Goal: Transaction & Acquisition: Purchase product/service

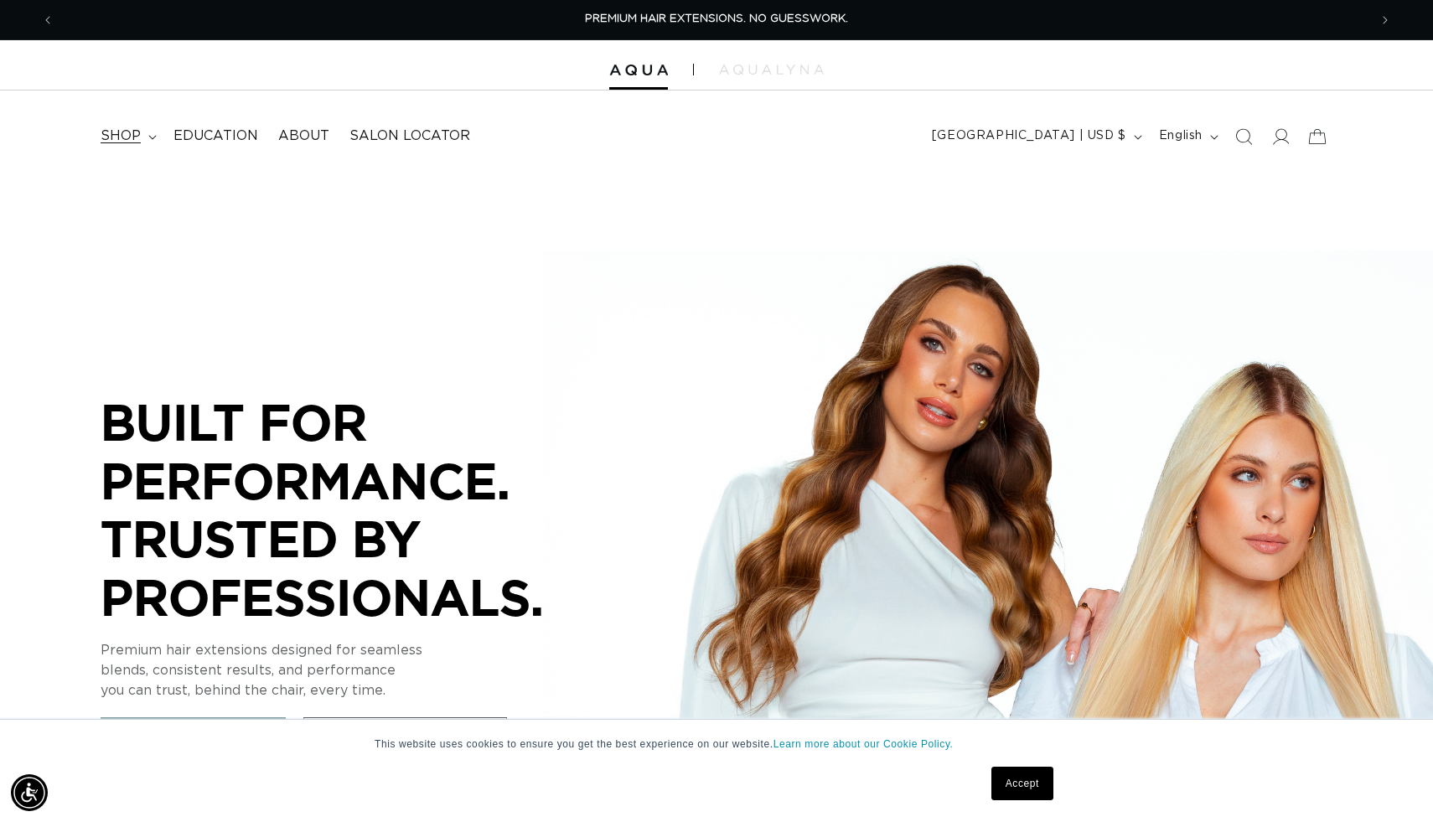
click at [125, 130] on span "shop" at bounding box center [121, 136] width 40 height 18
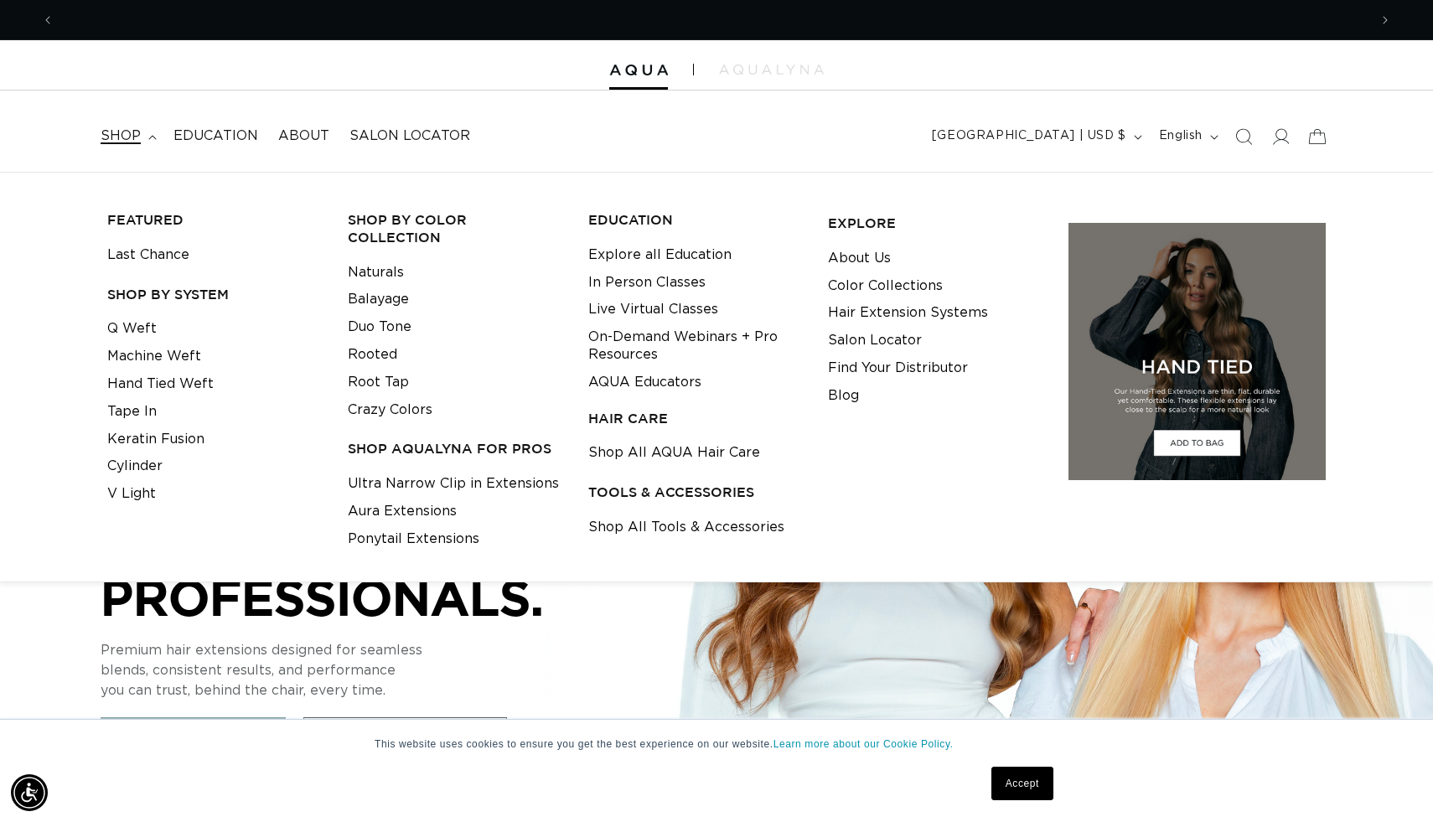
scroll to position [0, 1314]
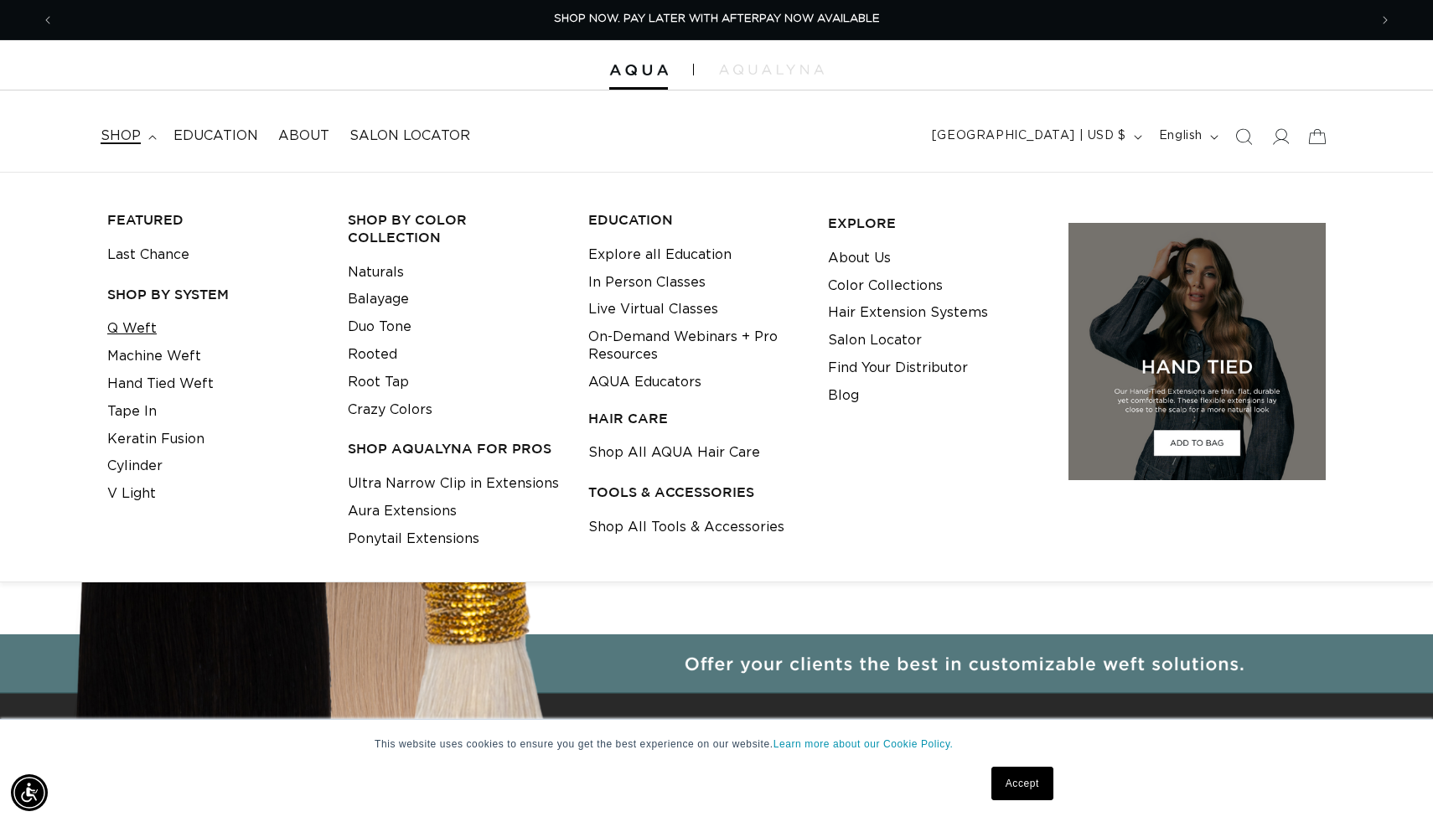
click at [137, 335] on link "Q Weft" at bounding box center [131, 329] width 49 height 28
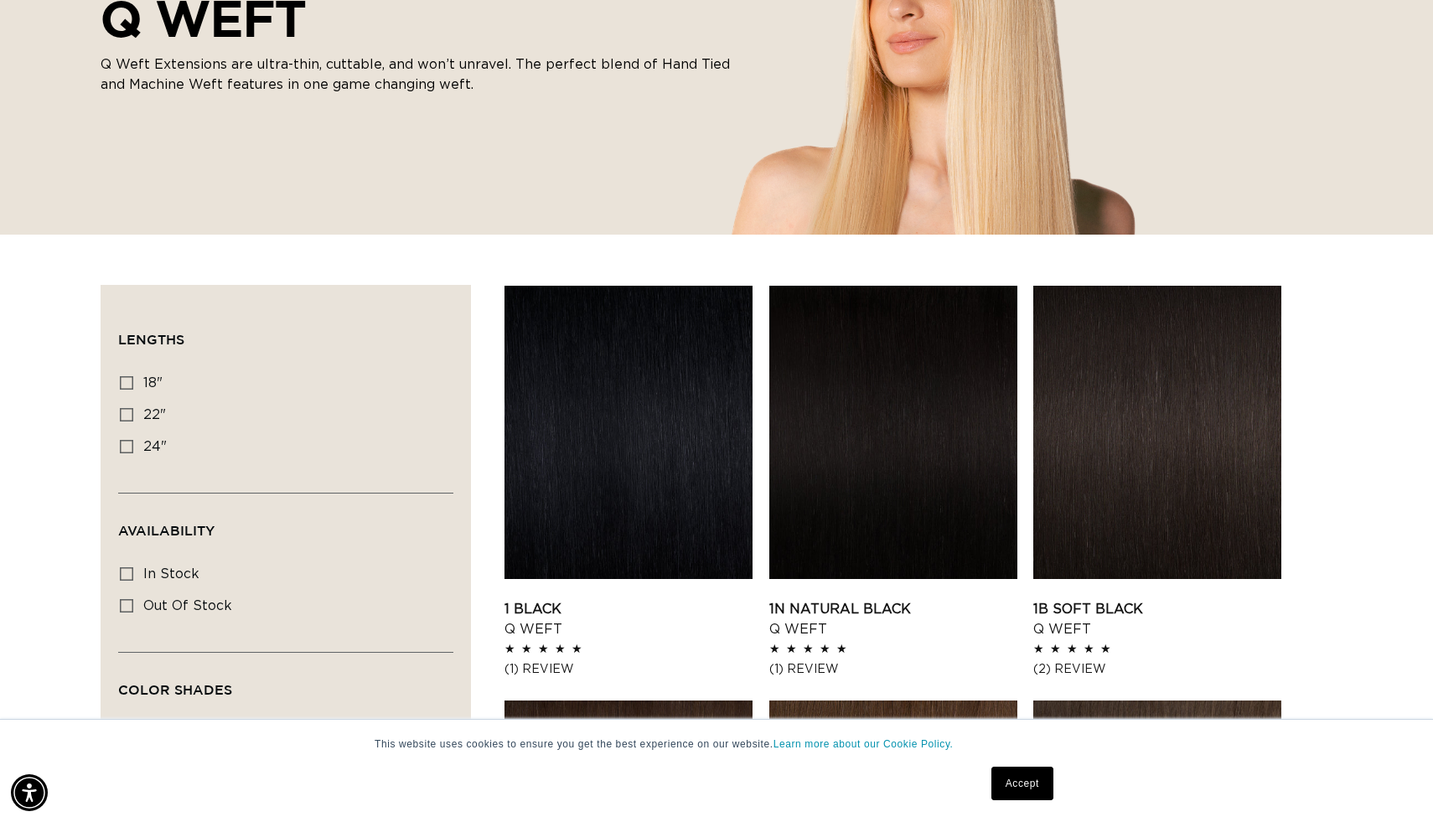
scroll to position [341, 0]
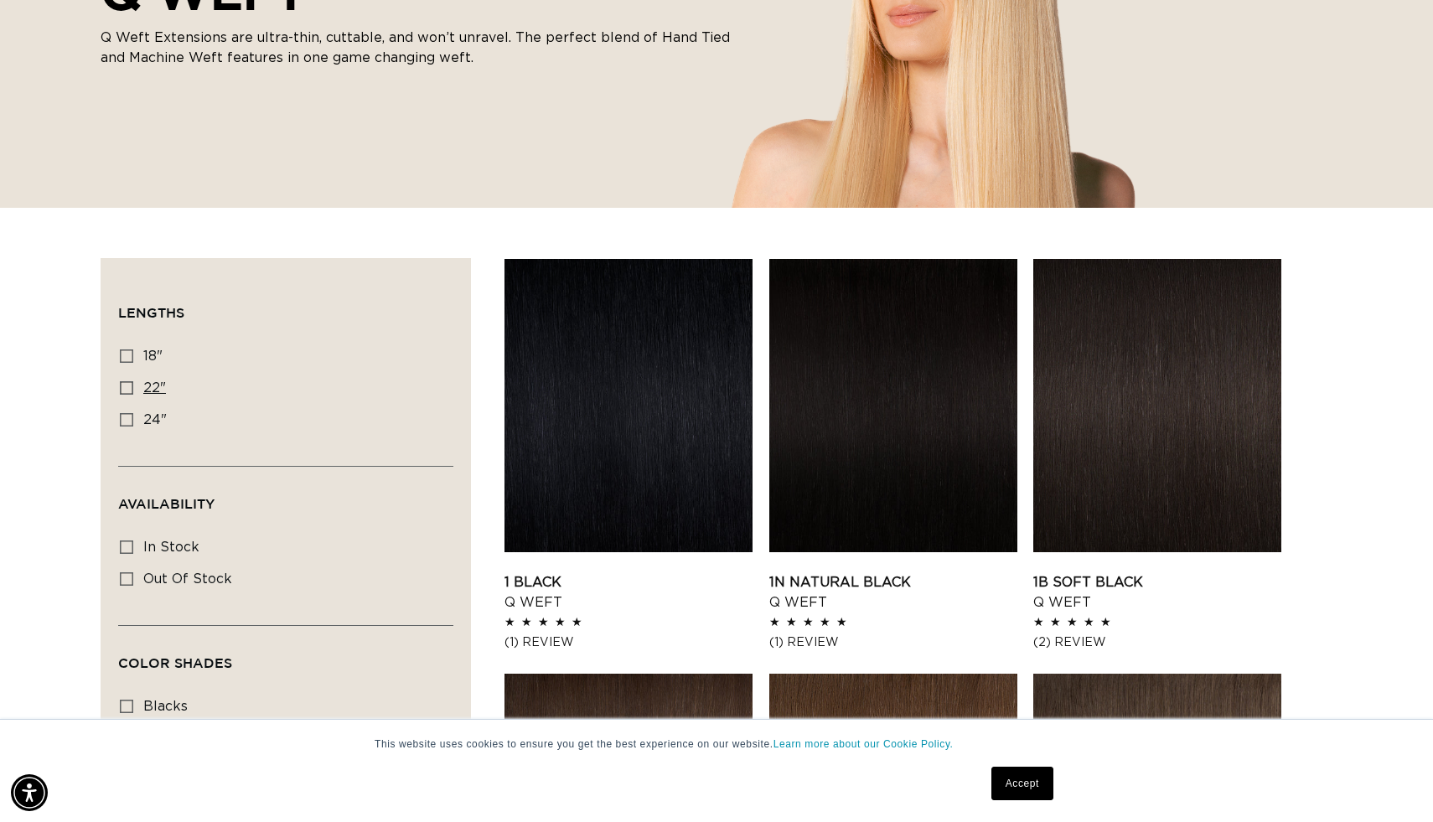
click at [127, 393] on icon at bounding box center [126, 387] width 13 height 13
click at [127, 393] on input "22" 22" (5 products)" at bounding box center [126, 387] width 13 height 13
checkbox input "true"
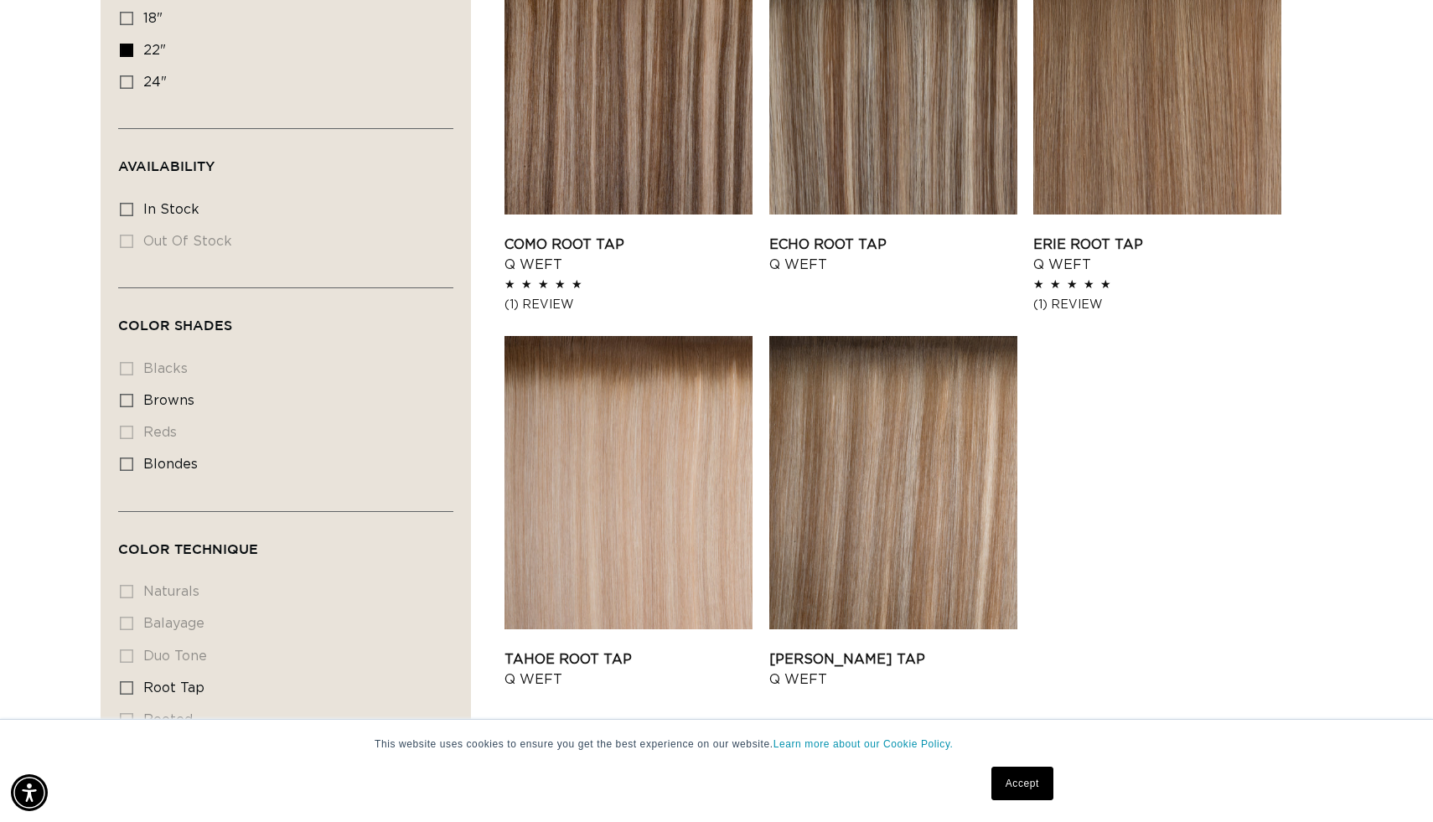
scroll to position [675, 0]
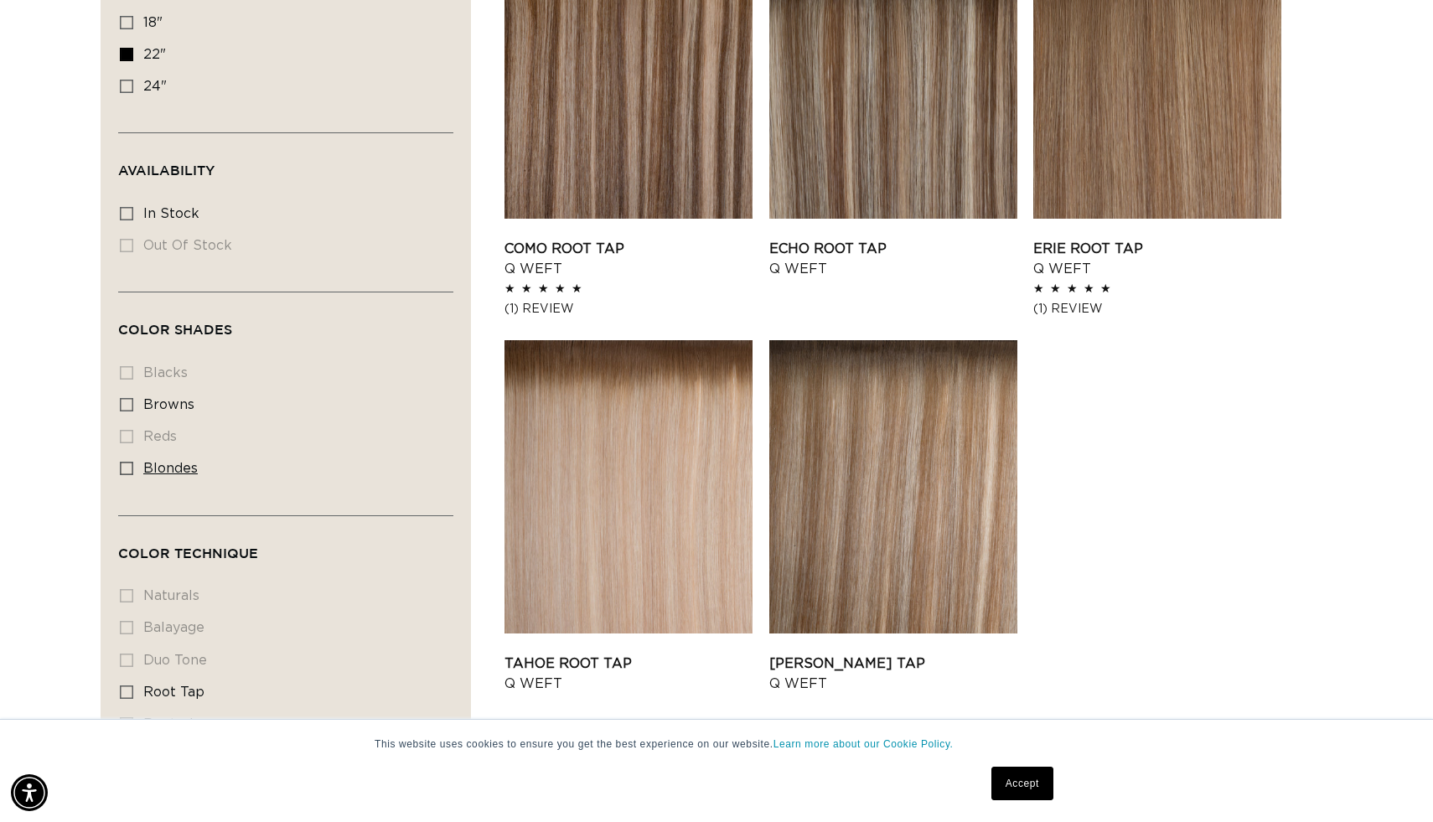
click at [174, 468] on span "blondes" at bounding box center [170, 468] width 54 height 13
click at [133, 468] on input "blondes blondes (5 products)" at bounding box center [126, 468] width 13 height 13
checkbox input "true"
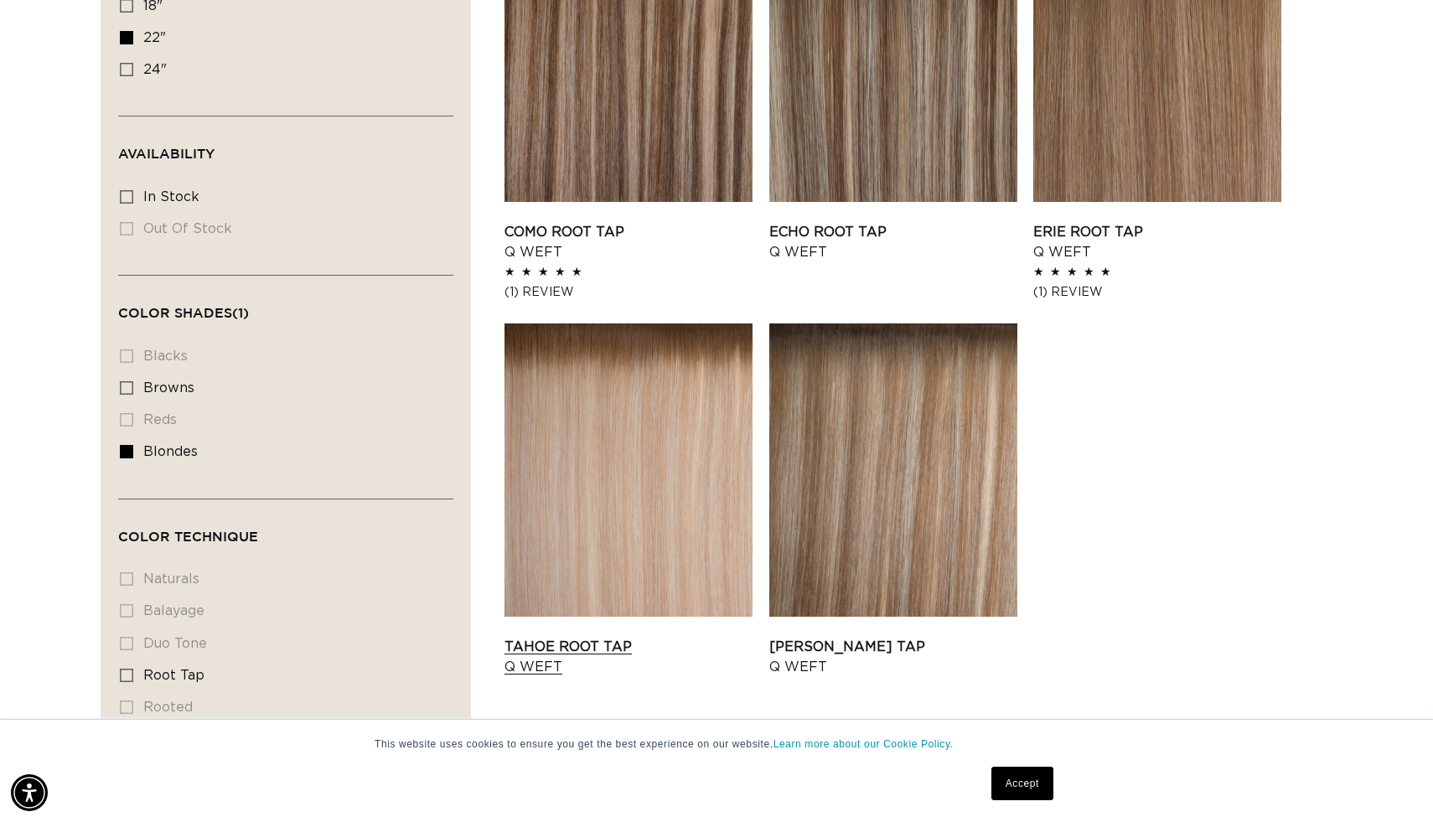
scroll to position [0, 2629]
click at [519, 650] on link "Tahoe Root Tap Q Weft" at bounding box center [629, 657] width 248 height 40
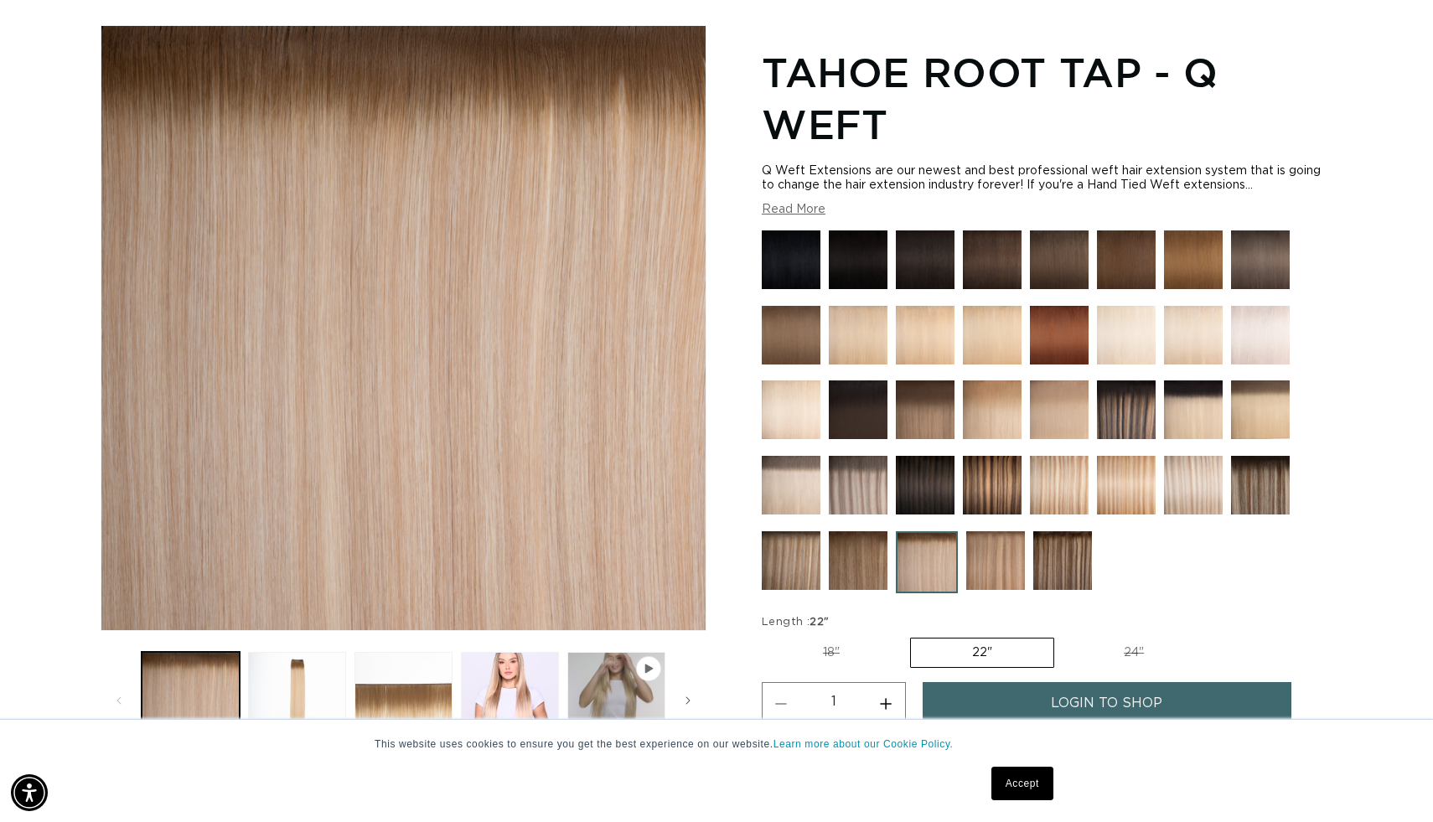
scroll to position [210, 0]
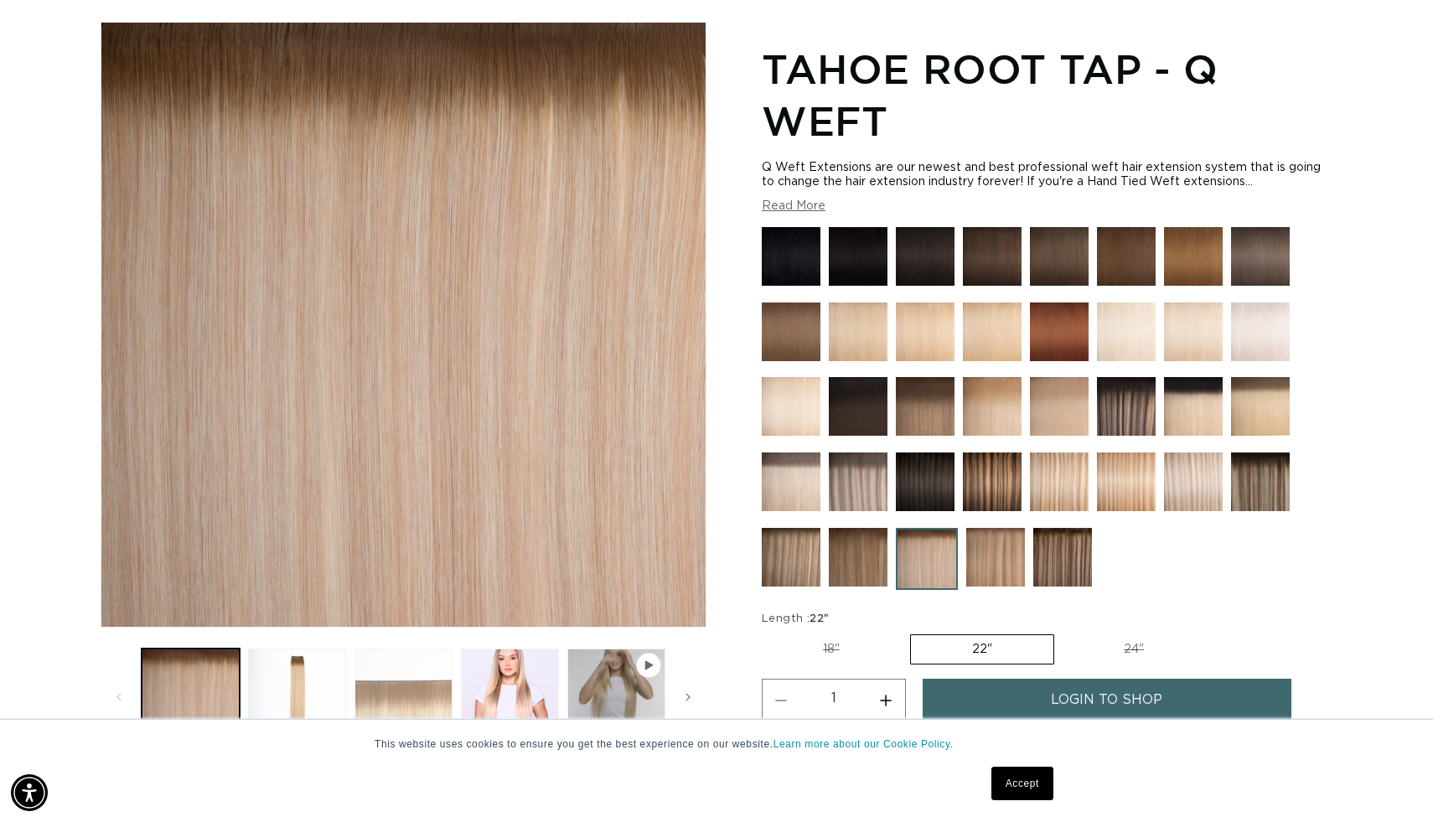
click at [394, 698] on button "Load image 3 in gallery view" at bounding box center [404, 698] width 98 height 98
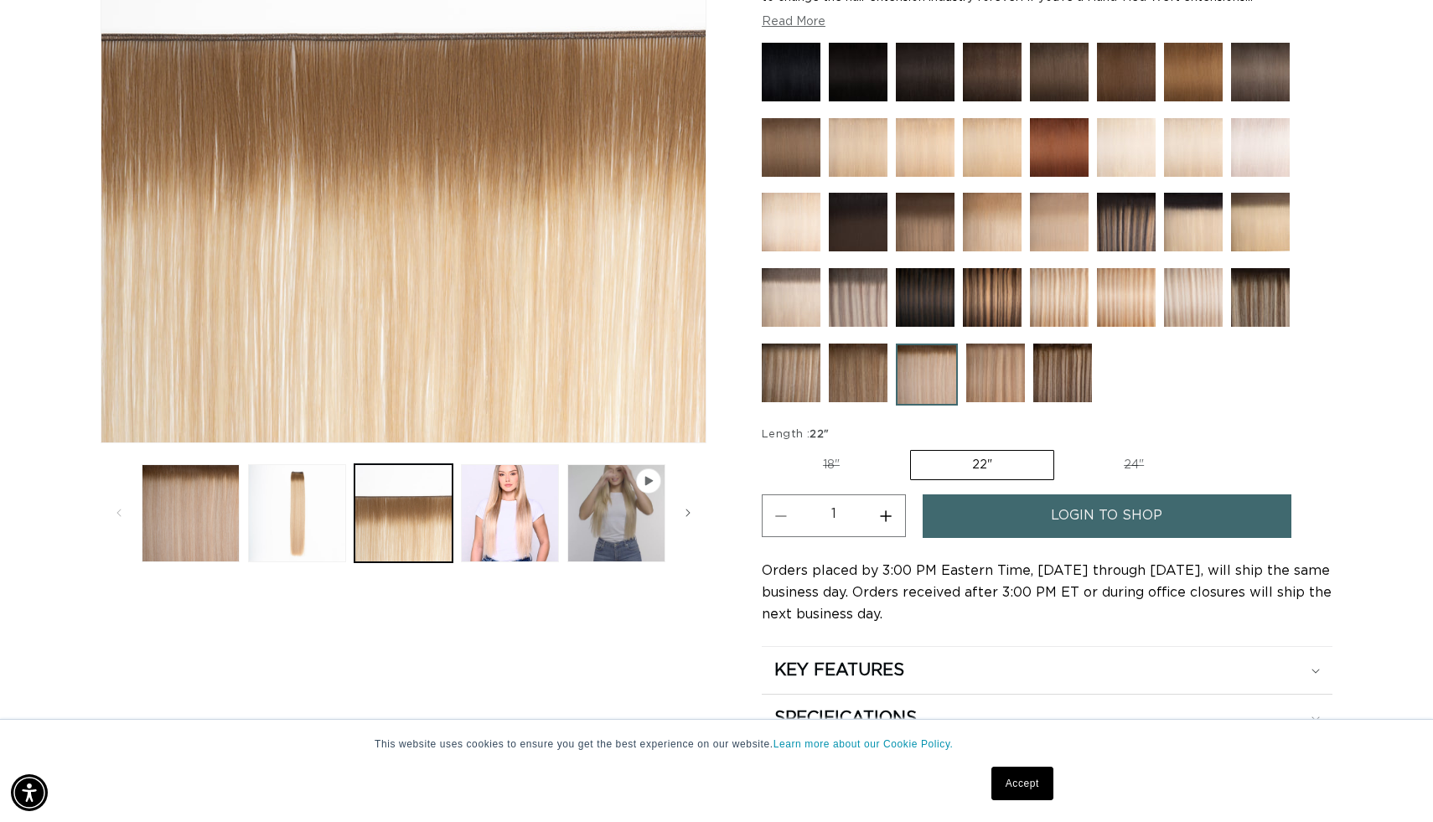
scroll to position [0, 0]
click at [1095, 510] on span "login to shop" at bounding box center [1106, 516] width 111 height 43
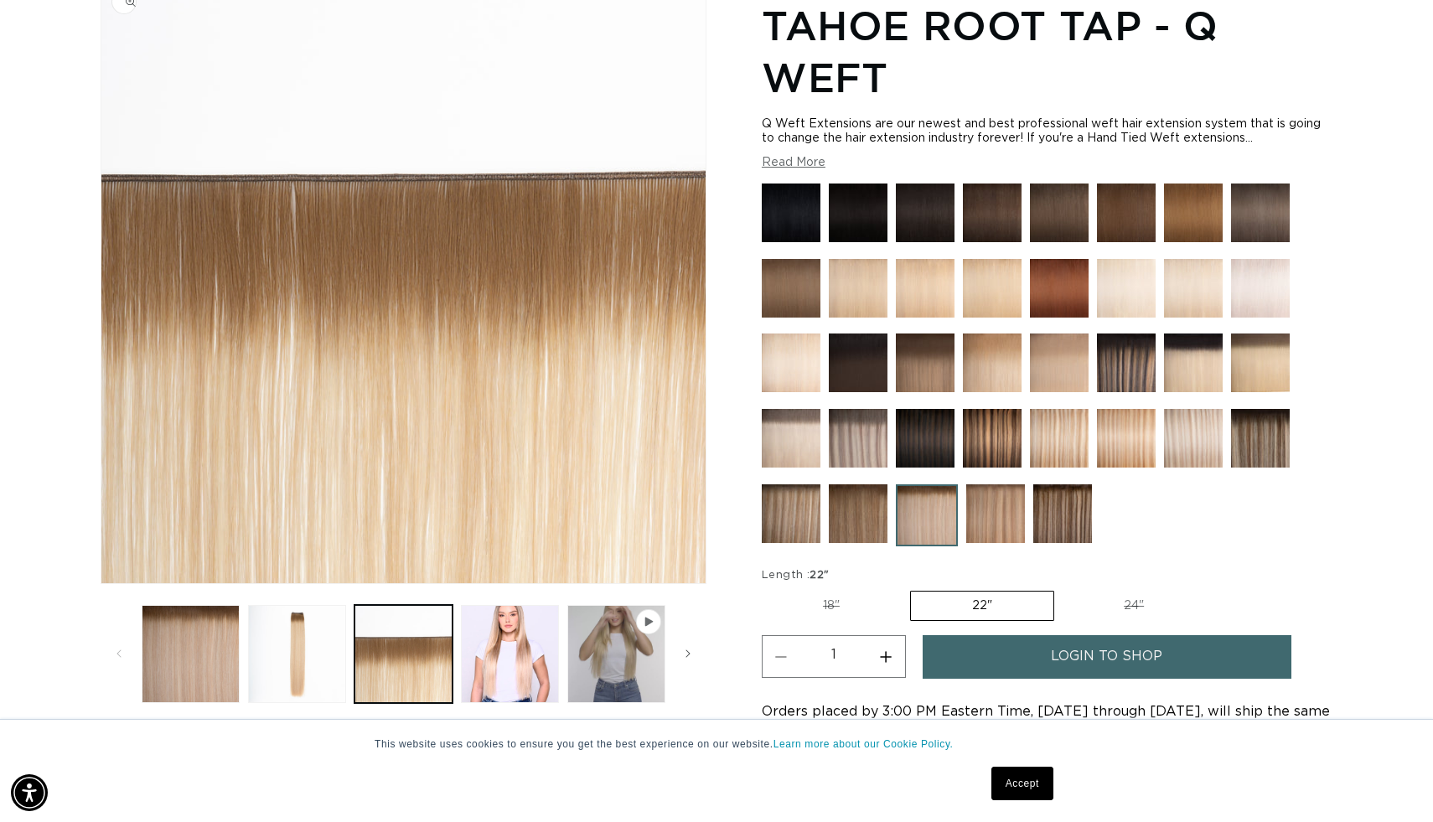
scroll to position [255, 0]
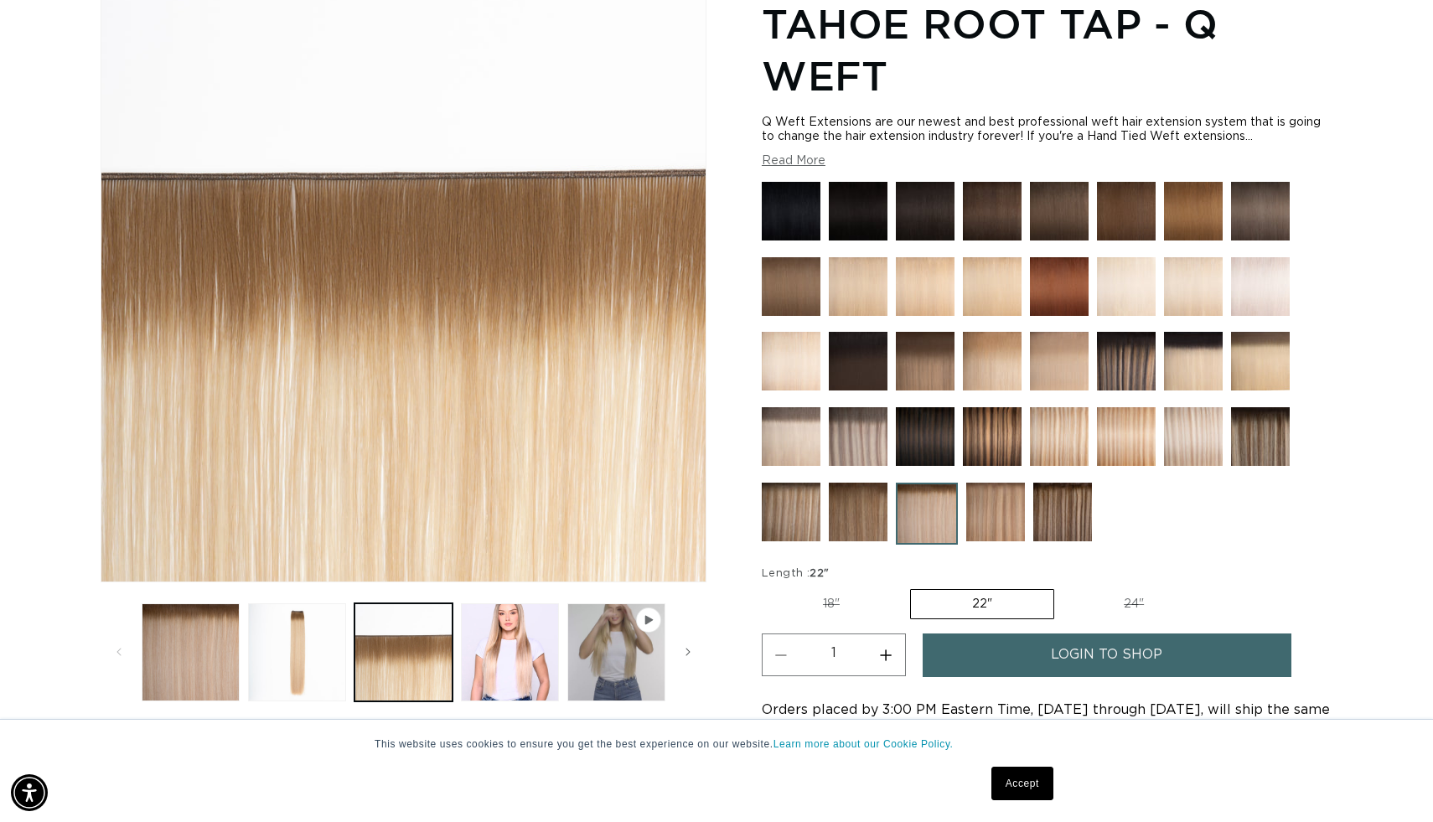
click at [791, 363] on img at bounding box center [791, 361] width 59 height 59
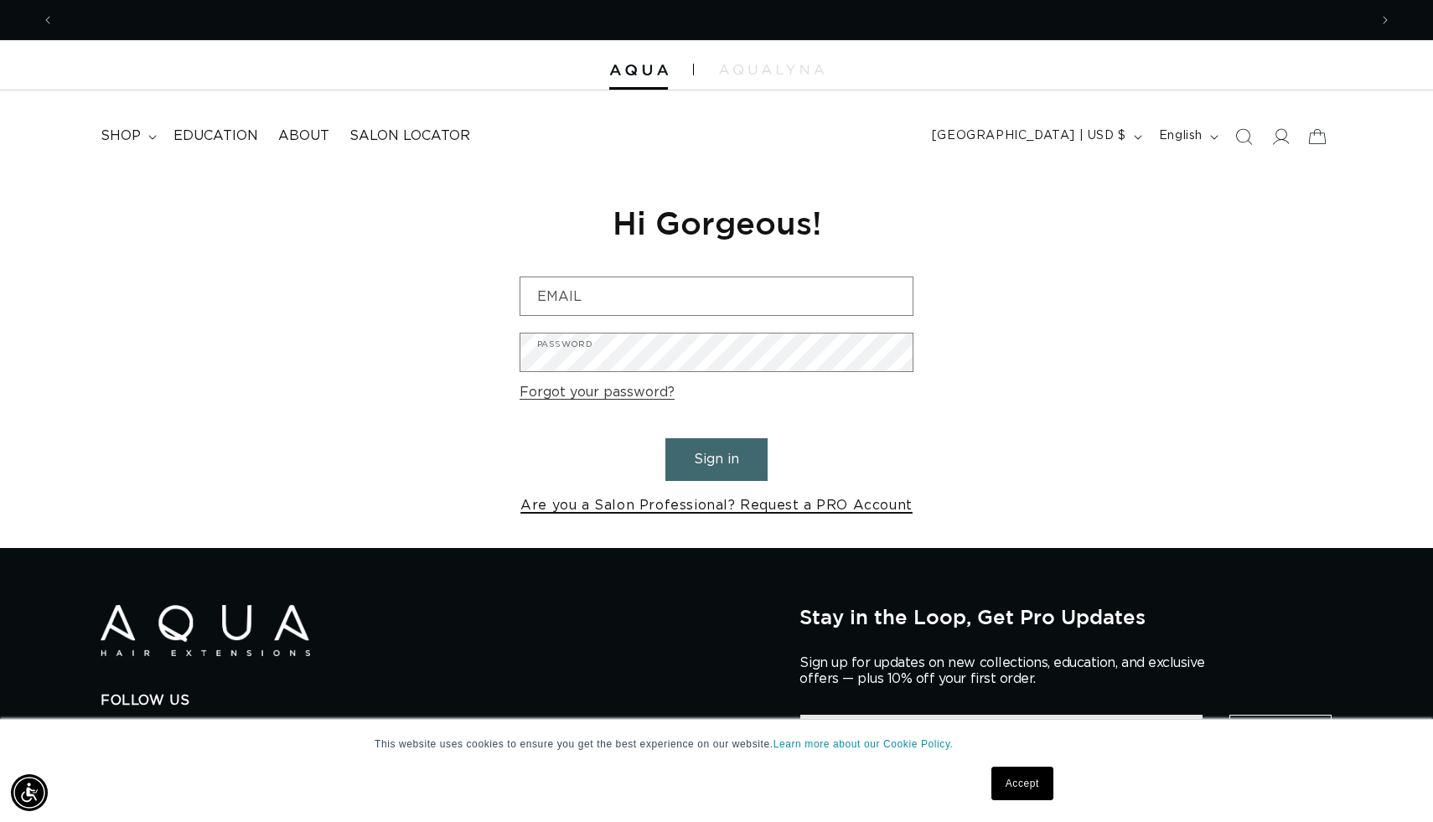
scroll to position [0, 1314]
click at [853, 500] on link "Are you a Salon Professional? Request a PRO Account" at bounding box center [717, 506] width 392 height 24
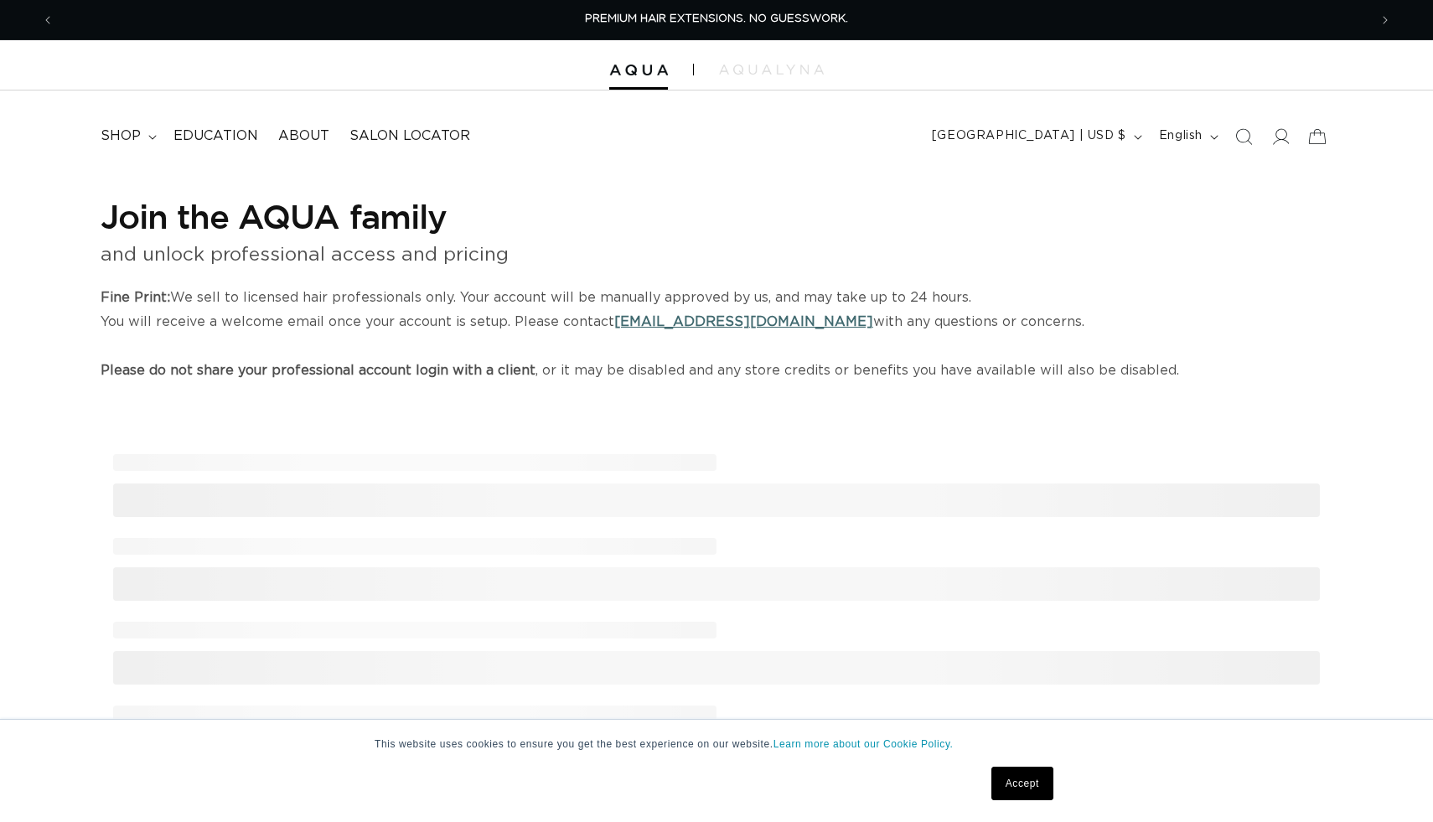
select select "US"
select select "[GEOGRAPHIC_DATA]"
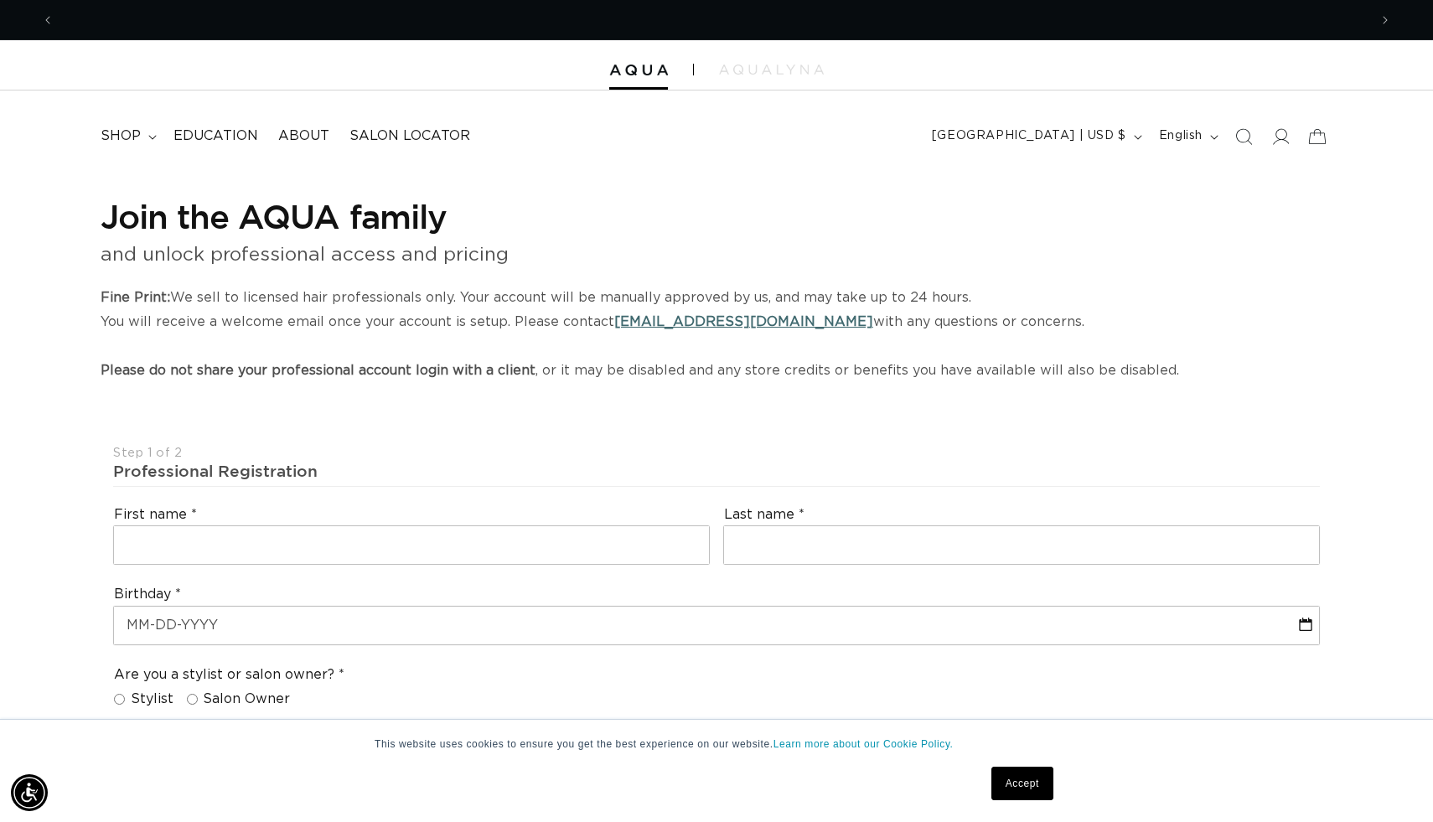
scroll to position [0, 2629]
click at [48, 16] on icon "Previous announcement" at bounding box center [48, 20] width 6 height 18
click at [53, 16] on span "Previous announcement" at bounding box center [47, 20] width 17 height 17
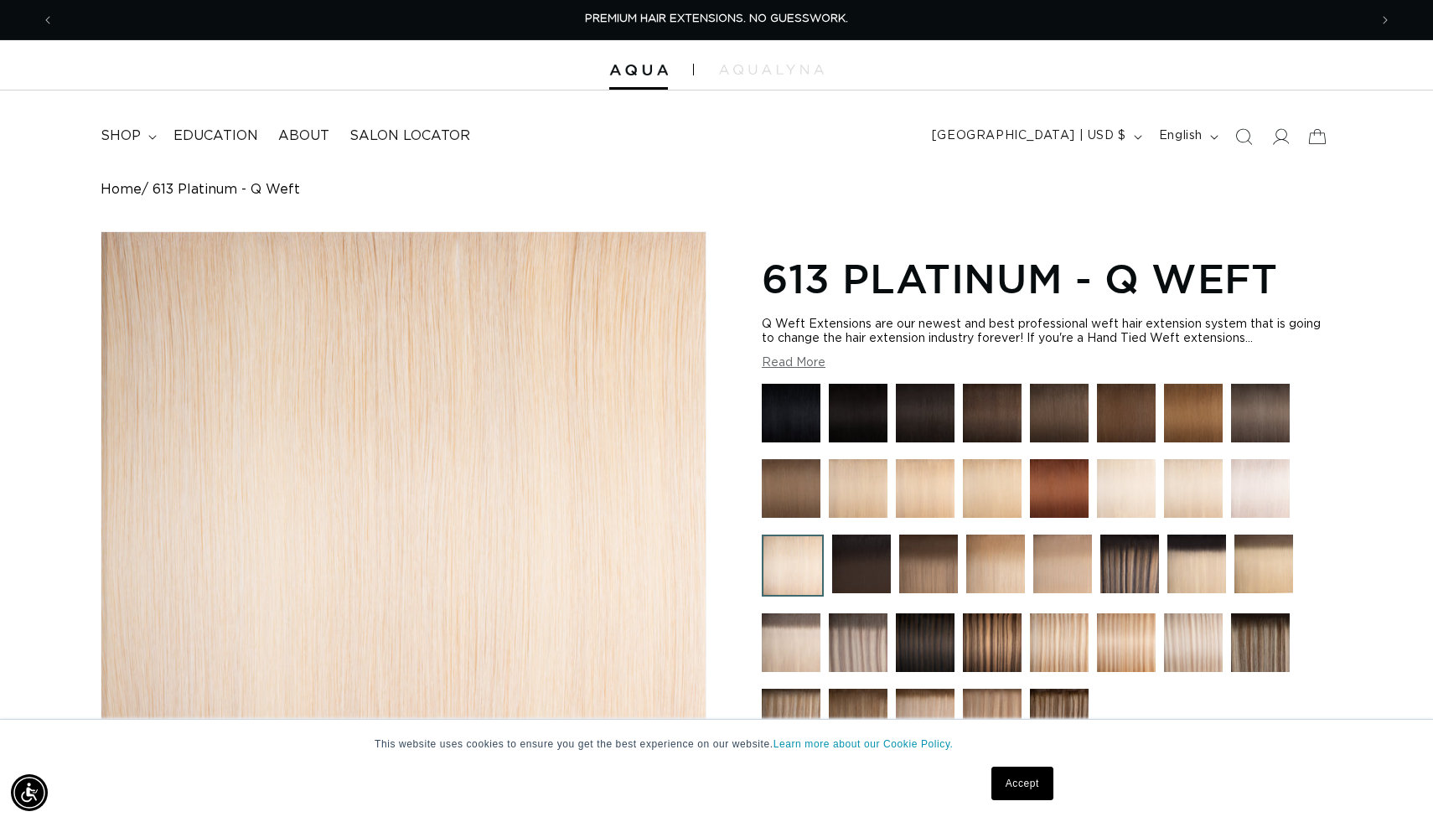
click at [866, 545] on img at bounding box center [861, 564] width 59 height 59
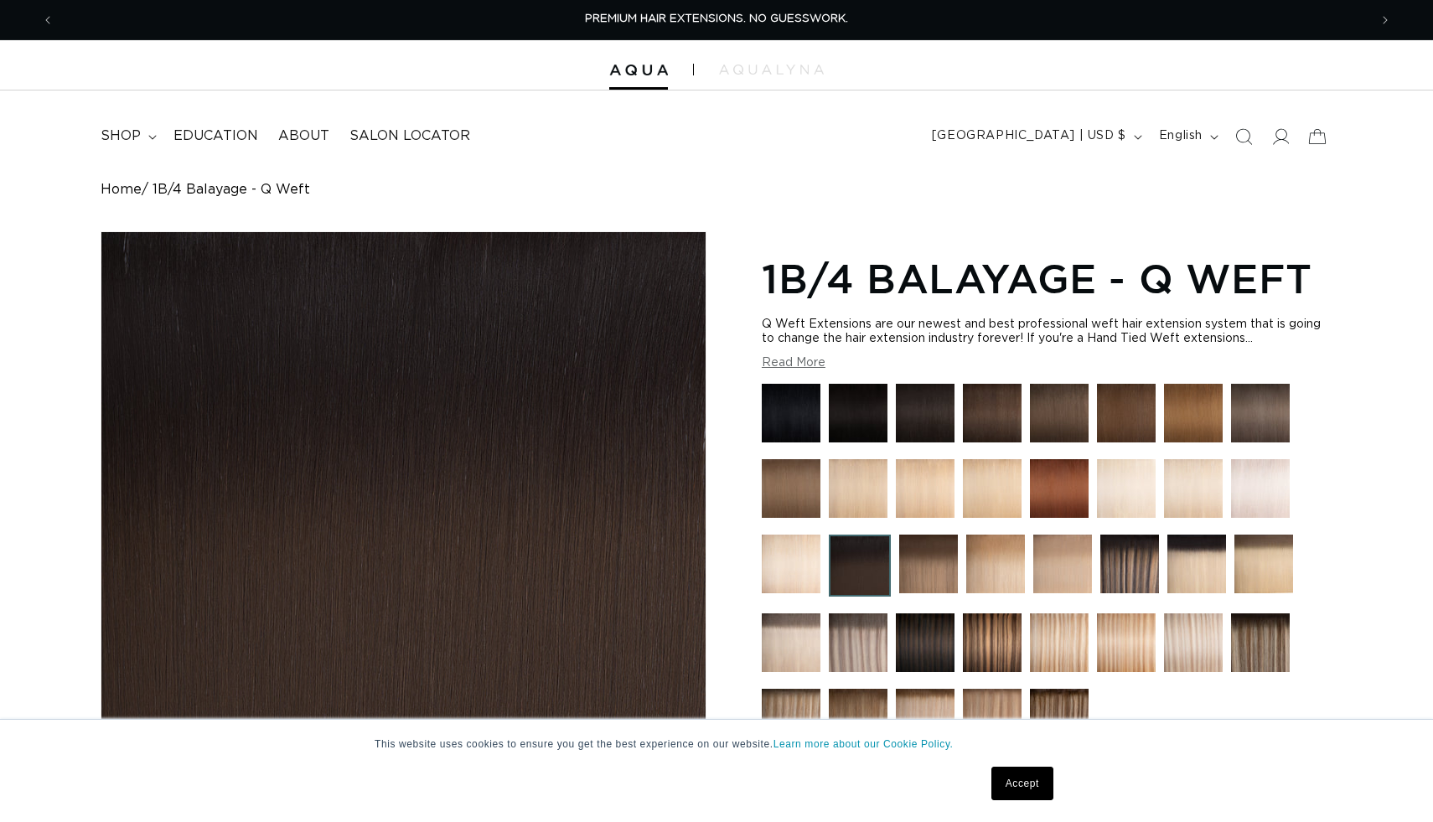
click at [863, 491] on img at bounding box center [858, 488] width 59 height 59
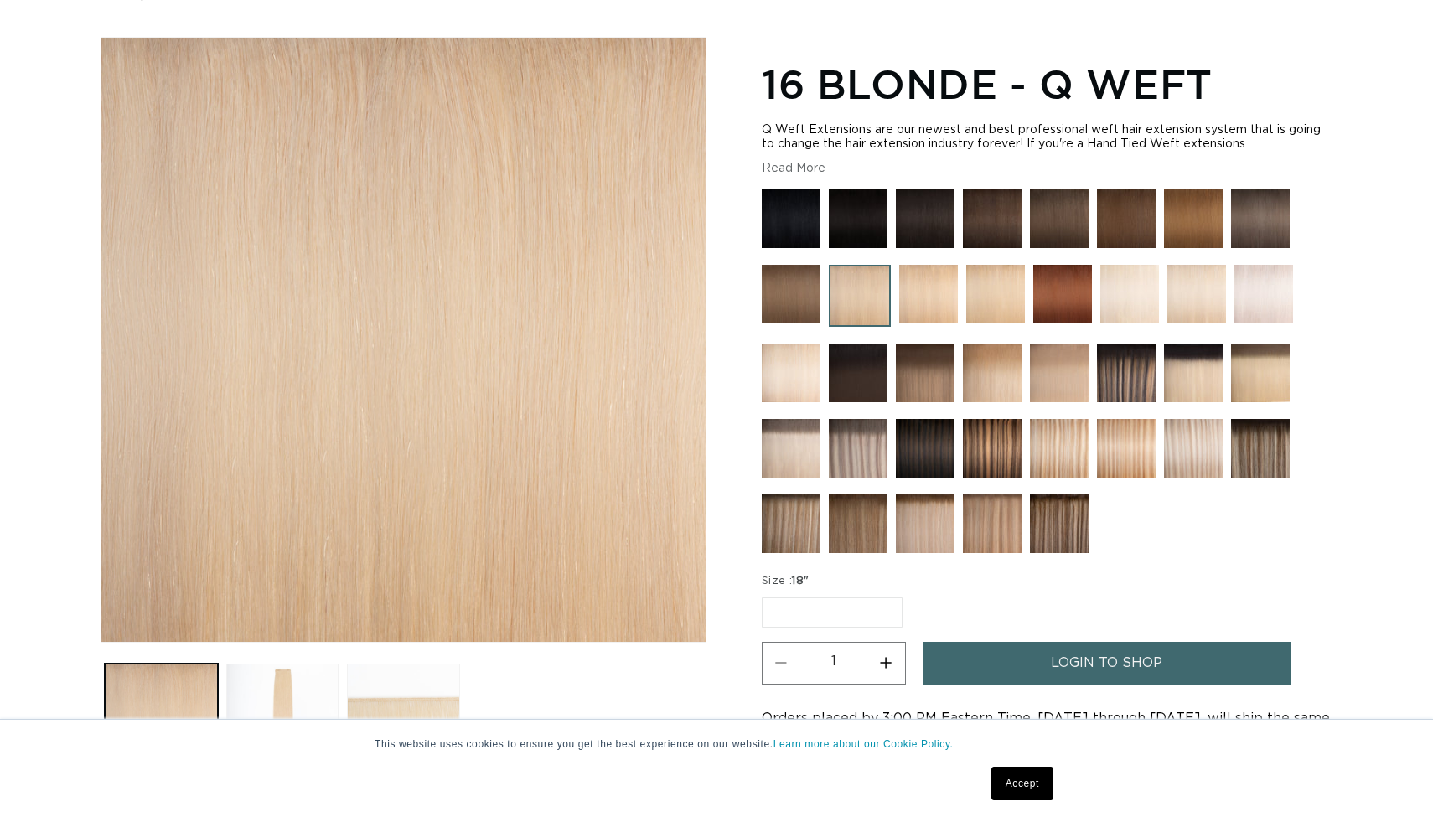
scroll to position [200, 0]
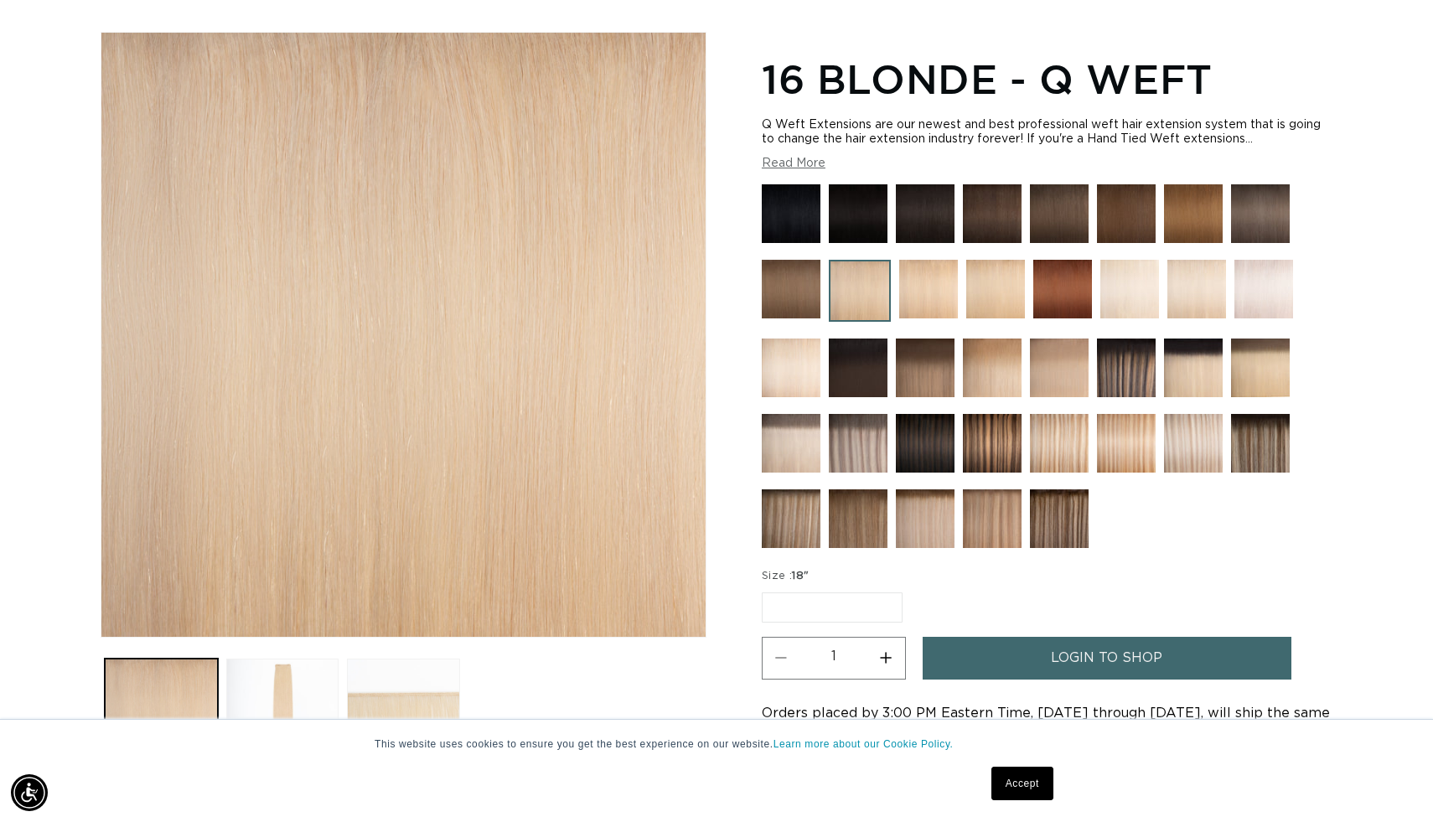
click at [1102, 445] on img at bounding box center [1126, 443] width 59 height 59
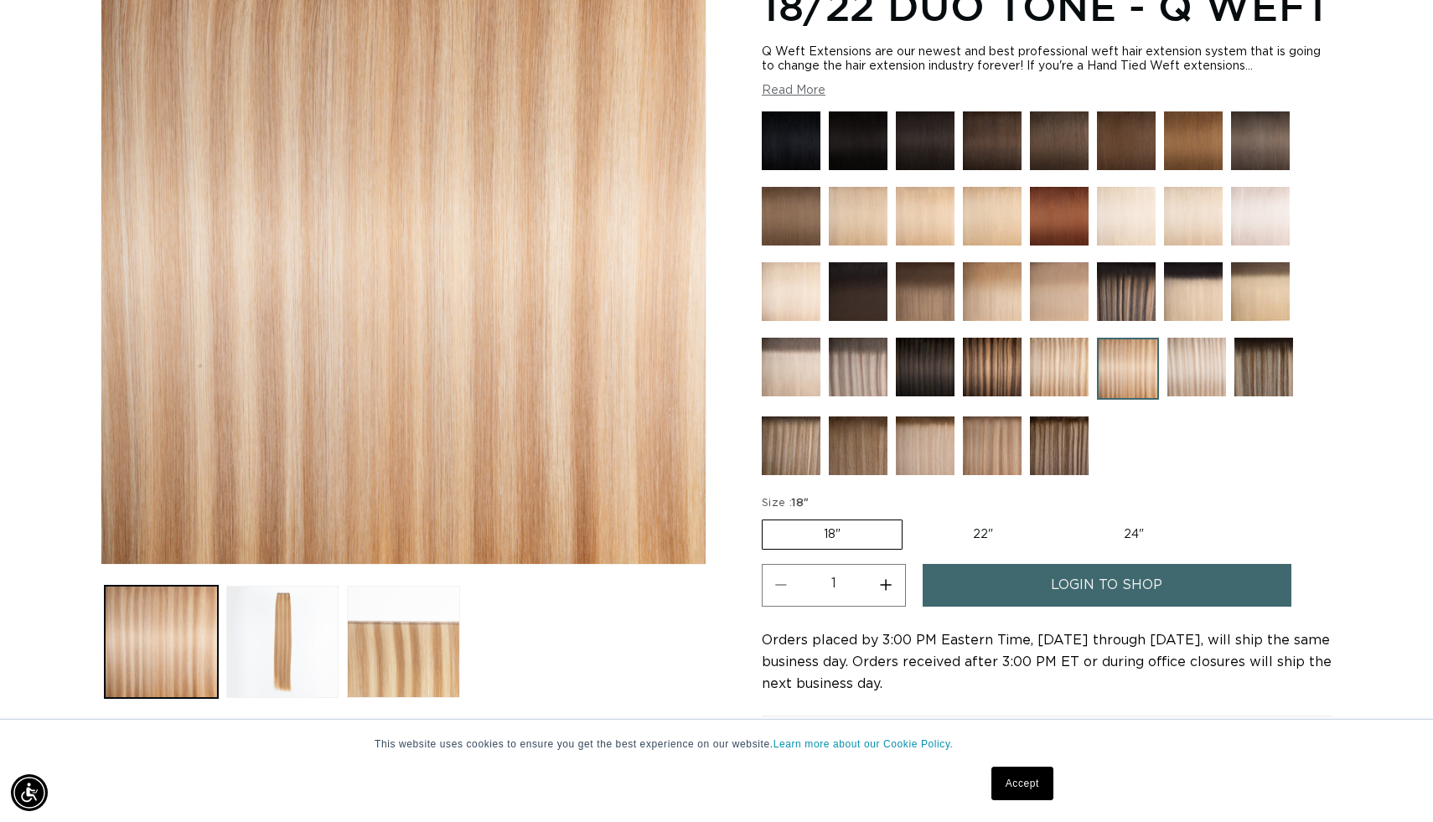
scroll to position [273, 0]
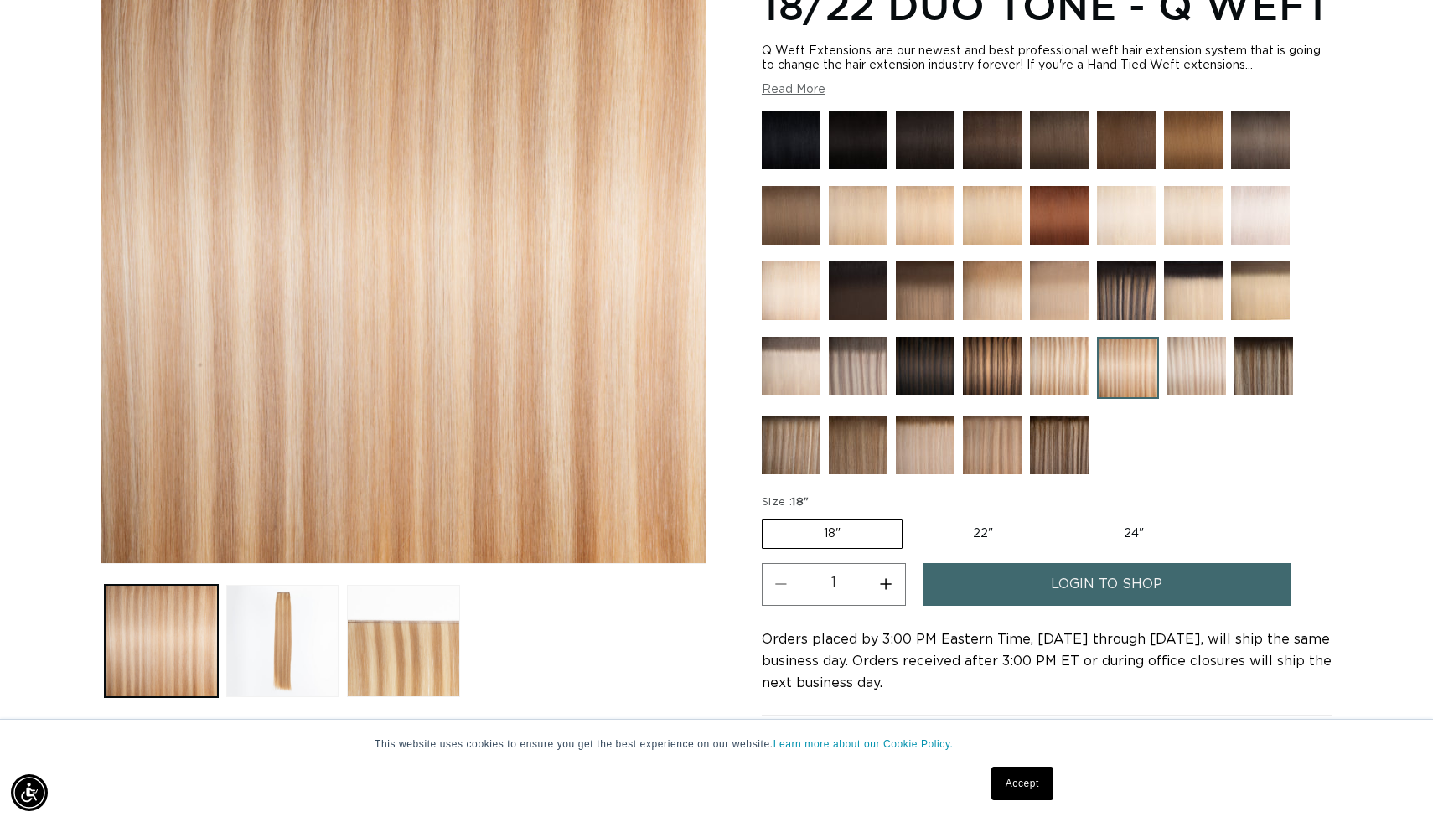
click at [950, 548] on label "22" Variant sold out or unavailable" at bounding box center [983, 534] width 143 height 29
click at [912, 516] on input "22" Variant sold out or unavailable" at bounding box center [911, 516] width 1 height 1
radio input "true"
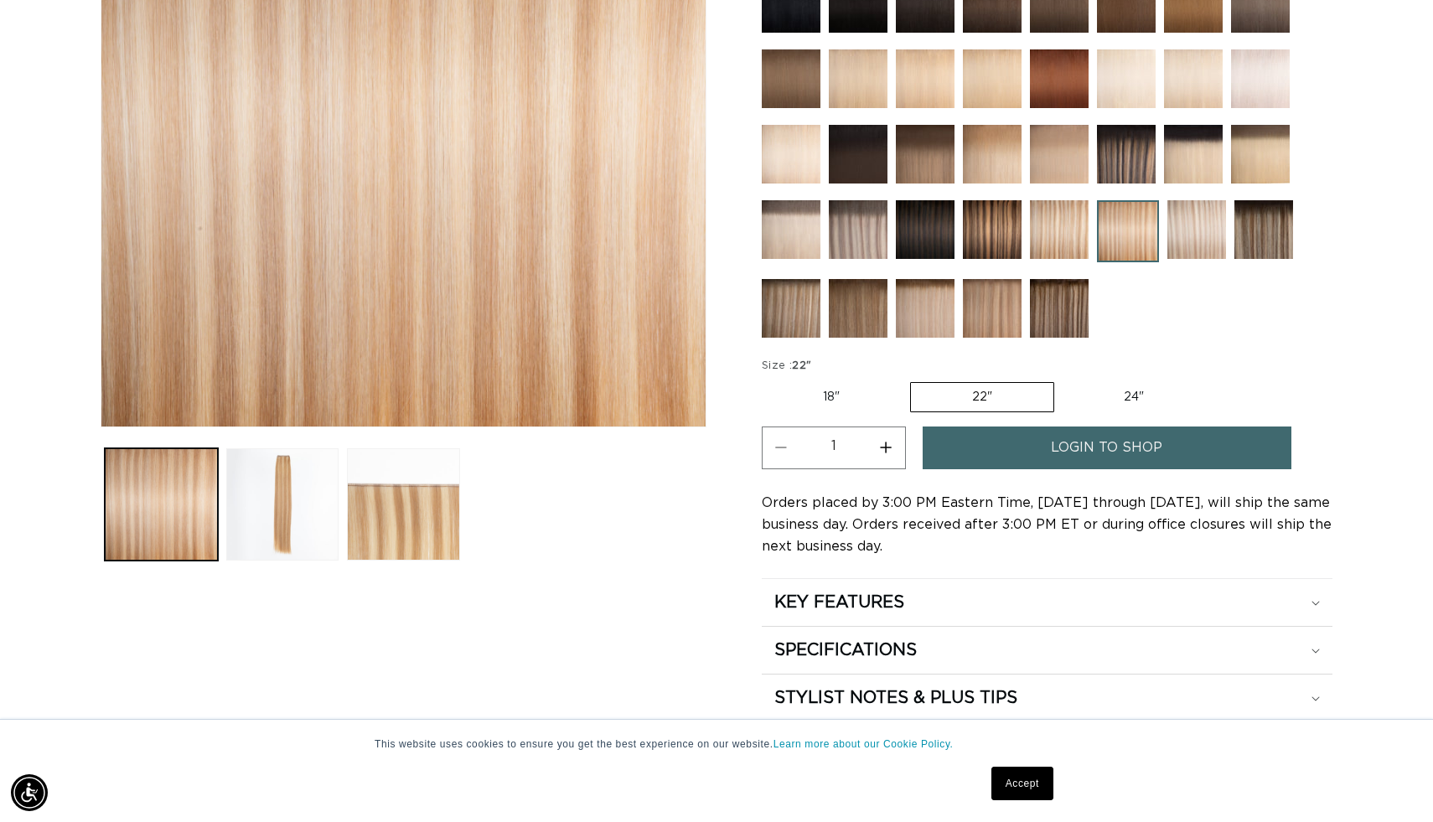
scroll to position [411, 0]
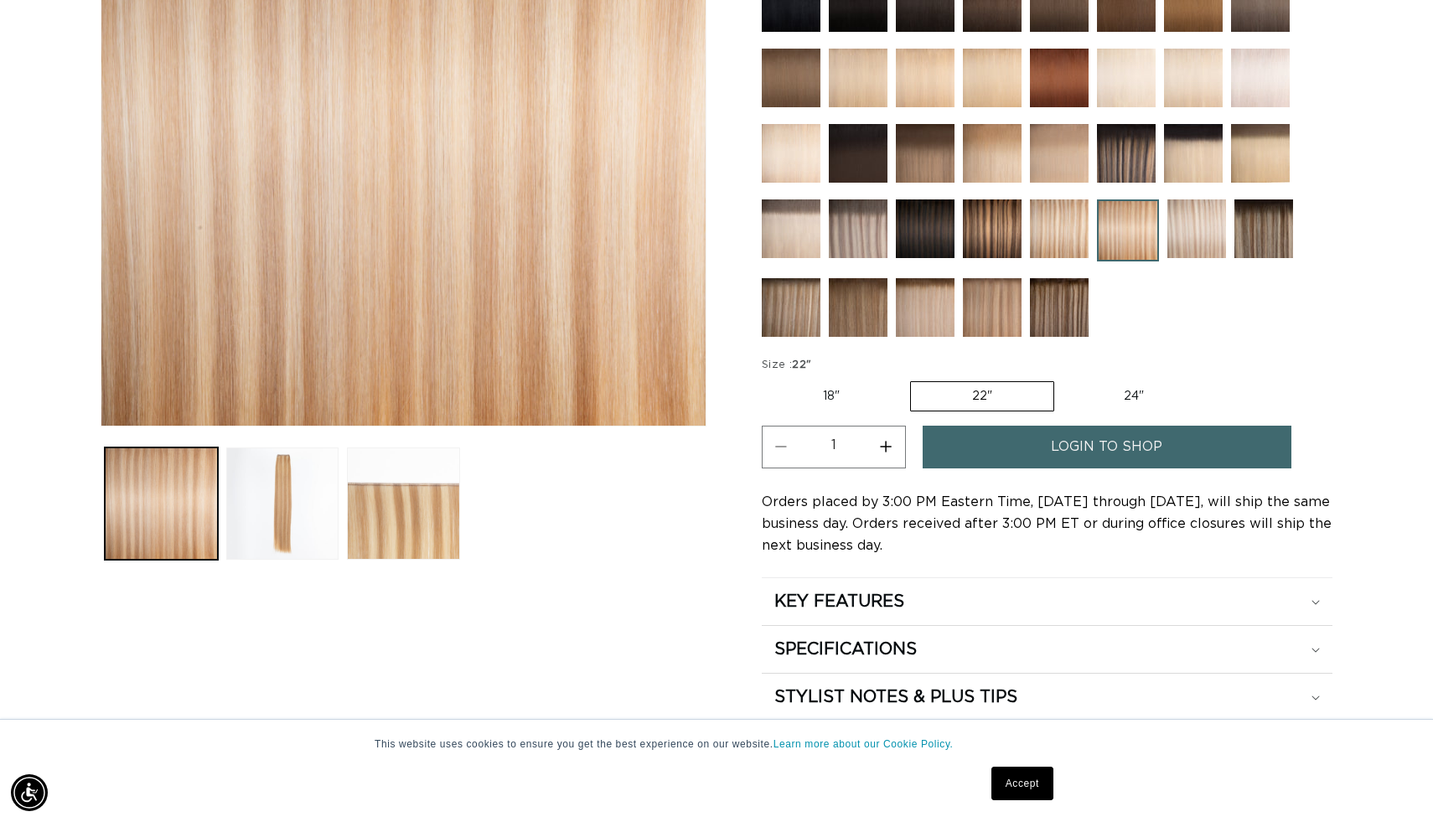
click at [1091, 469] on span "login to shop" at bounding box center [1106, 447] width 111 height 43
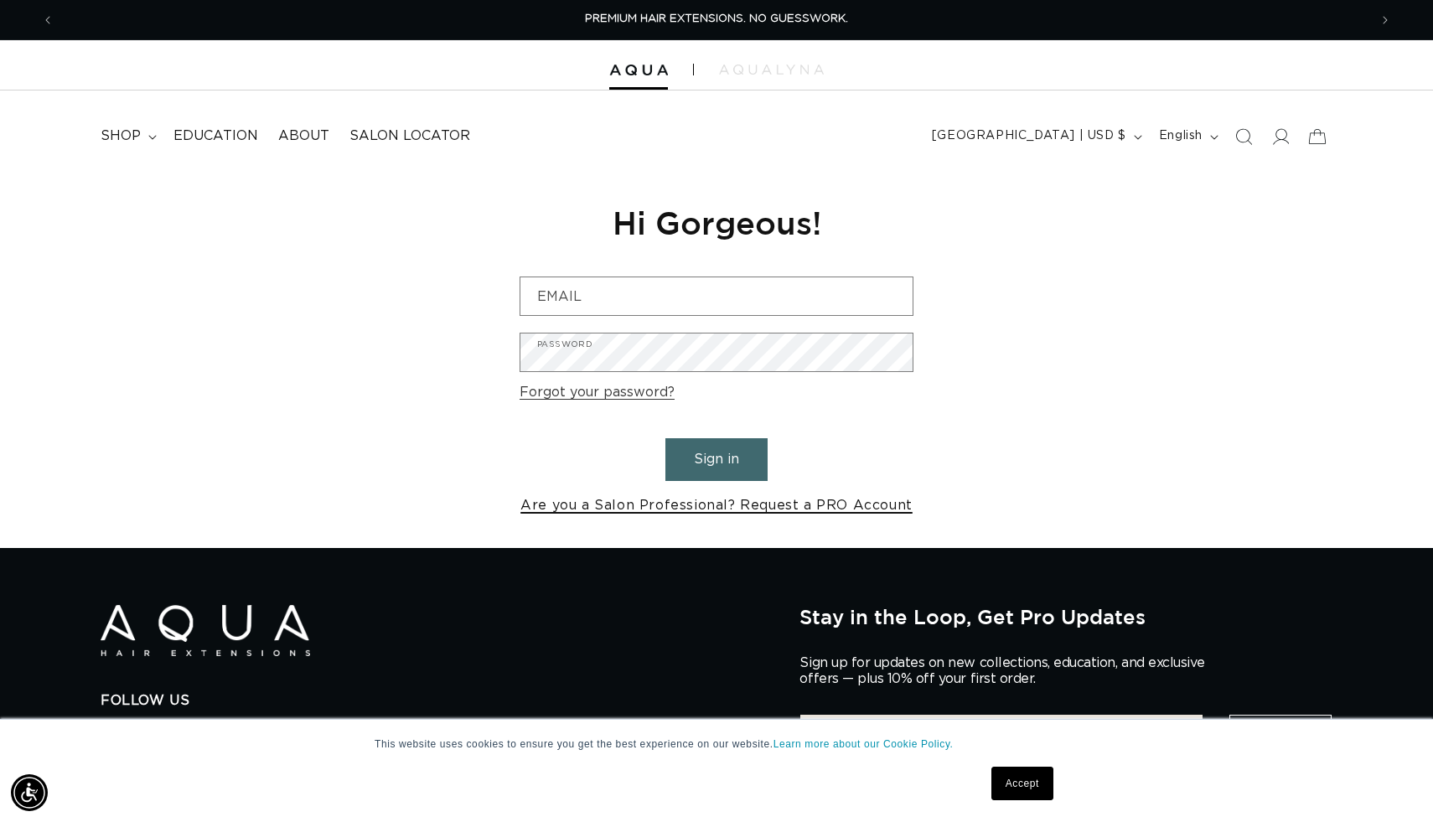
click at [749, 494] on link "Are you a Salon Professional? Request a PRO Account" at bounding box center [717, 506] width 392 height 24
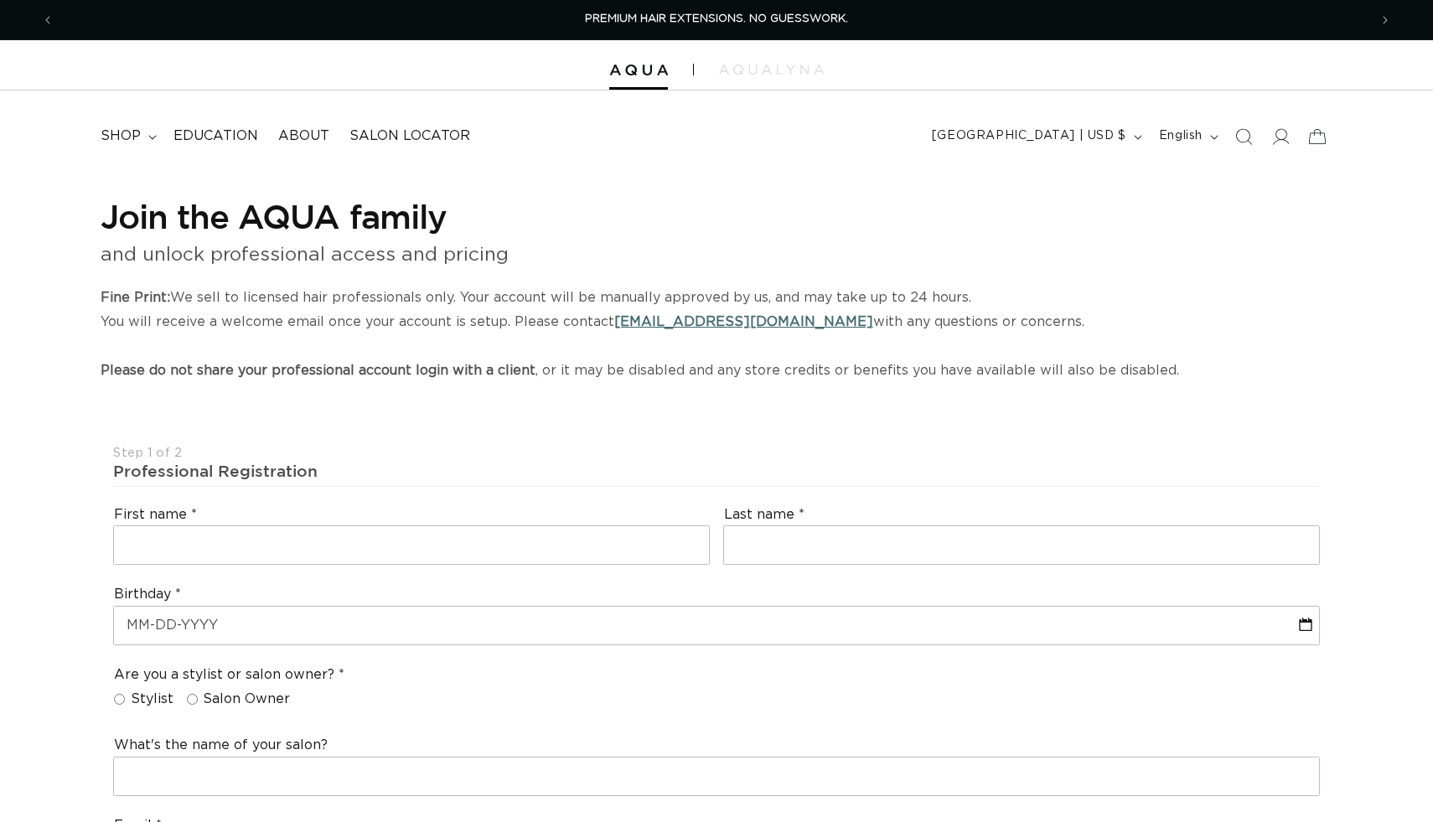
select select "US"
select select "[GEOGRAPHIC_DATA]"
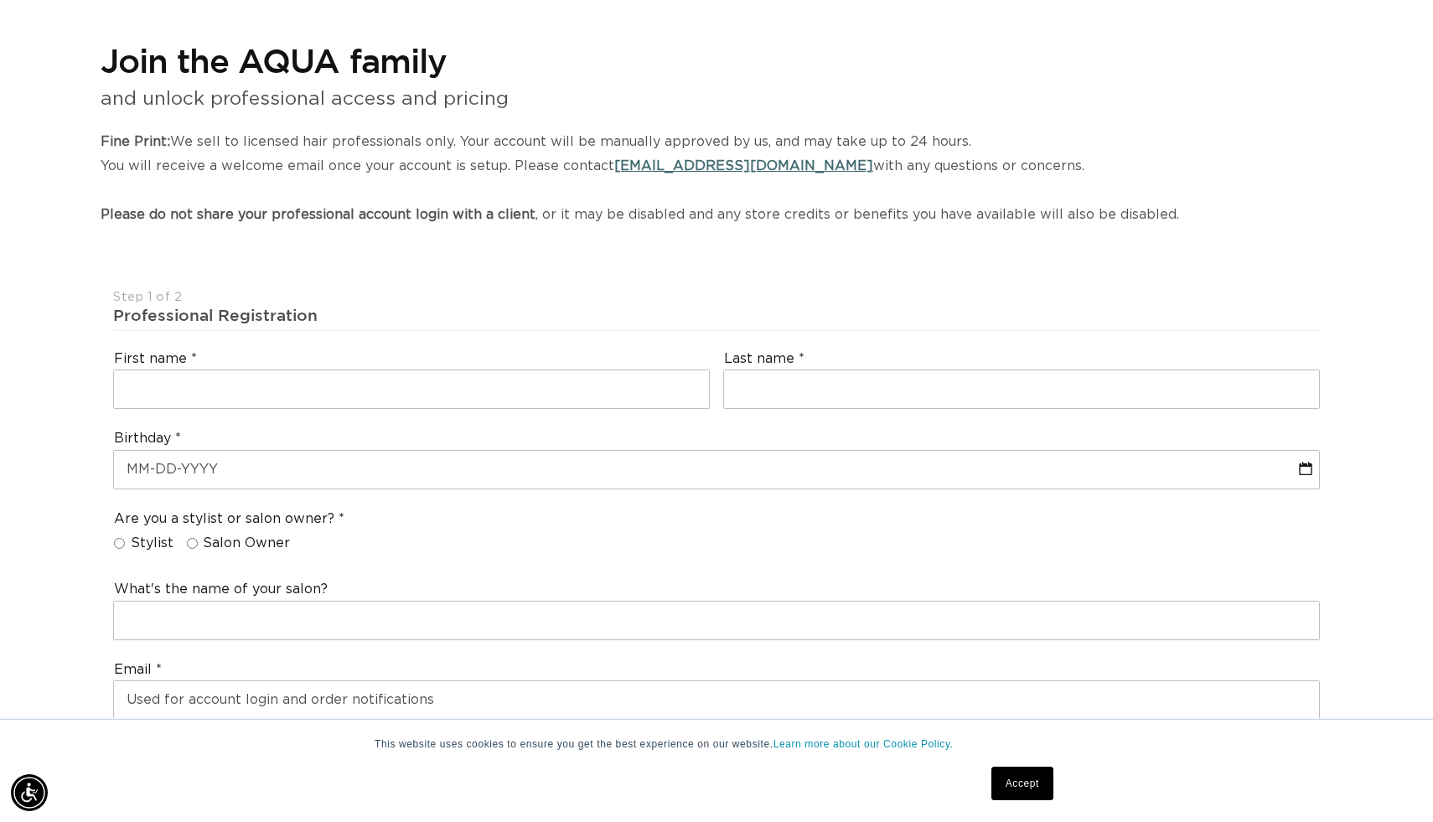
scroll to position [158, 0]
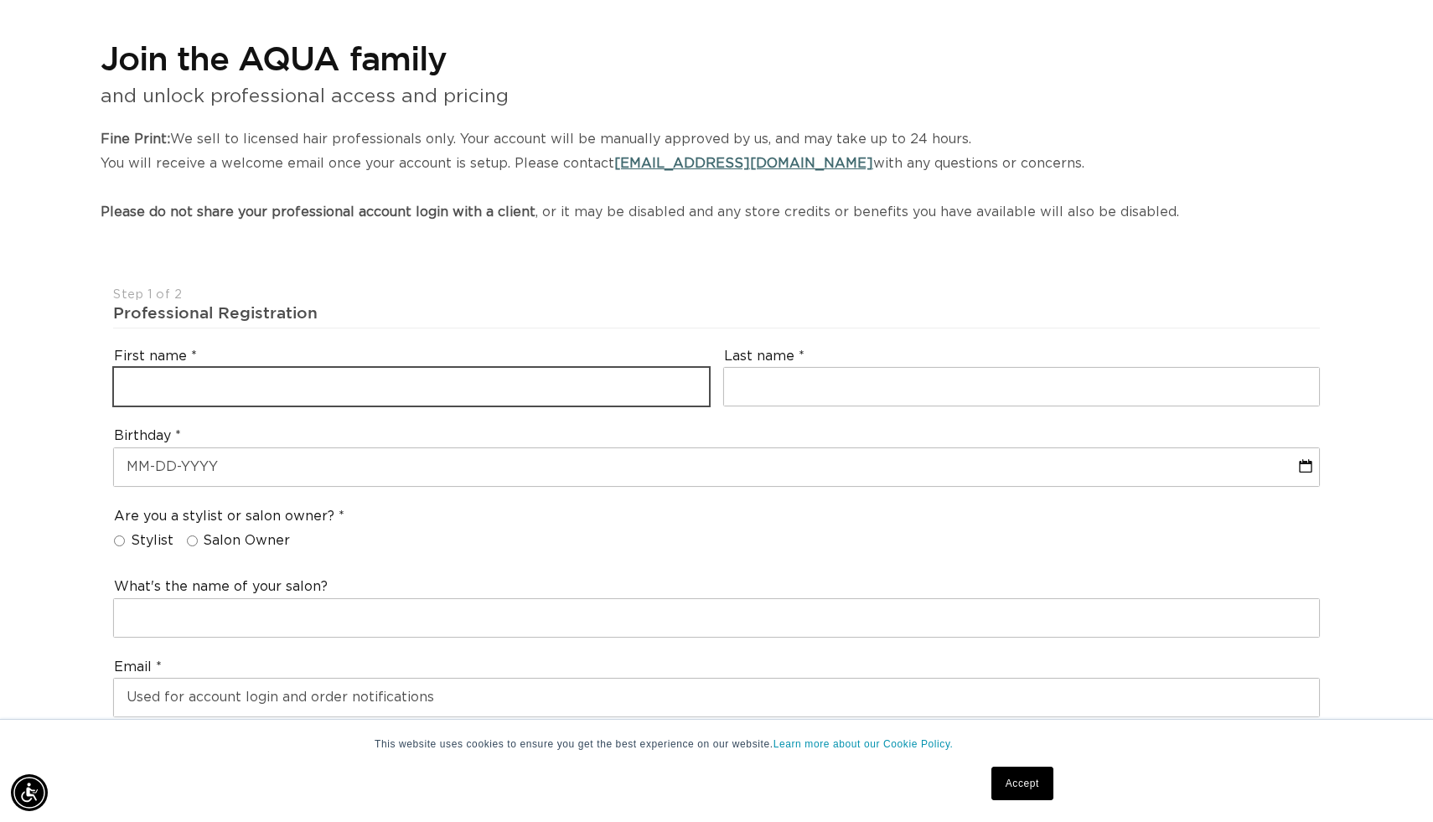
click at [383, 397] on input "text" at bounding box center [411, 387] width 595 height 38
type input "ava"
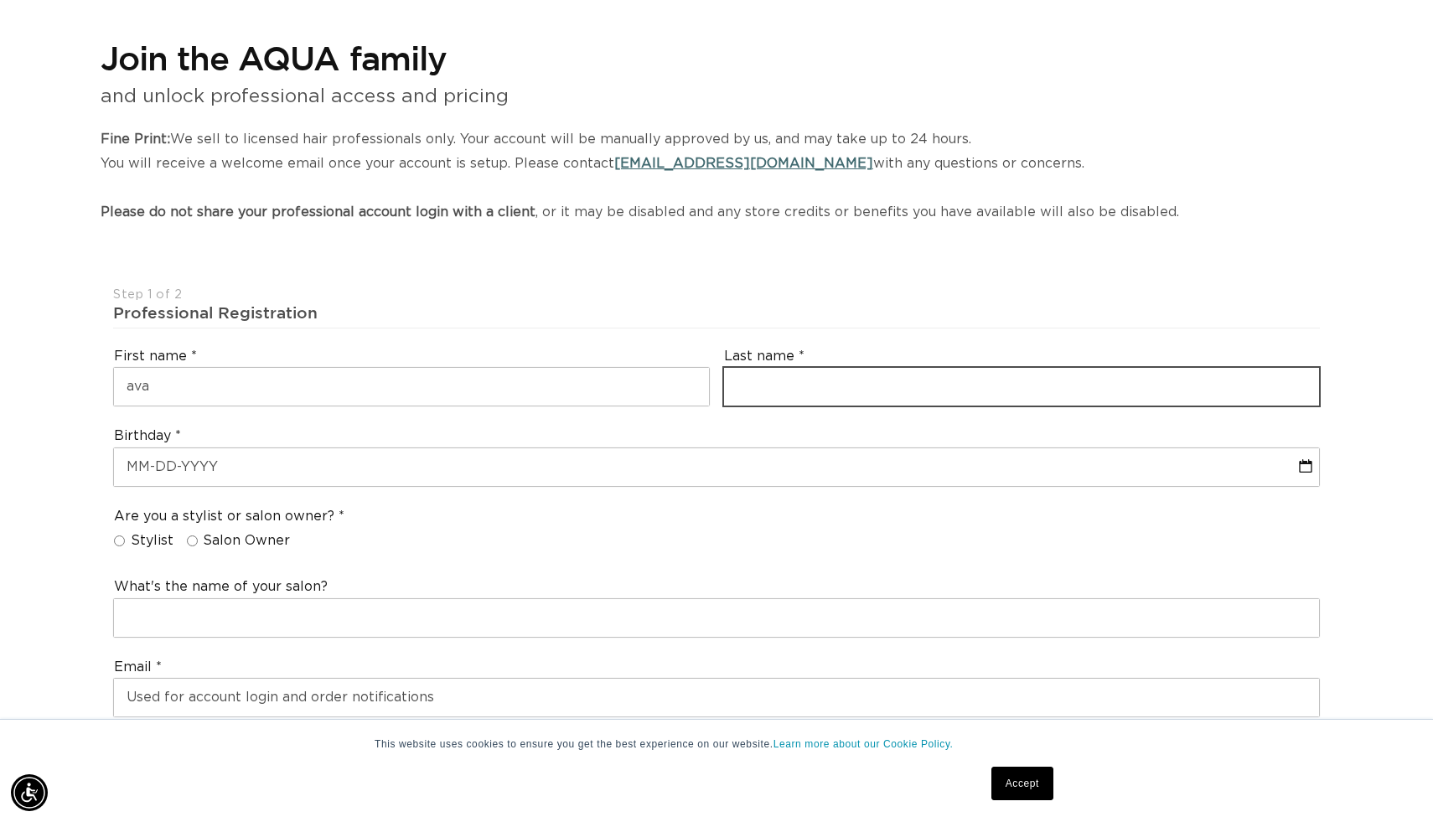
click at [743, 385] on input "text" at bounding box center [1021, 387] width 595 height 38
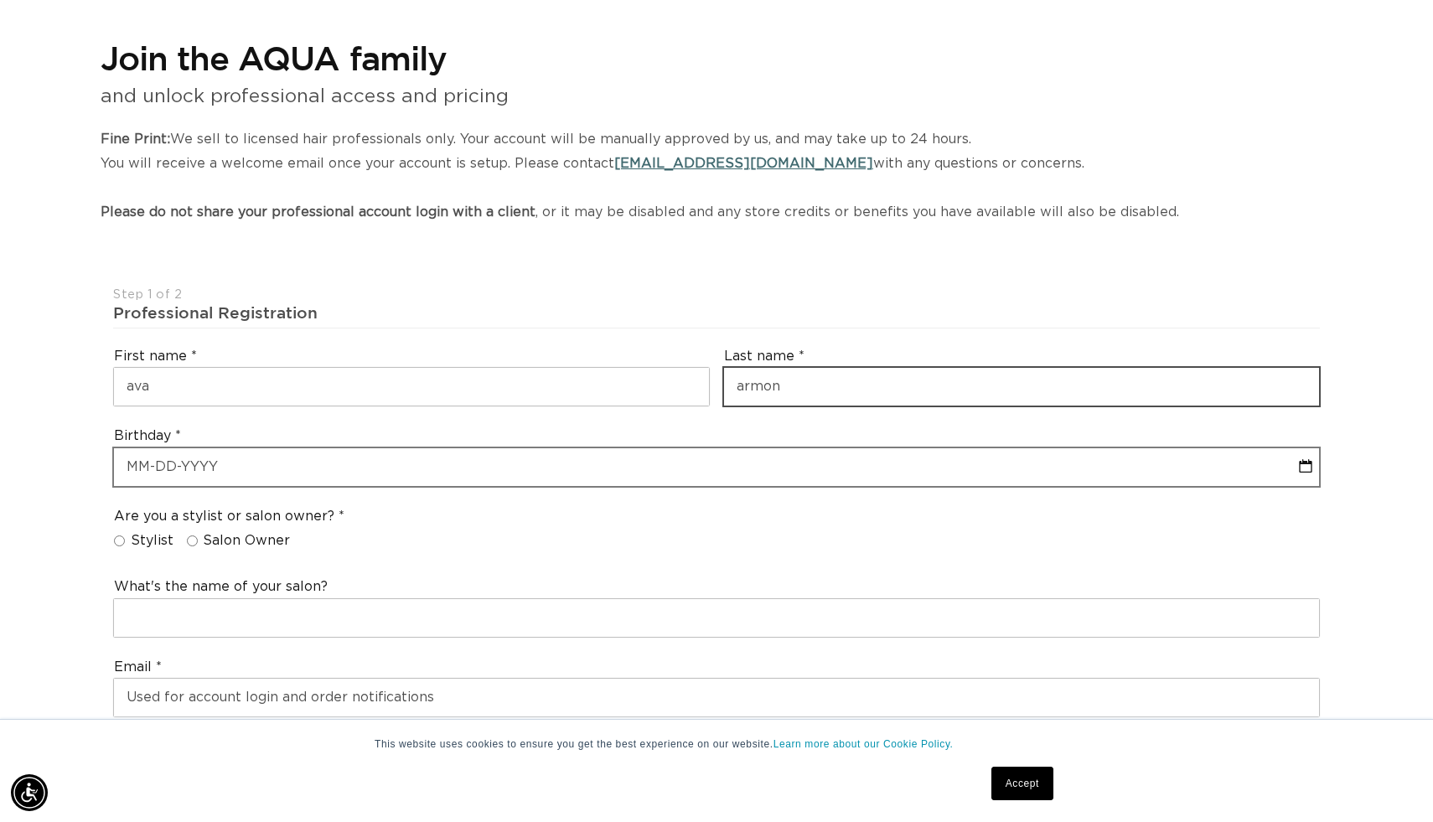
type input "armon"
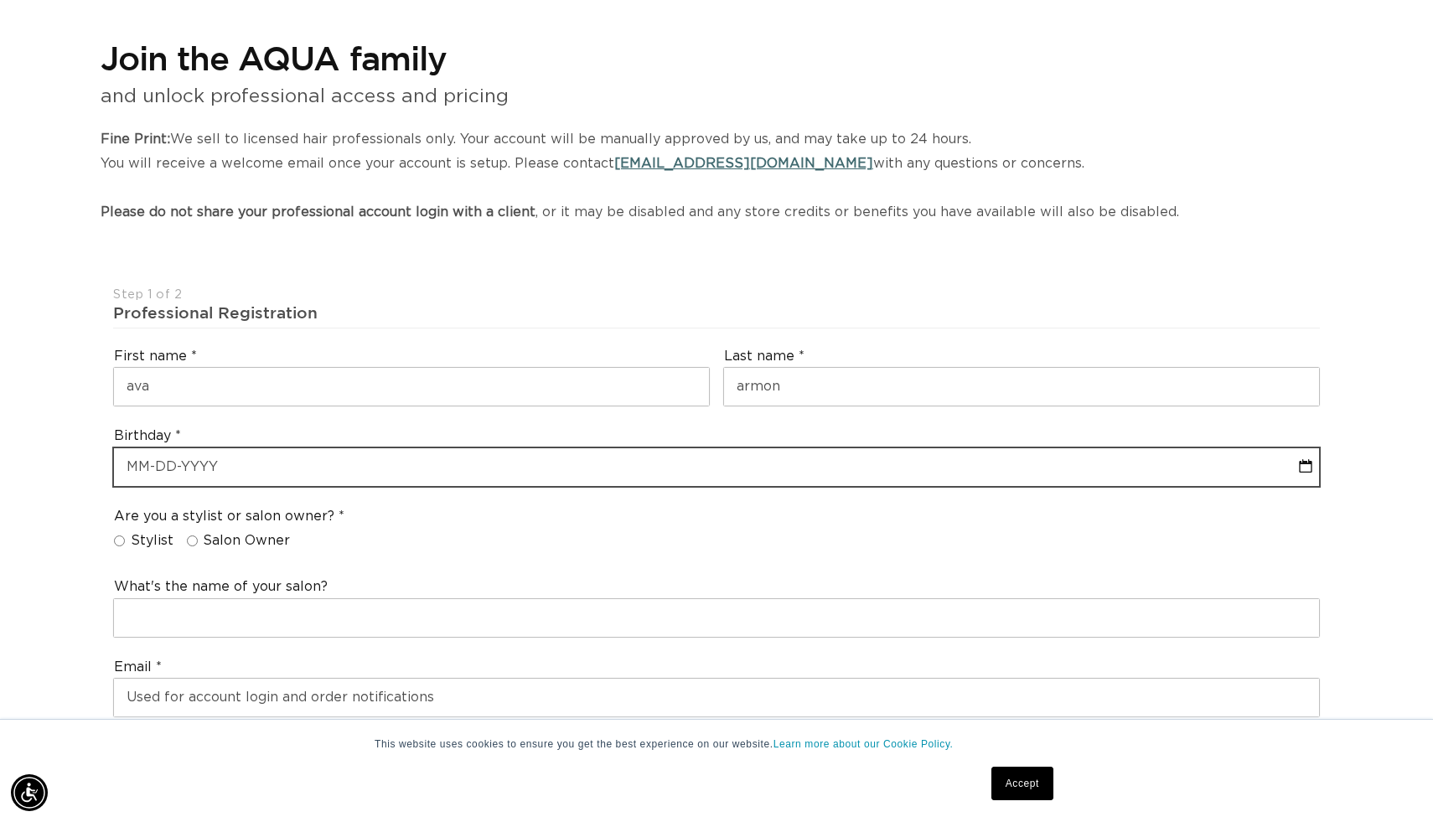
click at [730, 457] on input "text" at bounding box center [716, 467] width 1205 height 38
select select "8"
select select "2025"
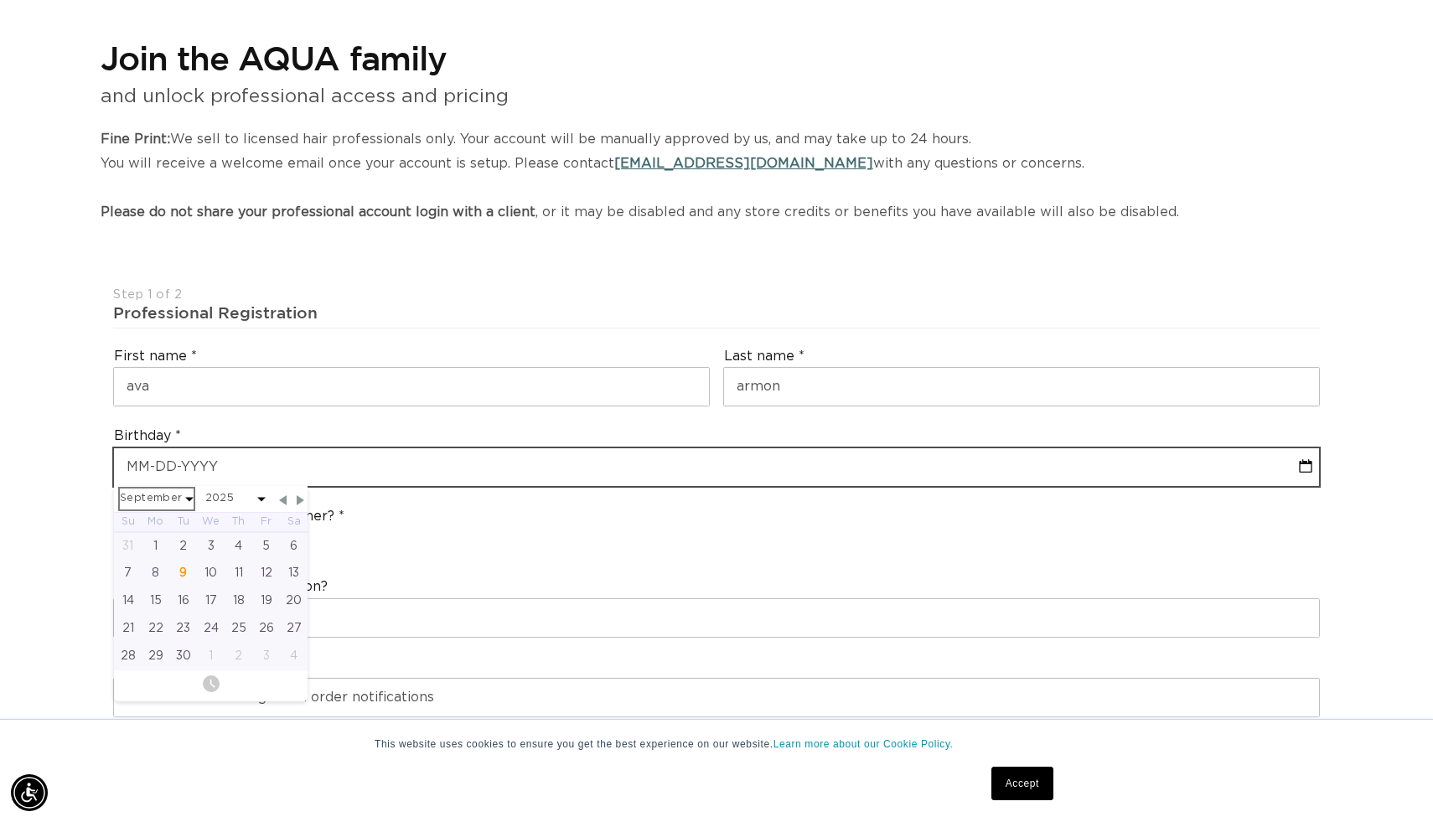
scroll to position [0, 0]
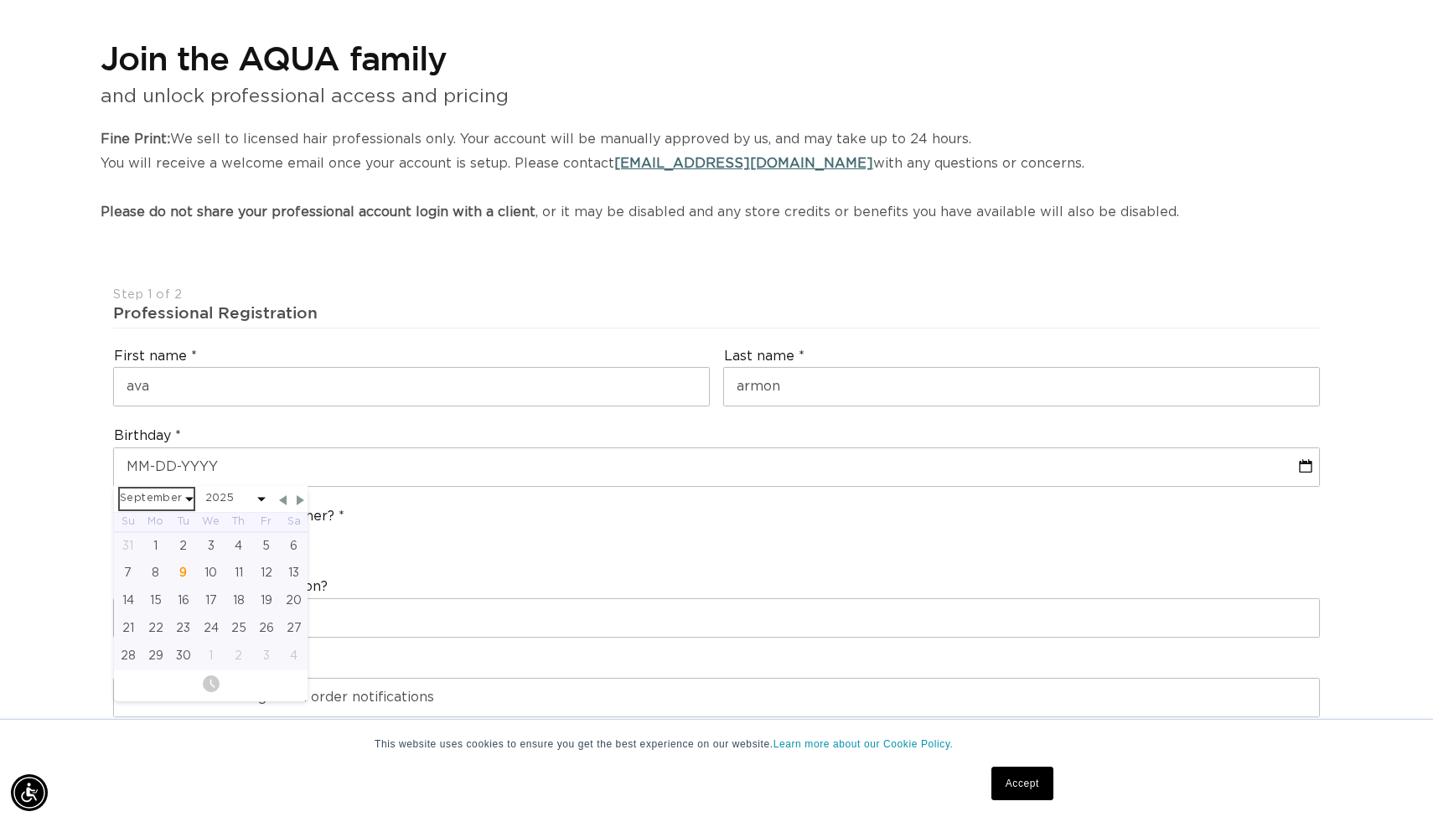
click at [191, 501] on select "January February March April May June July August September October November De…" at bounding box center [157, 499] width 74 height 21
select select "9"
select select "2025"
click at [252, 500] on select "2045 2044 2043 2042 2041 2040 2039 2038 2037 2036 2035 2034 2033 2032 2031 2030…" at bounding box center [235, 499] width 60 height 21
select select "9"
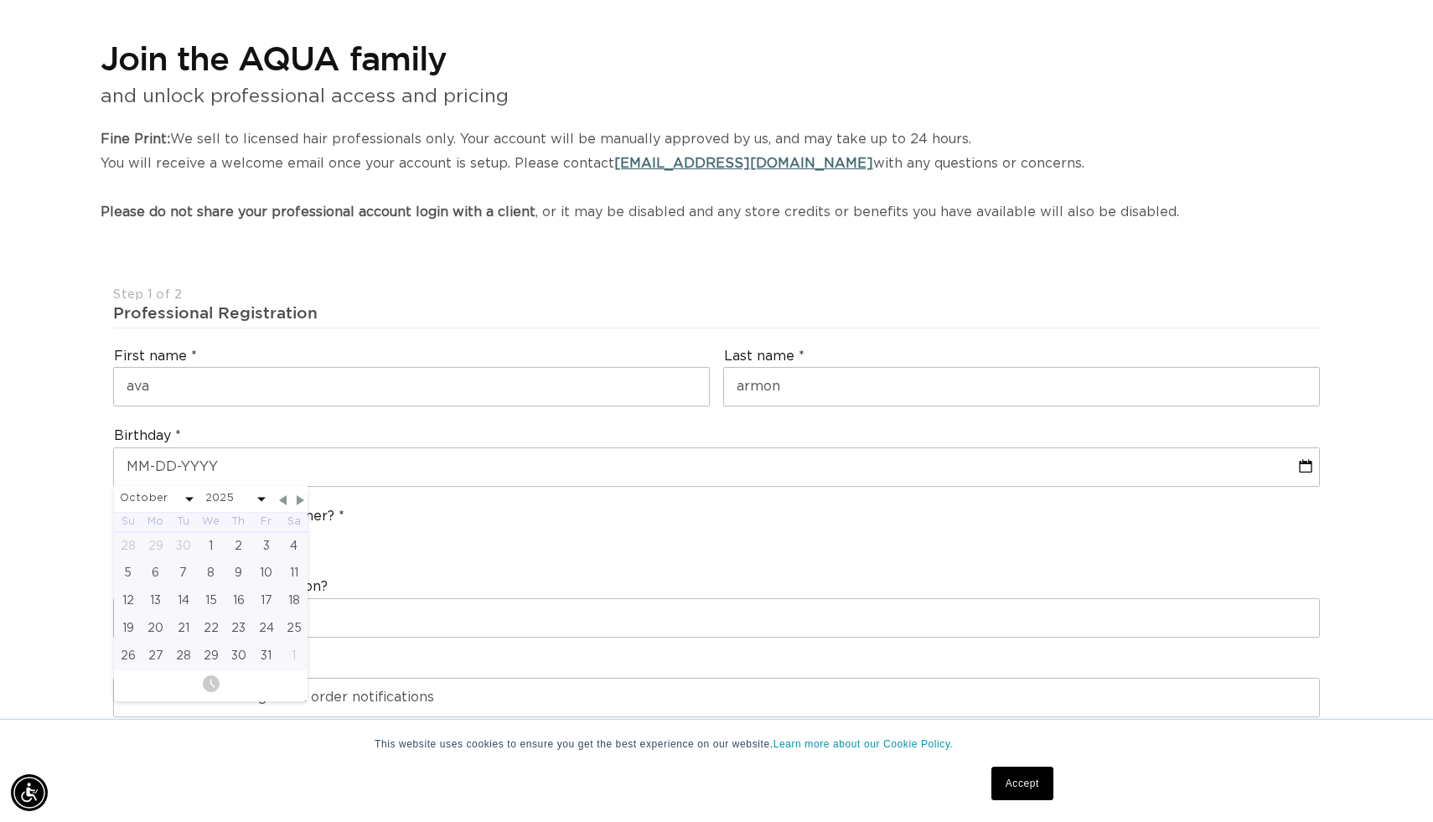
select select "2004"
click at [267, 627] on div "22" at bounding box center [266, 629] width 28 height 28
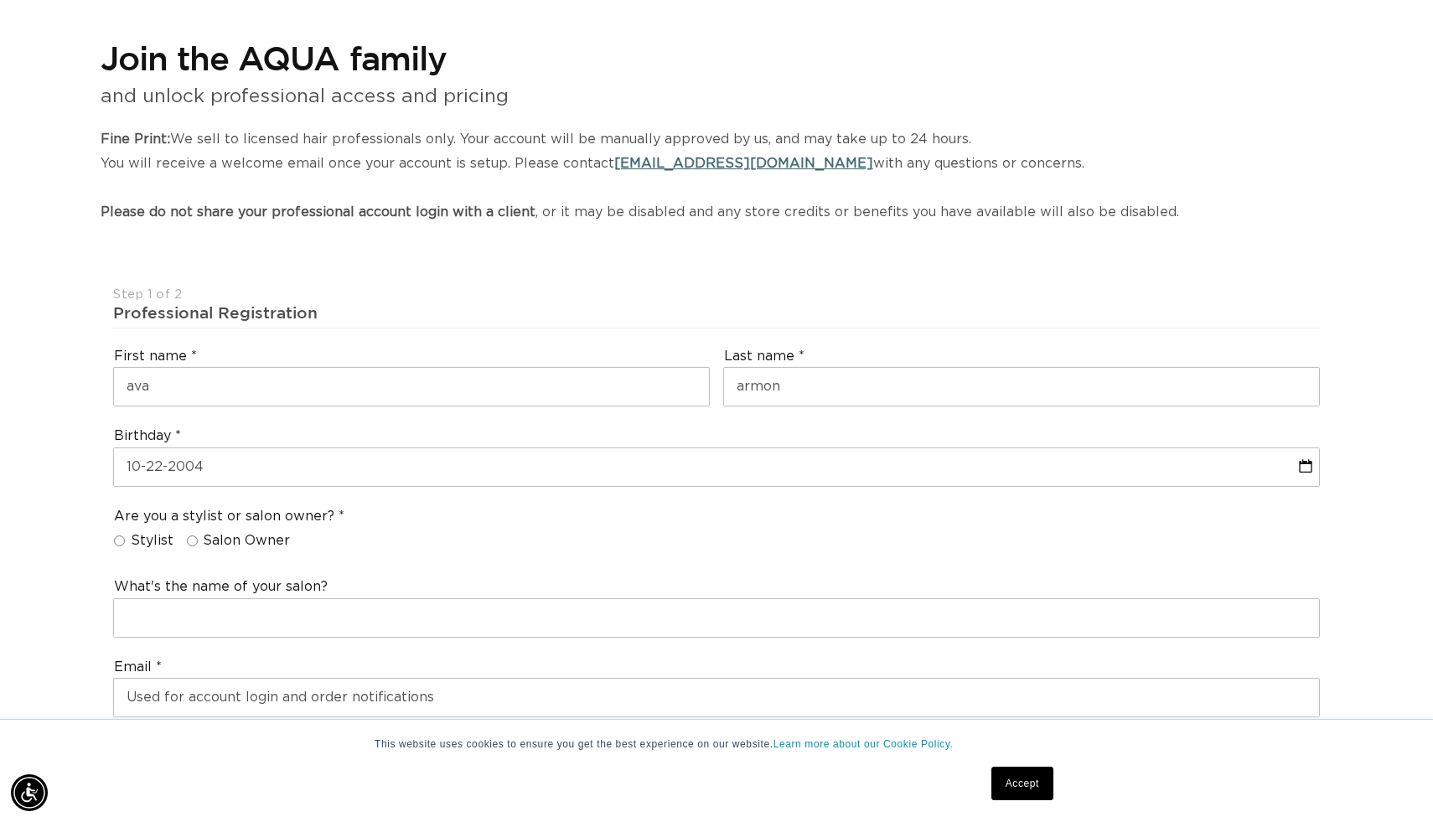
scroll to position [0, 1314]
click at [122, 543] on input "Stylist" at bounding box center [119, 541] width 11 height 11
radio input "true"
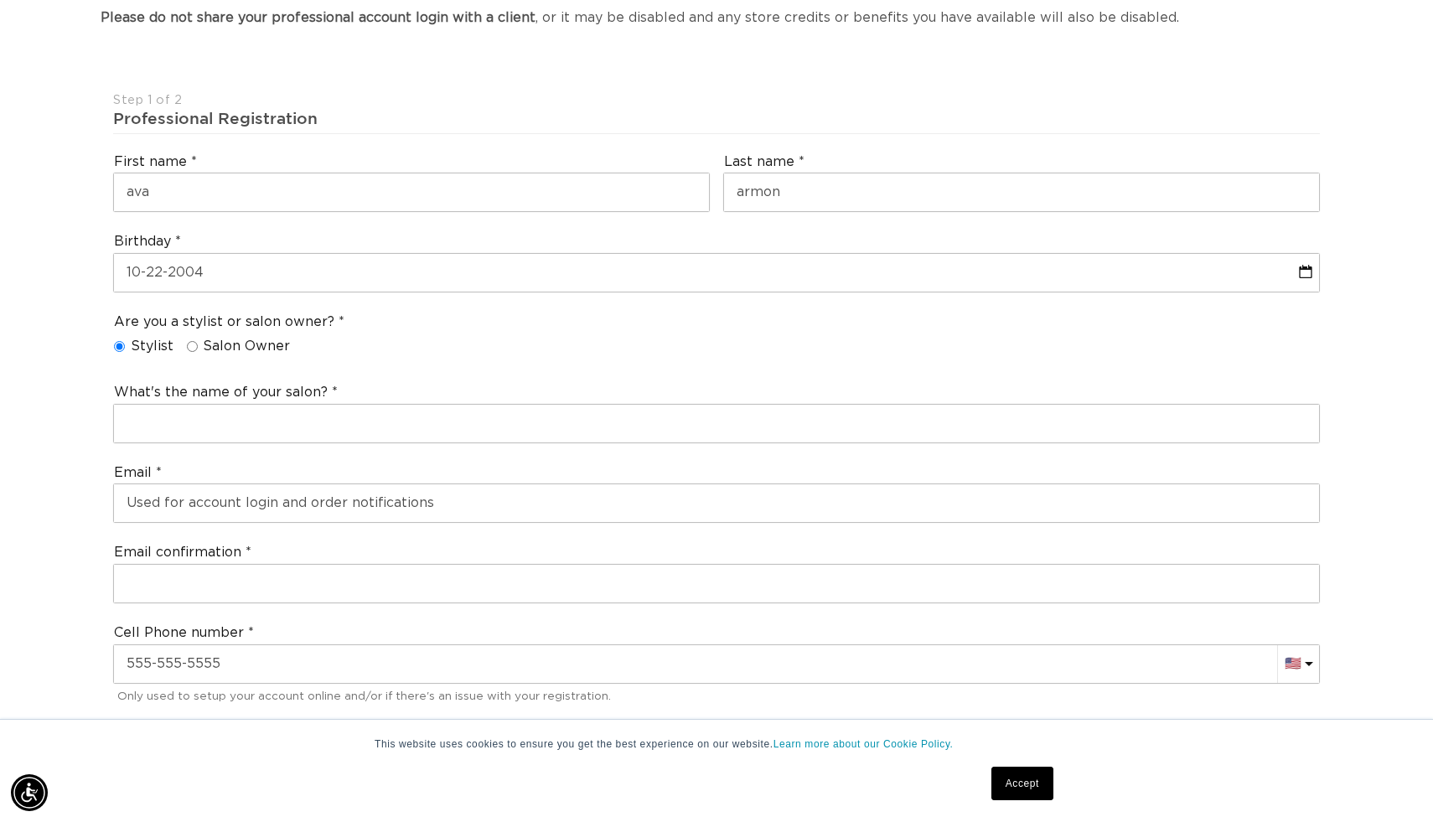
scroll to position [366, 0]
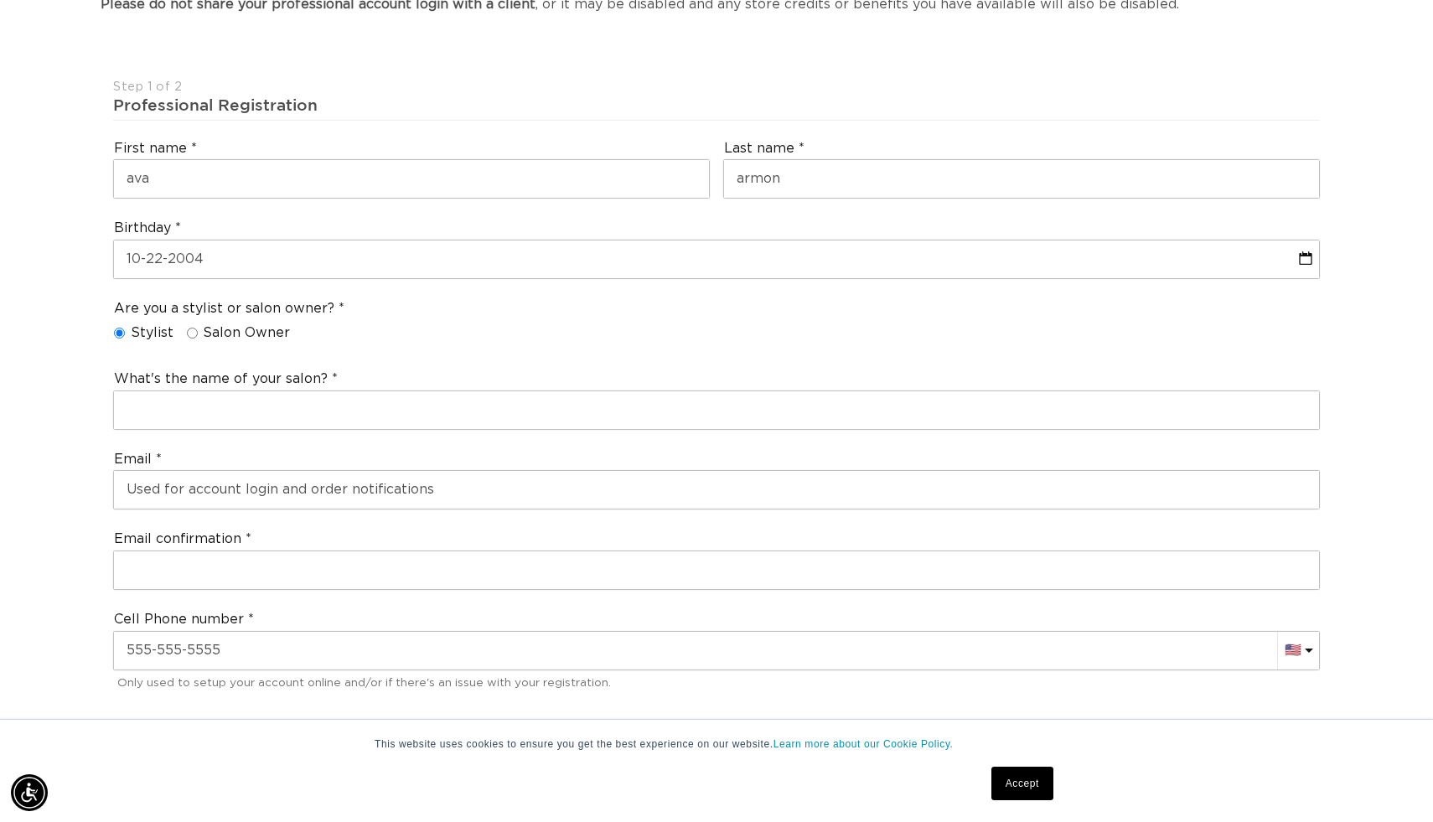
click at [192, 336] on input "Salon Owner" at bounding box center [192, 333] width 11 height 11
radio input "true"
click at [131, 335] on span "Stylist" at bounding box center [152, 333] width 43 height 18
click at [125, 335] on input "Stylist" at bounding box center [119, 333] width 11 height 11
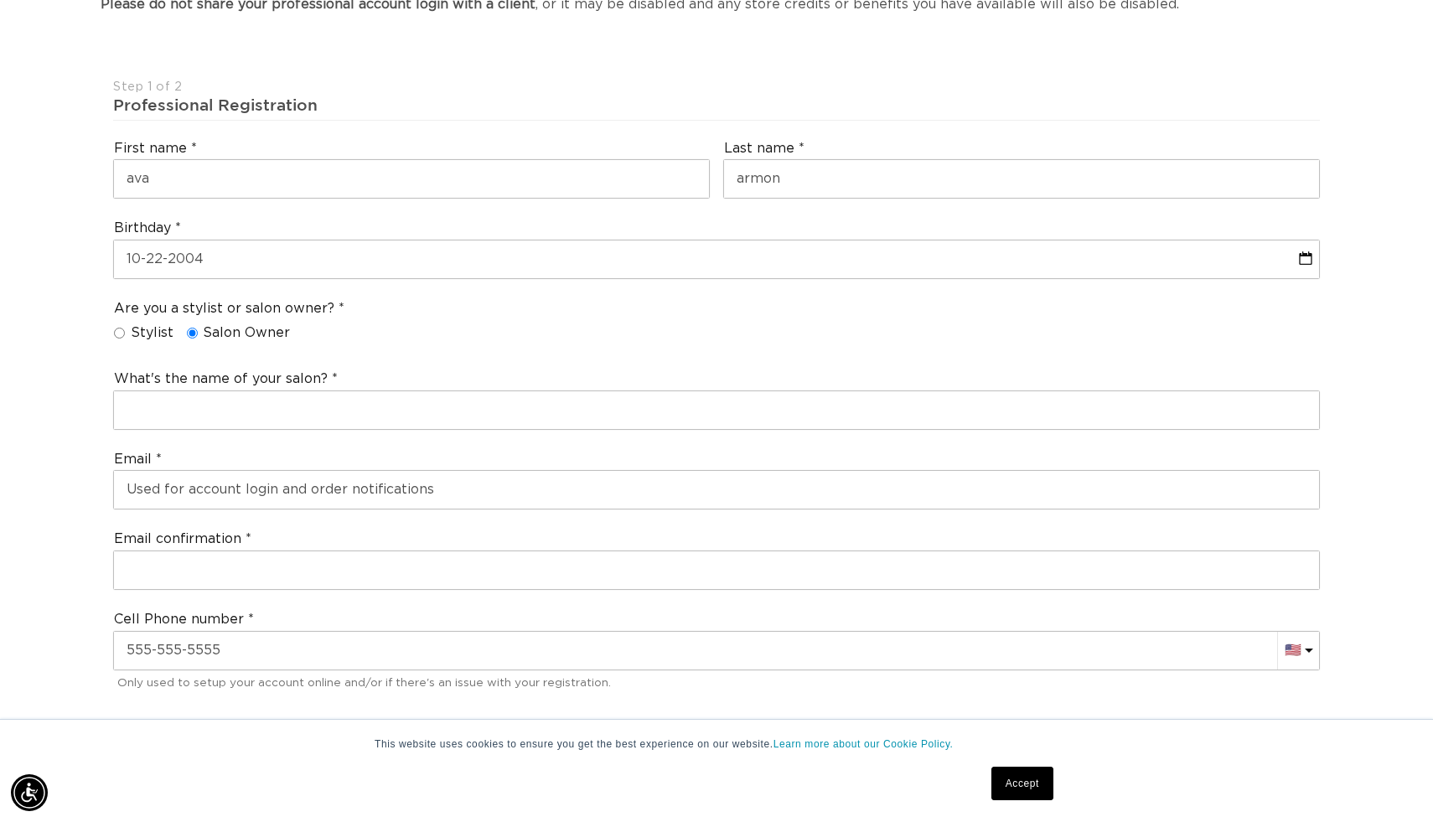
radio input "true"
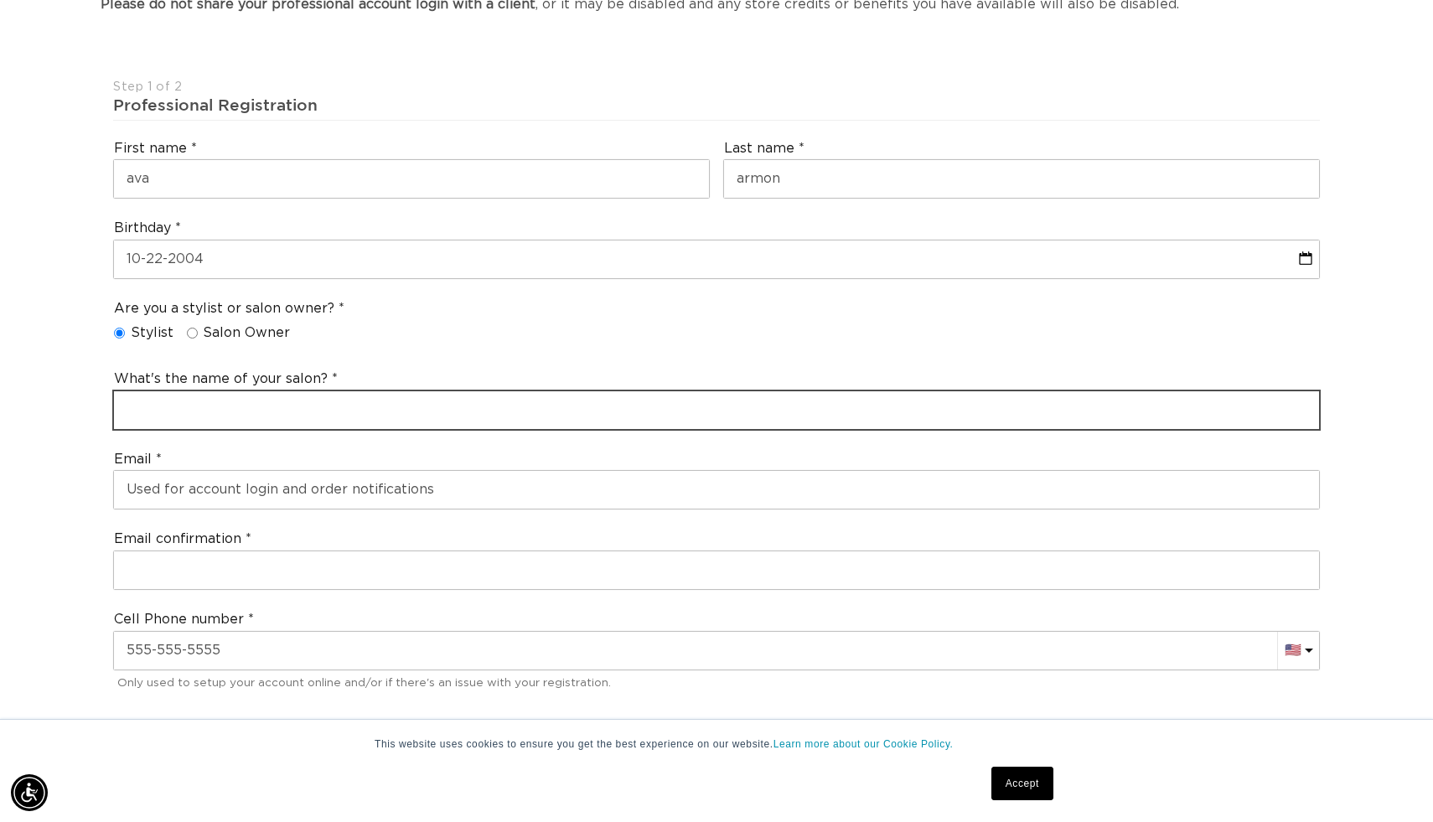
click at [191, 411] on input "text" at bounding box center [716, 410] width 1205 height 38
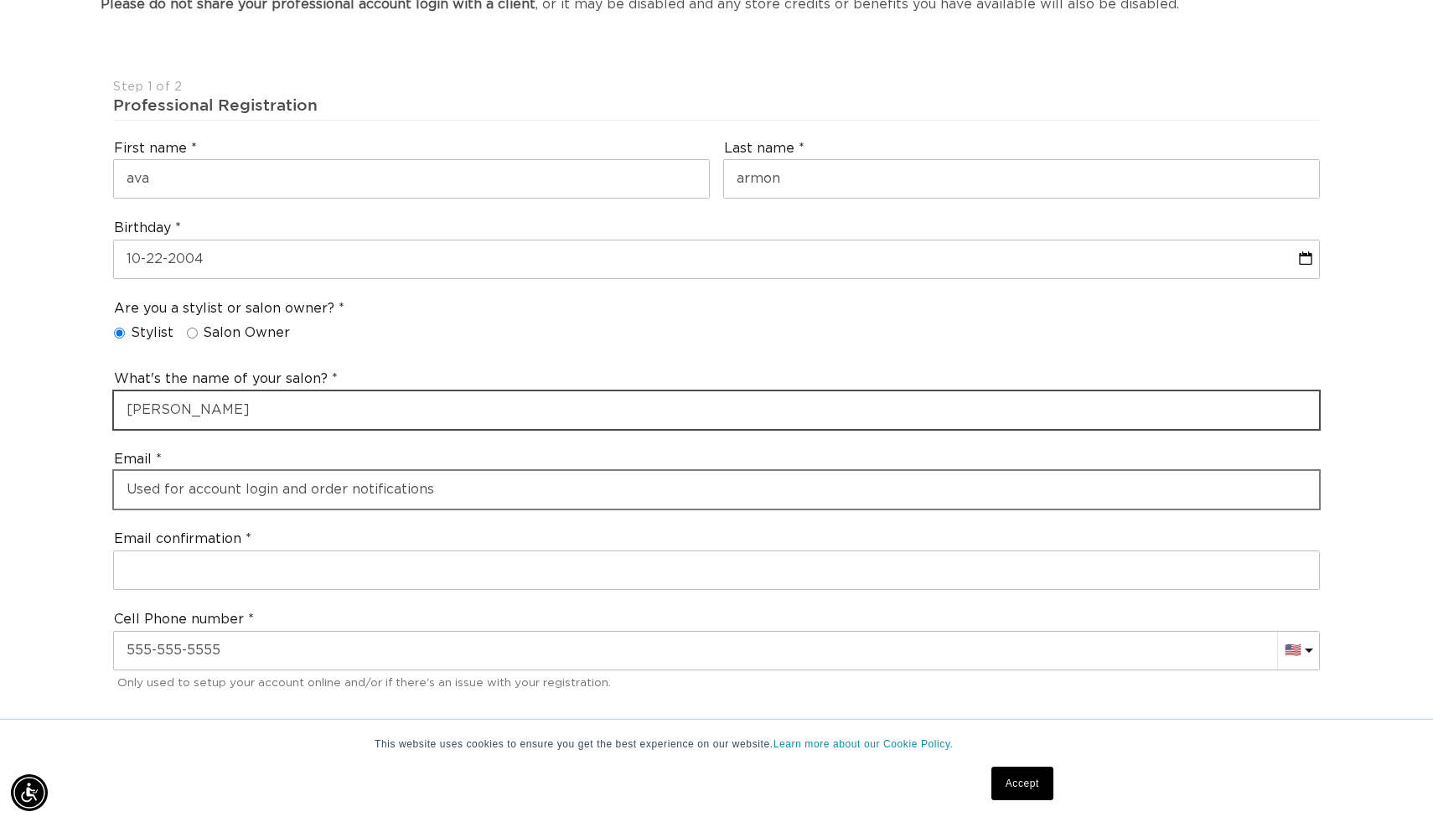
type input "Aurora Blush"
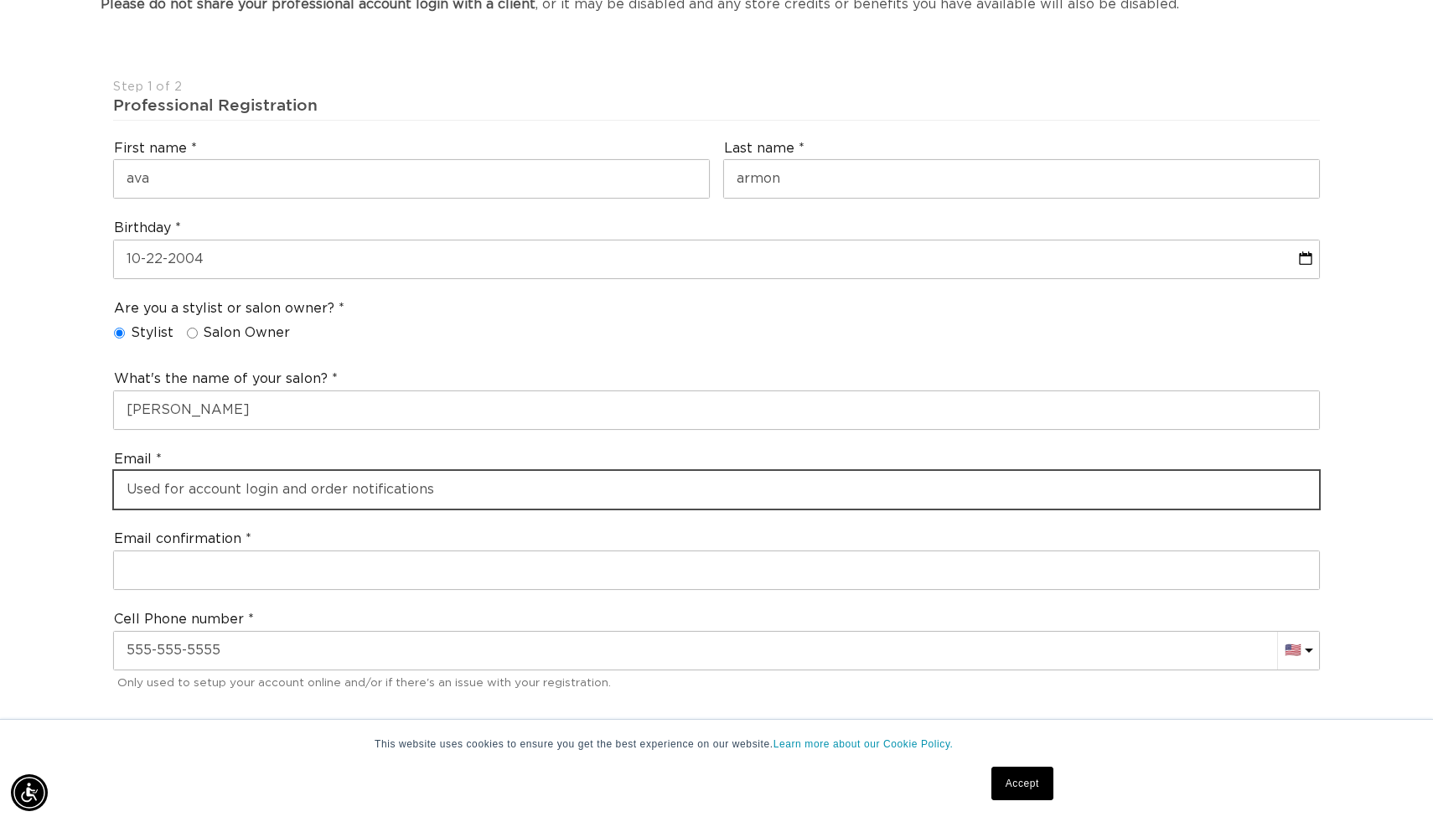
click at [153, 491] on input "email" at bounding box center [716, 490] width 1205 height 38
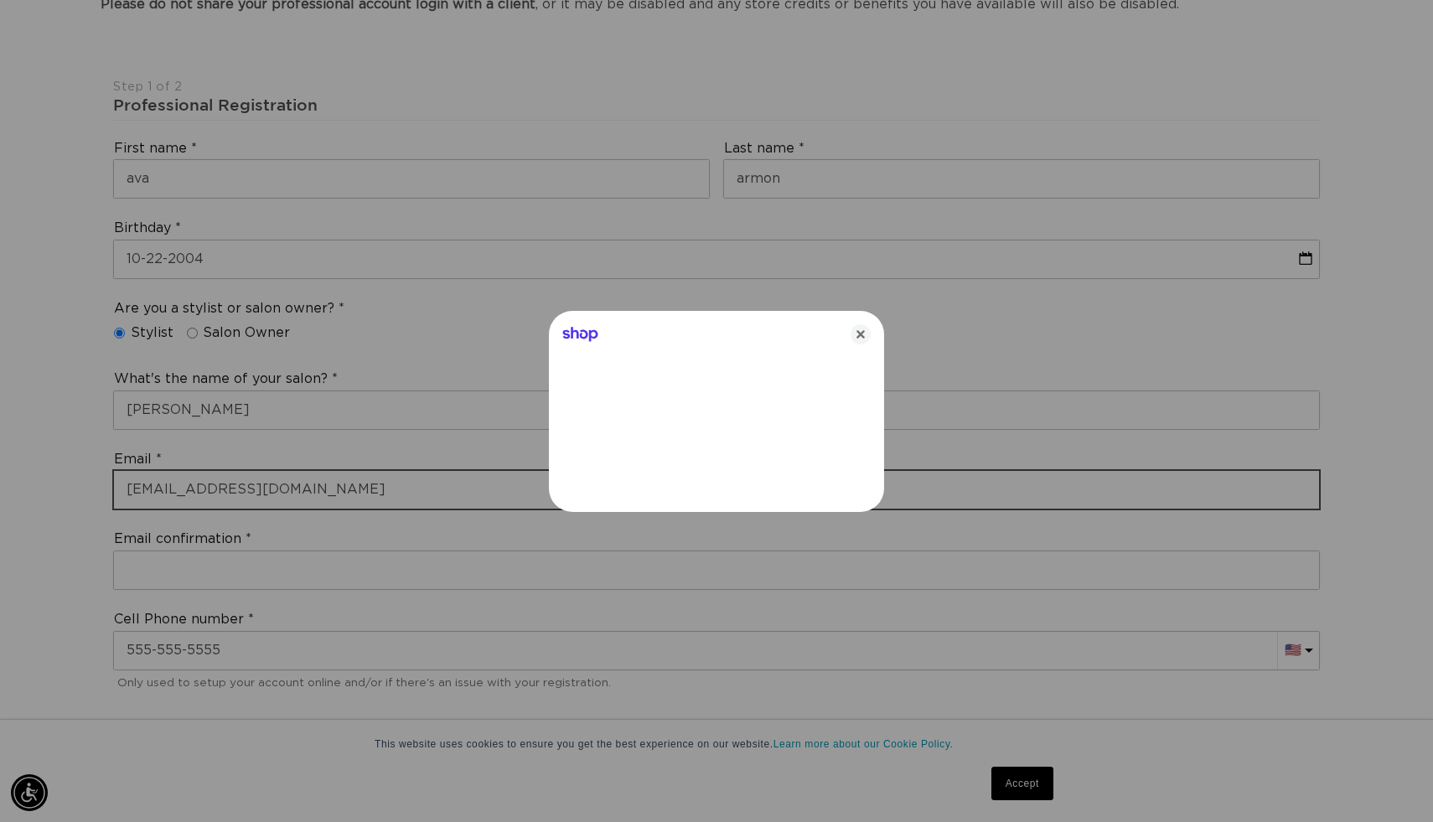
type input "aarmon04@gmail.com"
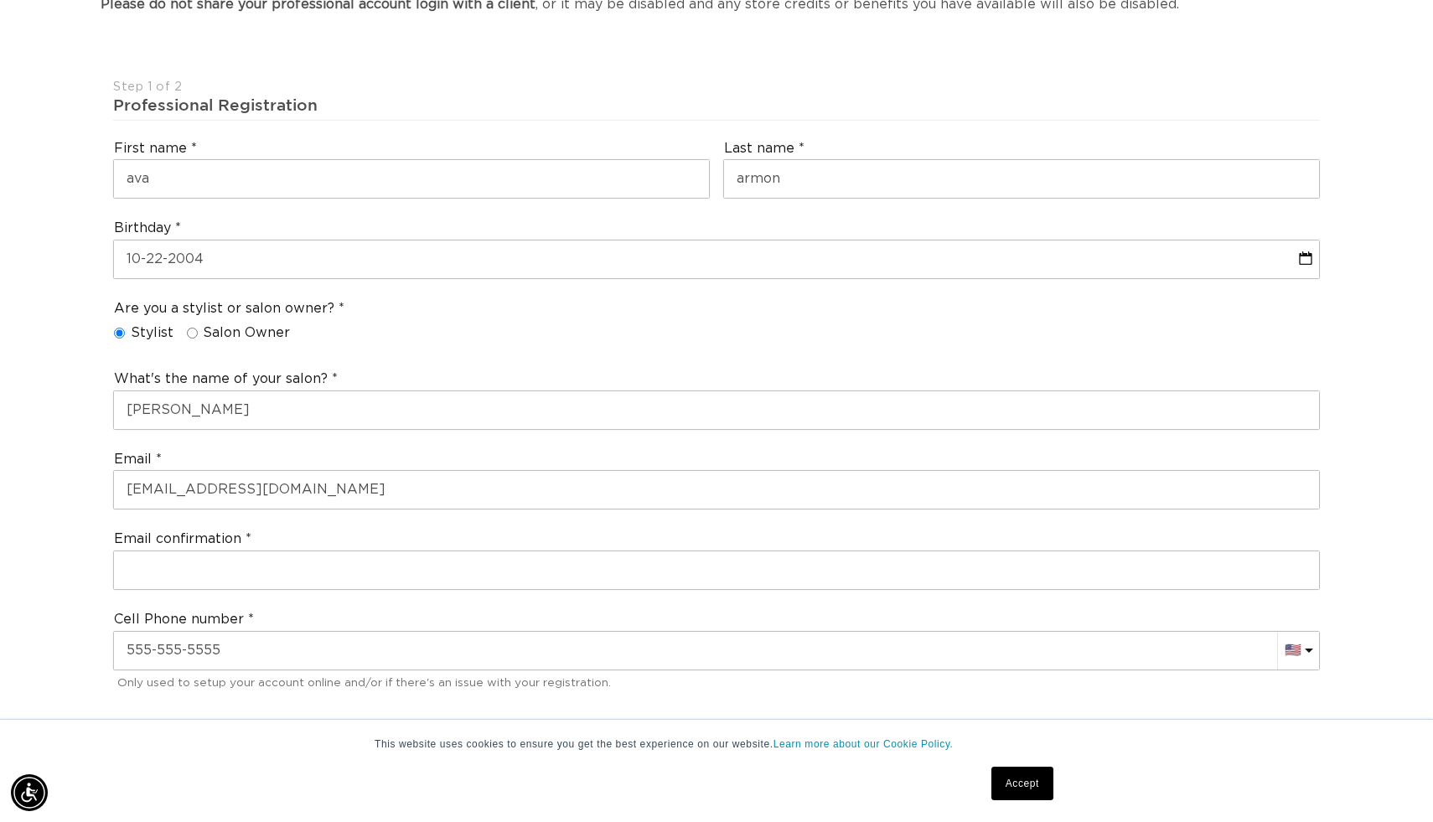
scroll to position [0, 2629]
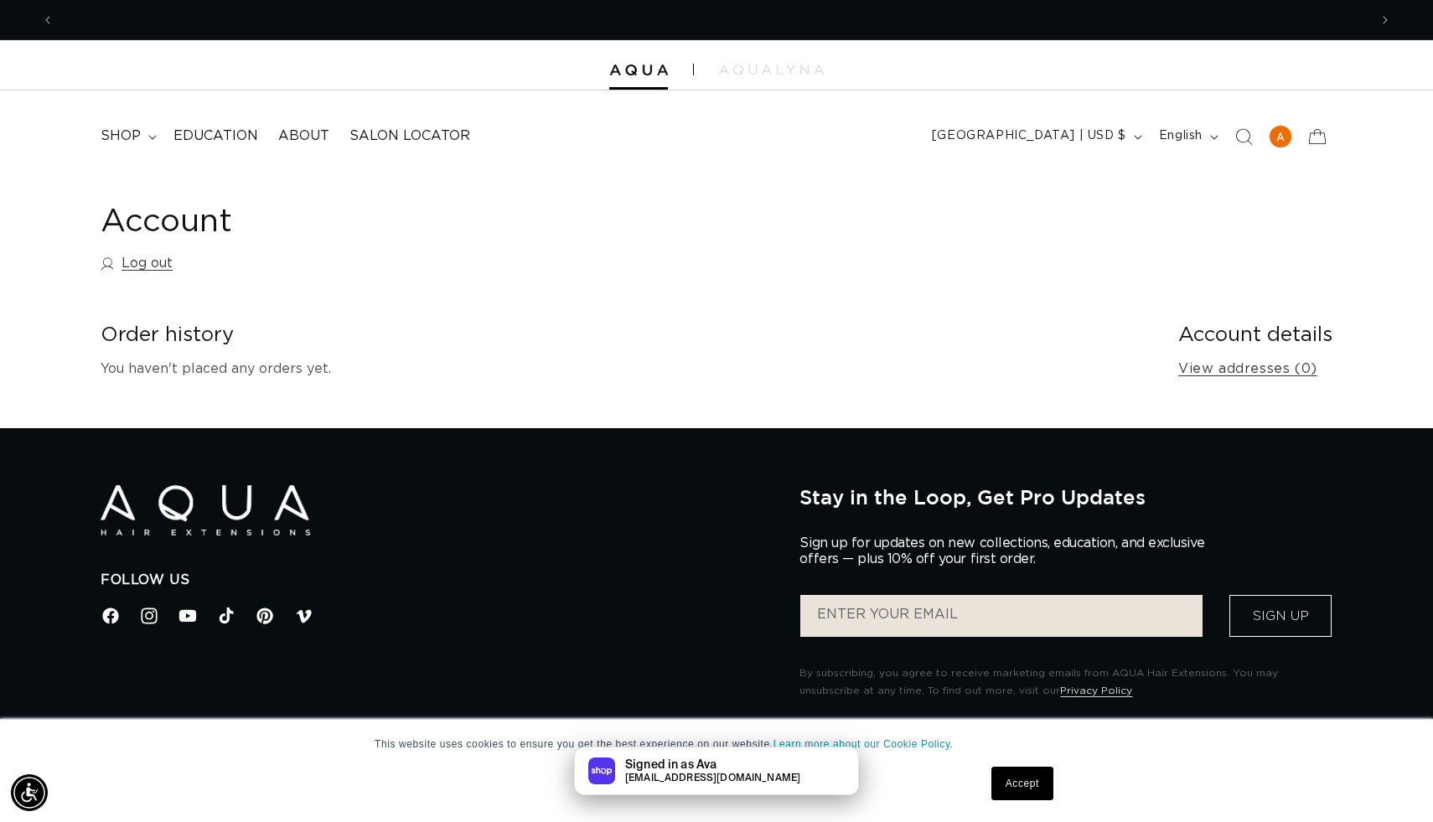
scroll to position [0, 1314]
click at [150, 132] on summary "shop" at bounding box center [127, 136] width 73 height 38
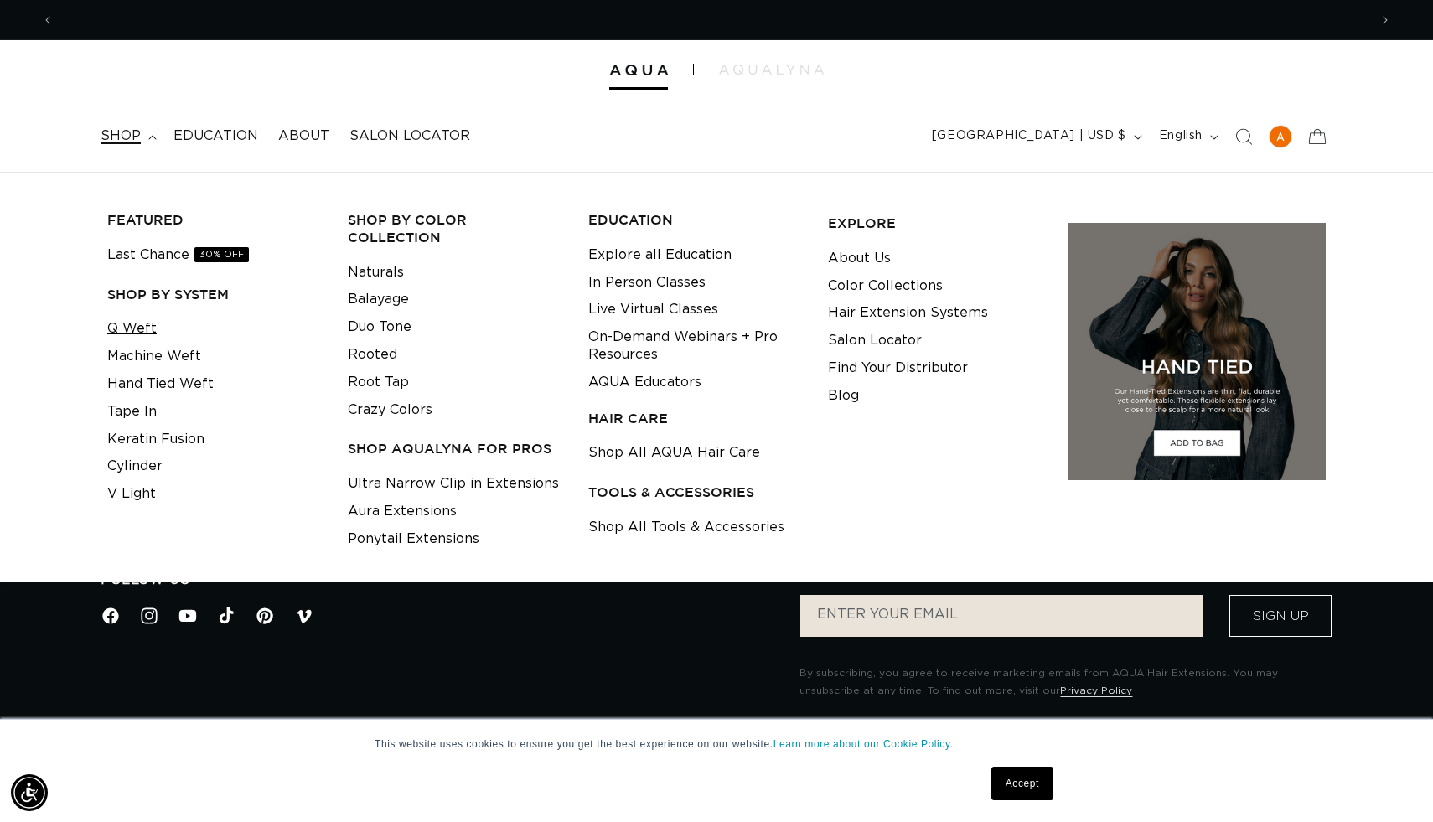
click at [144, 326] on link "Q Weft" at bounding box center [131, 329] width 49 height 28
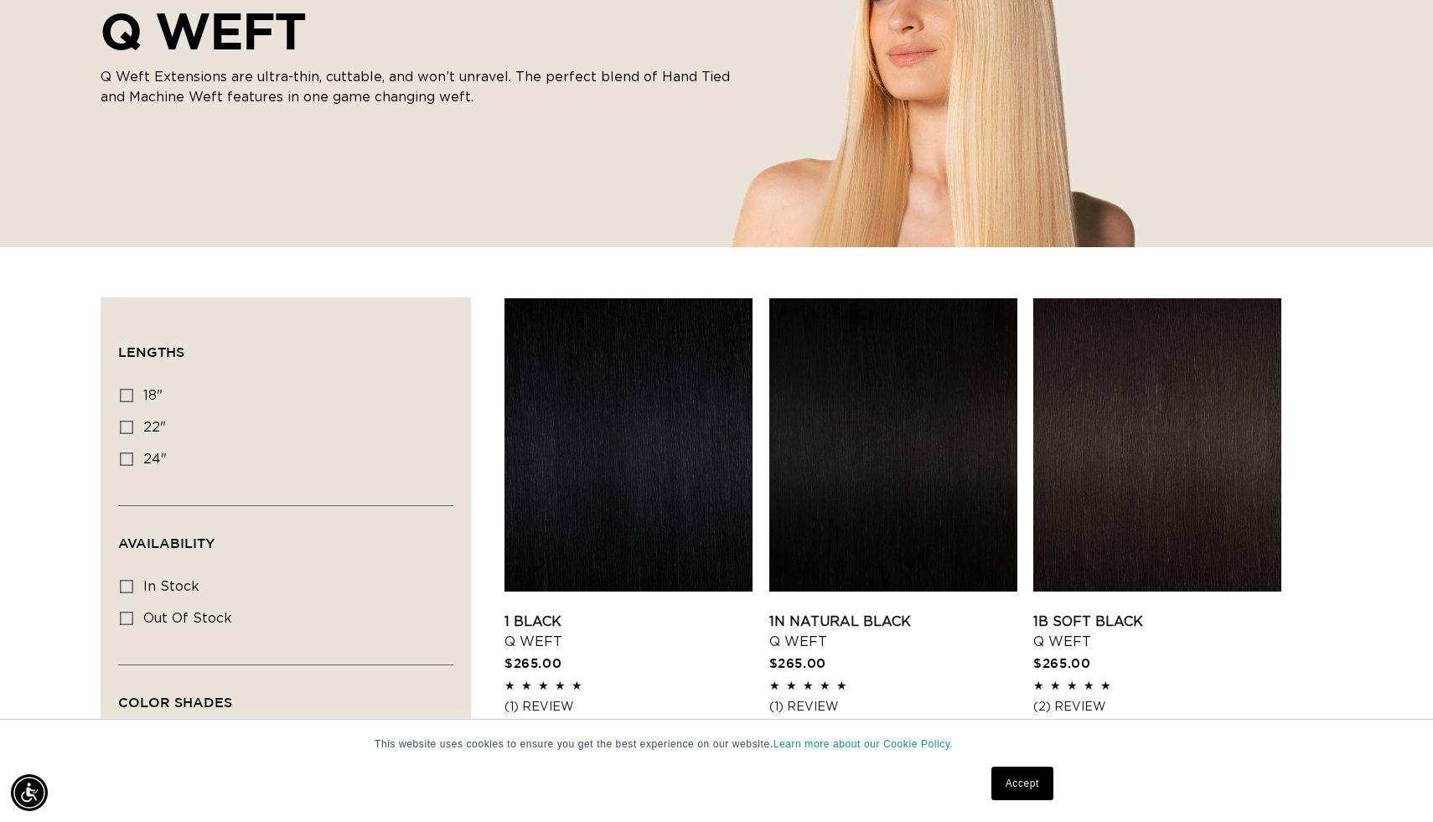
scroll to position [323, 0]
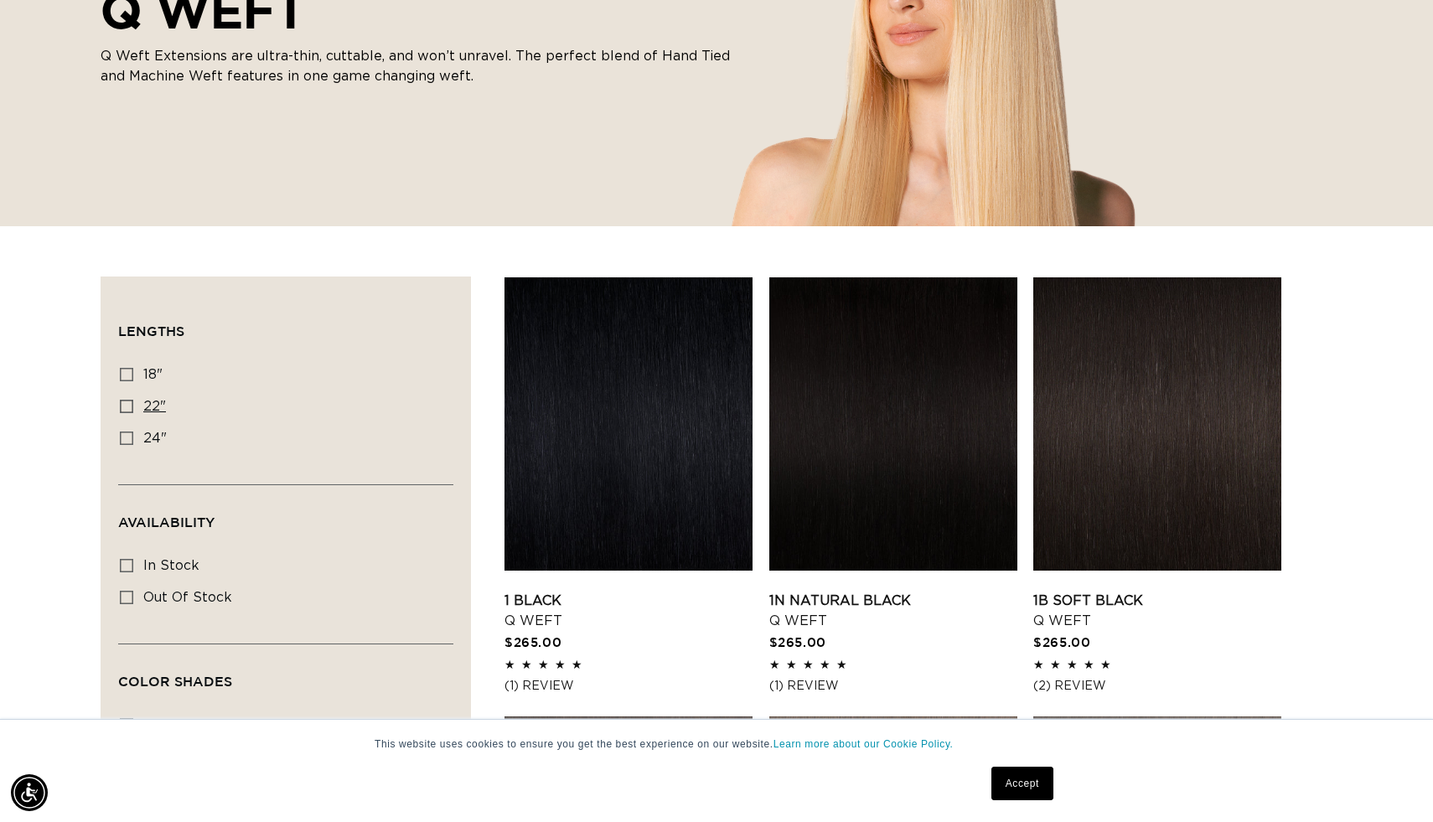
click at [122, 406] on icon at bounding box center [126, 406] width 13 height 13
click at [122, 406] on input "22" 22" (5 products)" at bounding box center [126, 406] width 13 height 13
checkbox input "true"
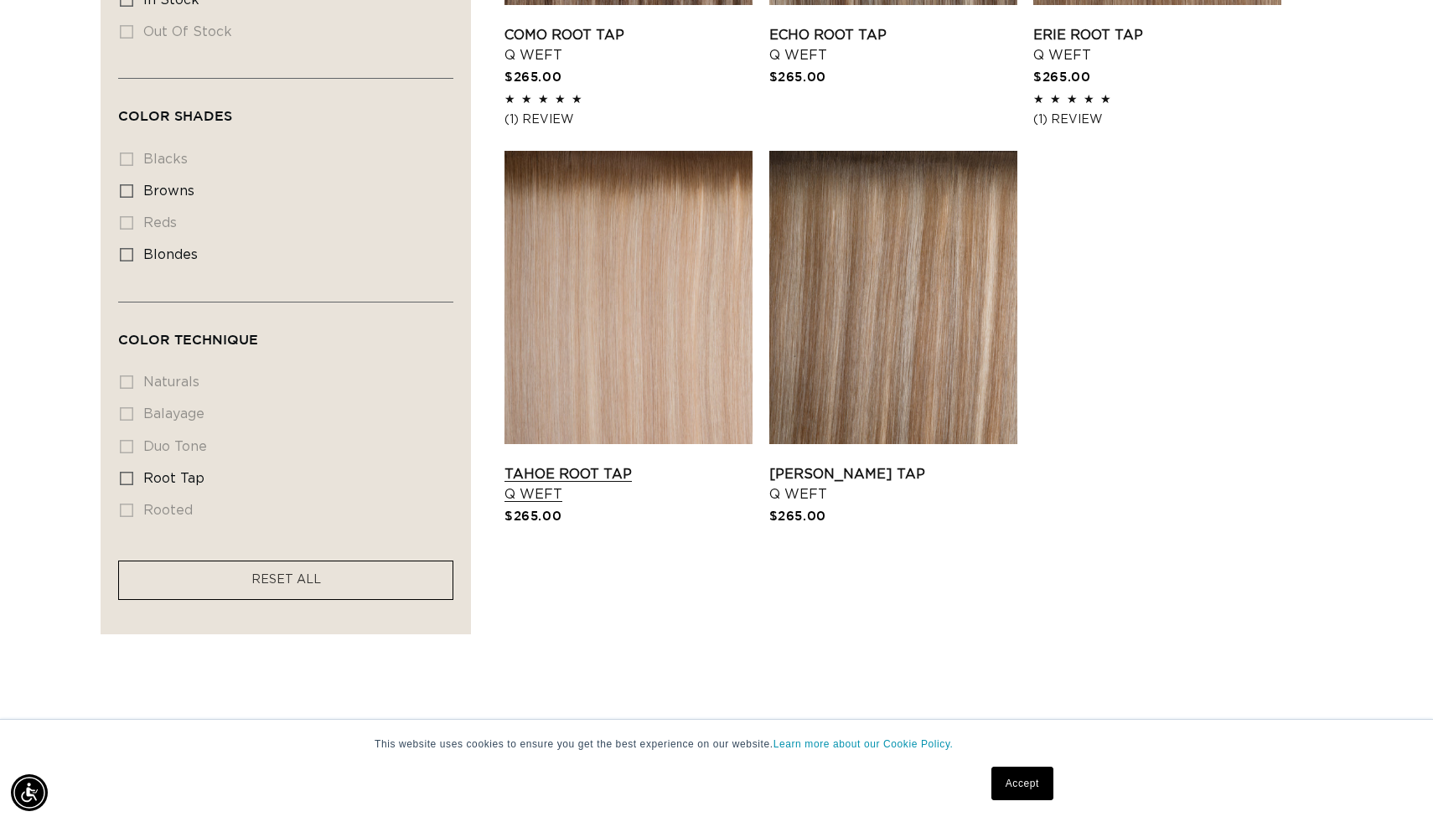
scroll to position [897, 0]
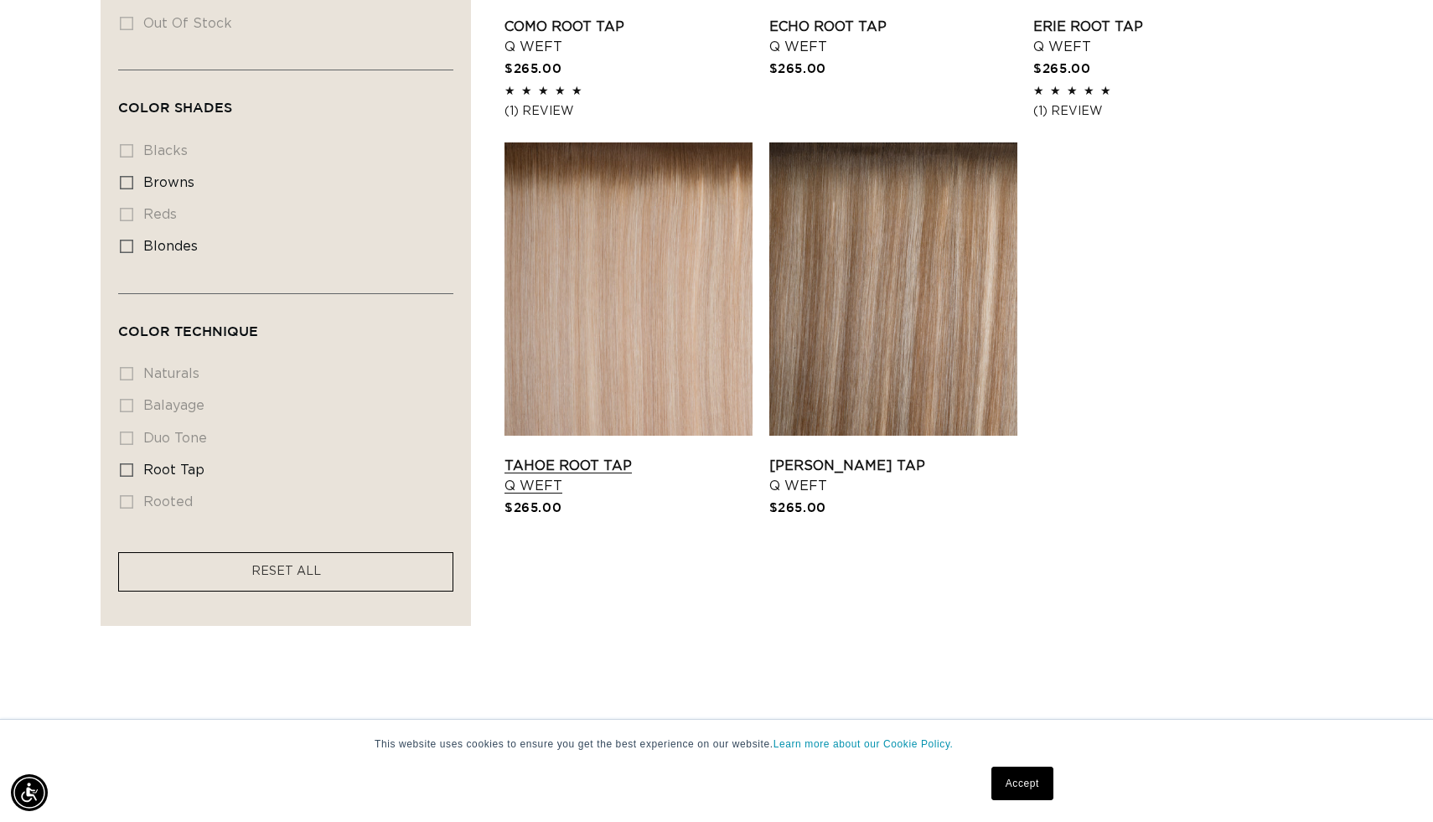
click at [654, 456] on link "Tahoe Root Tap Q Weft" at bounding box center [629, 476] width 248 height 40
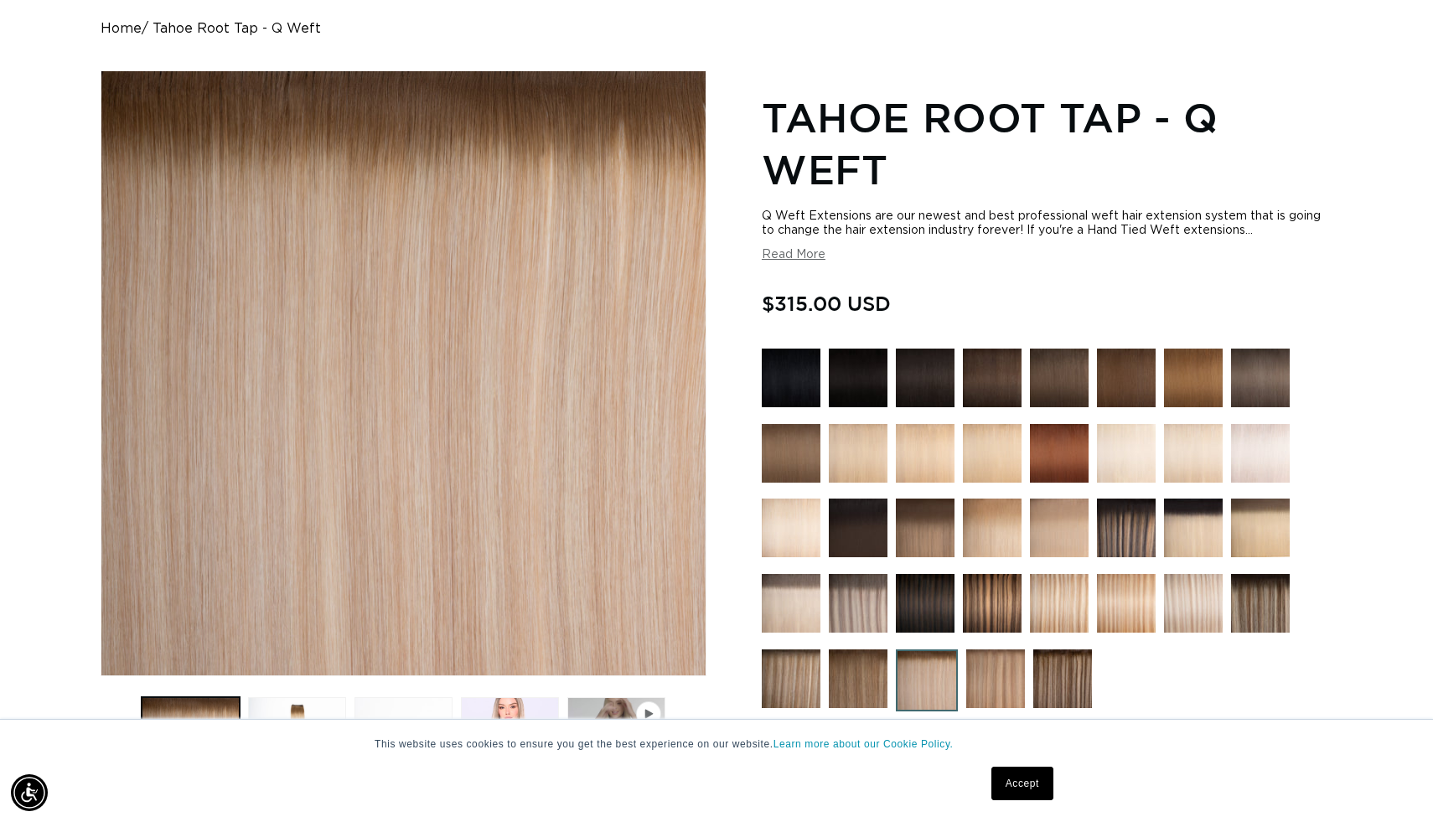
scroll to position [0, 2629]
click at [847, 452] on img at bounding box center [858, 453] width 59 height 59
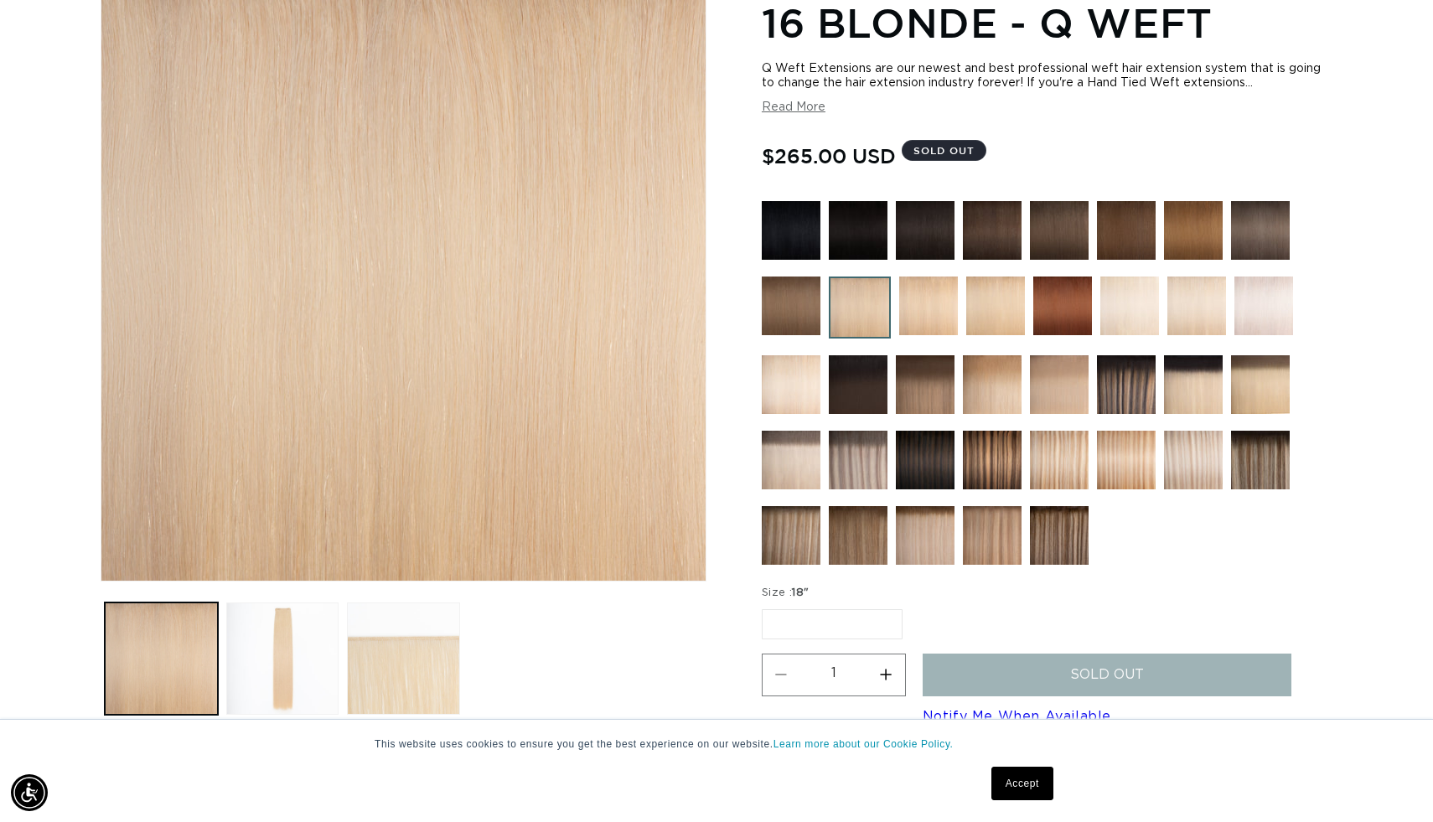
scroll to position [259, 0]
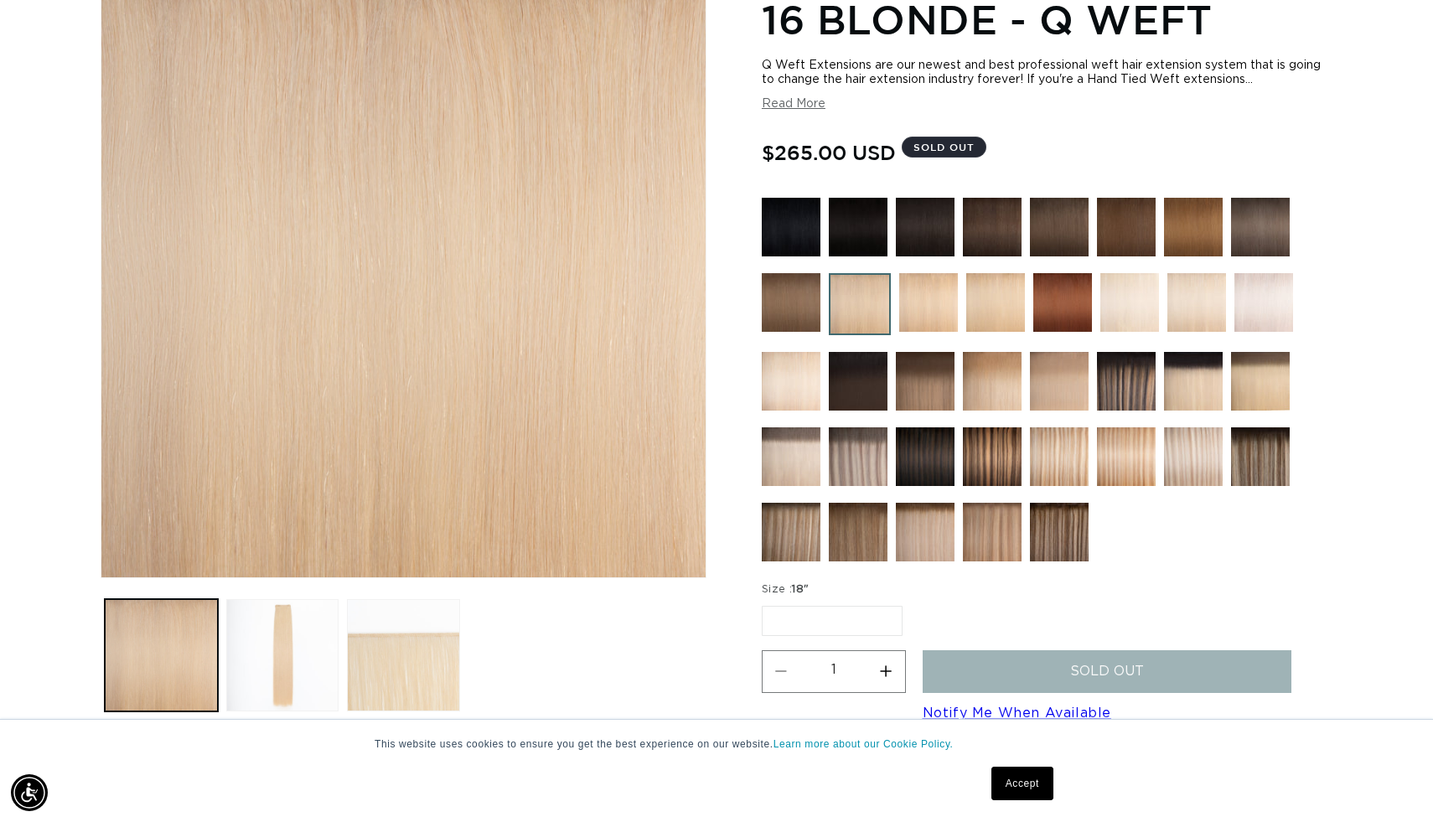
click at [983, 297] on img at bounding box center [996, 302] width 59 height 59
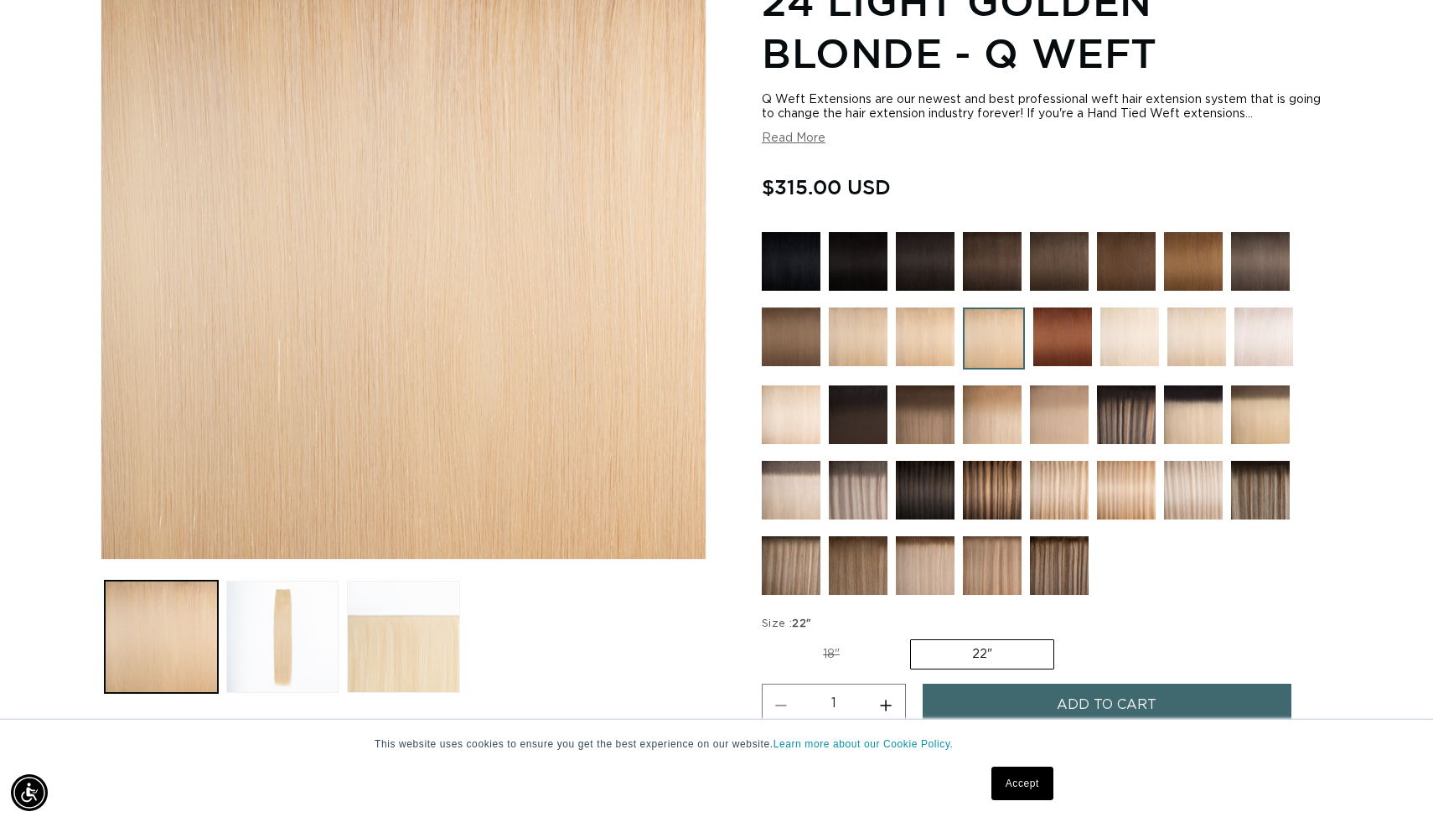
scroll to position [0, 1314]
click at [1052, 487] on img at bounding box center [1059, 490] width 59 height 59
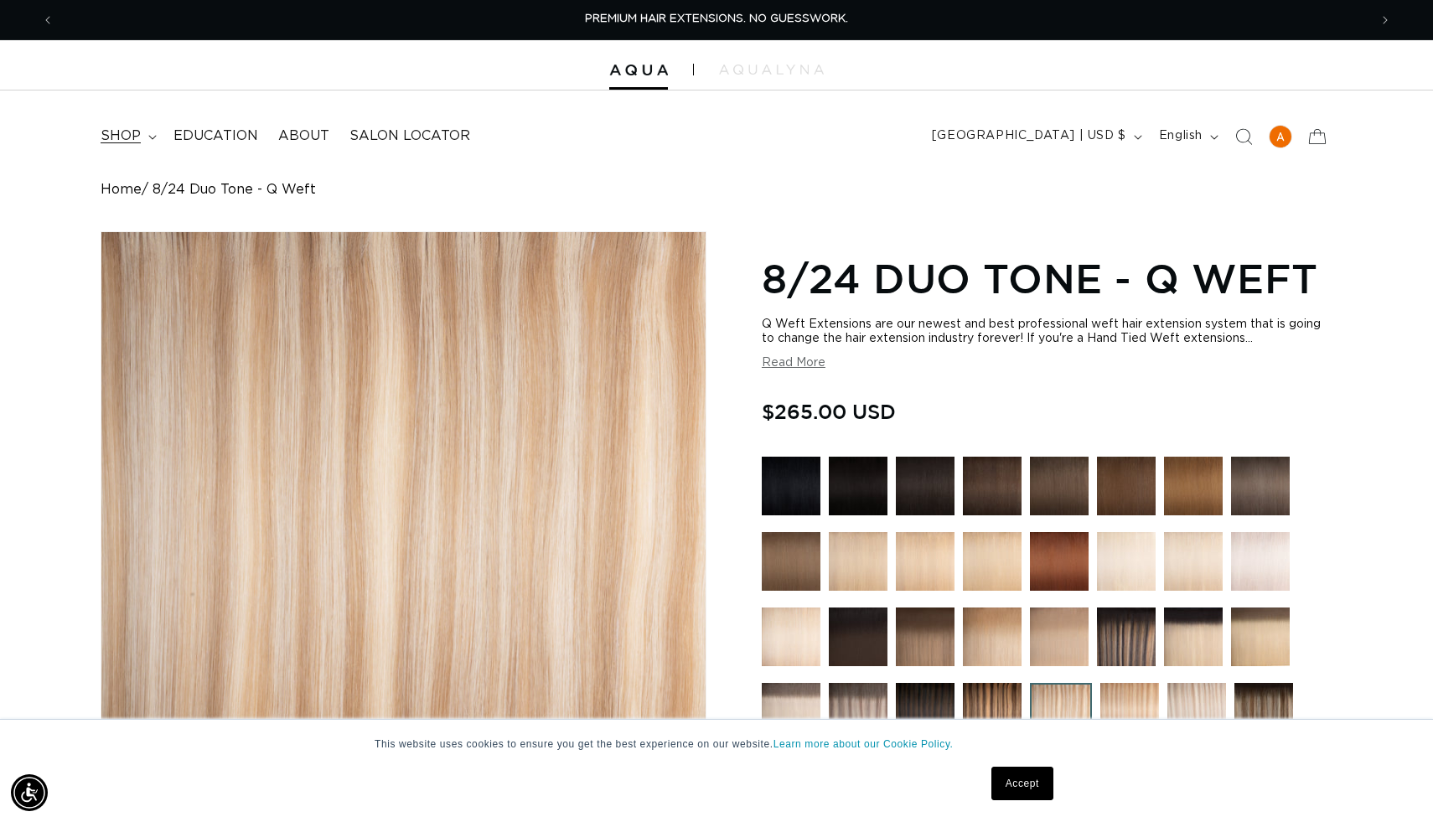
click at [148, 137] on icon at bounding box center [152, 137] width 8 height 5
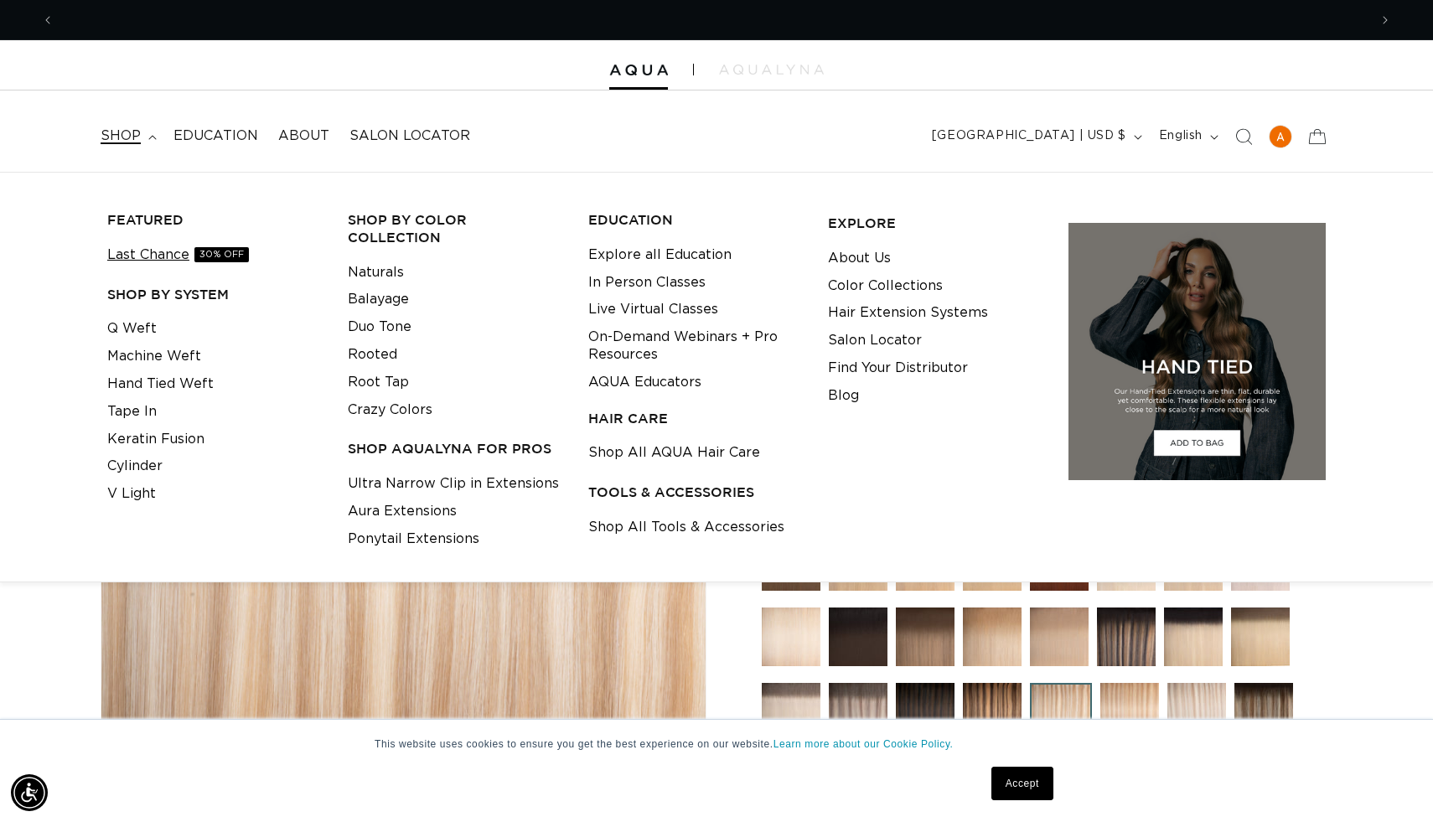
scroll to position [0, 1314]
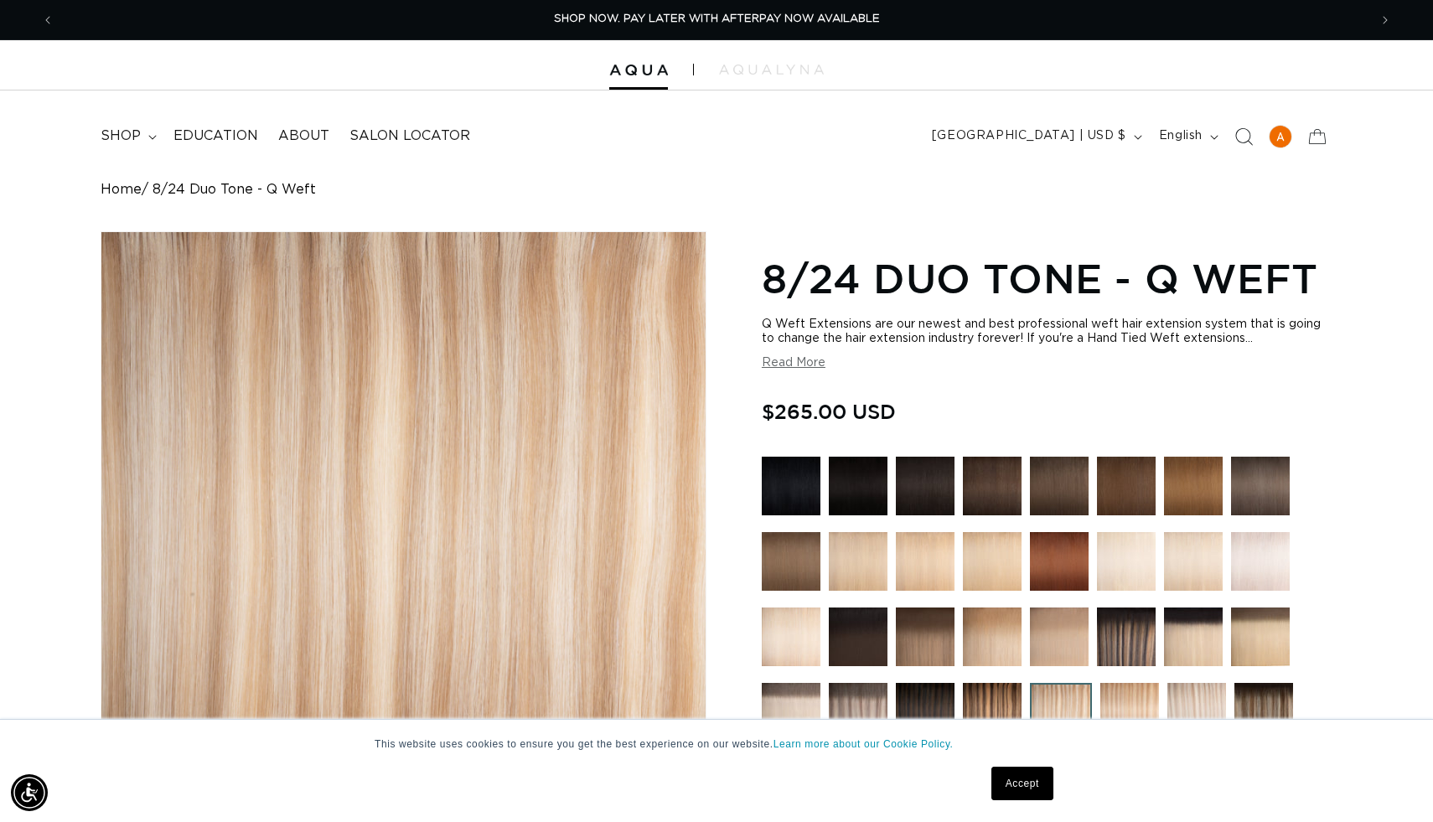
click at [1241, 136] on icon "Search" at bounding box center [1244, 136] width 18 height 18
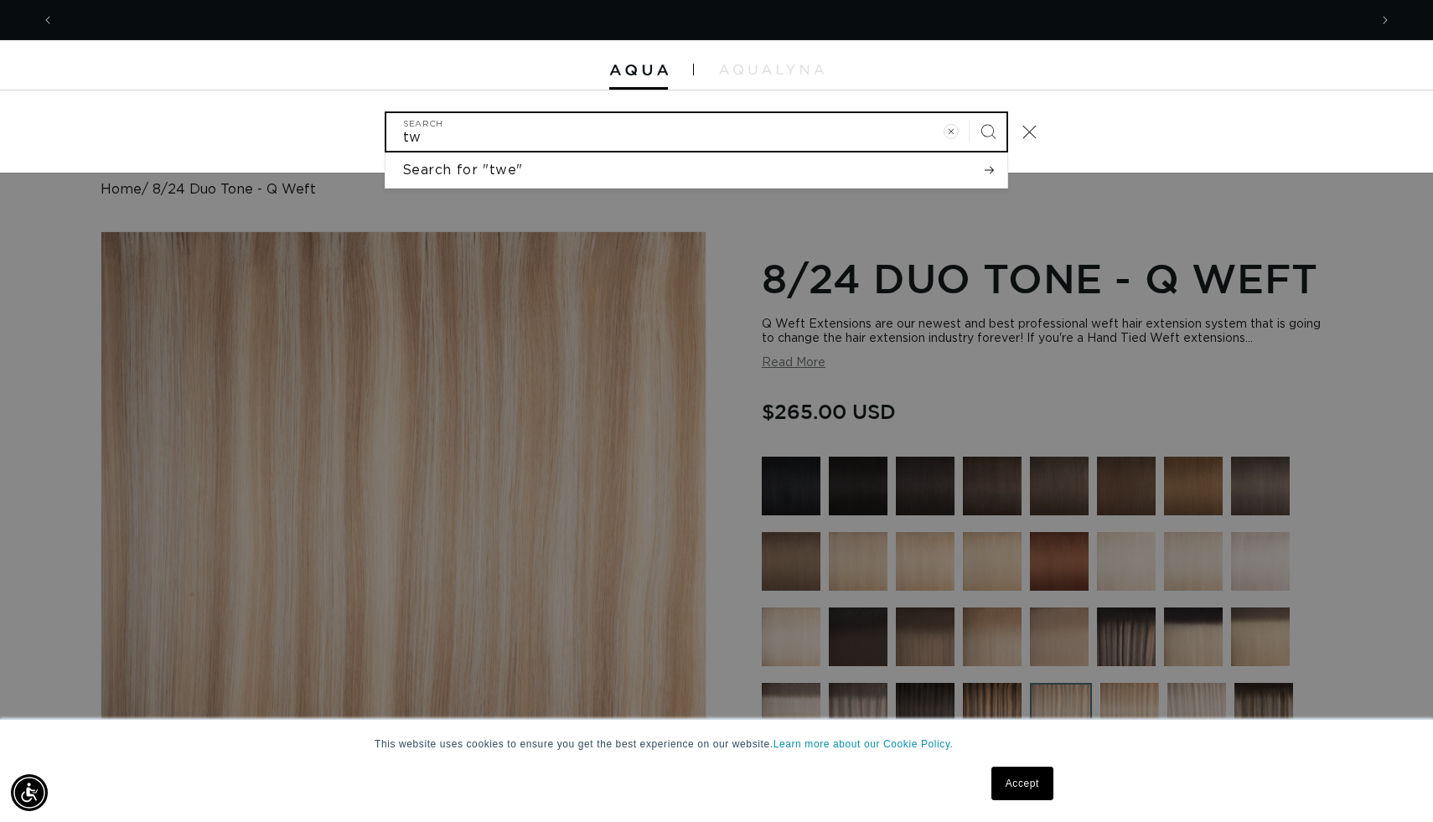
scroll to position [0, 2629]
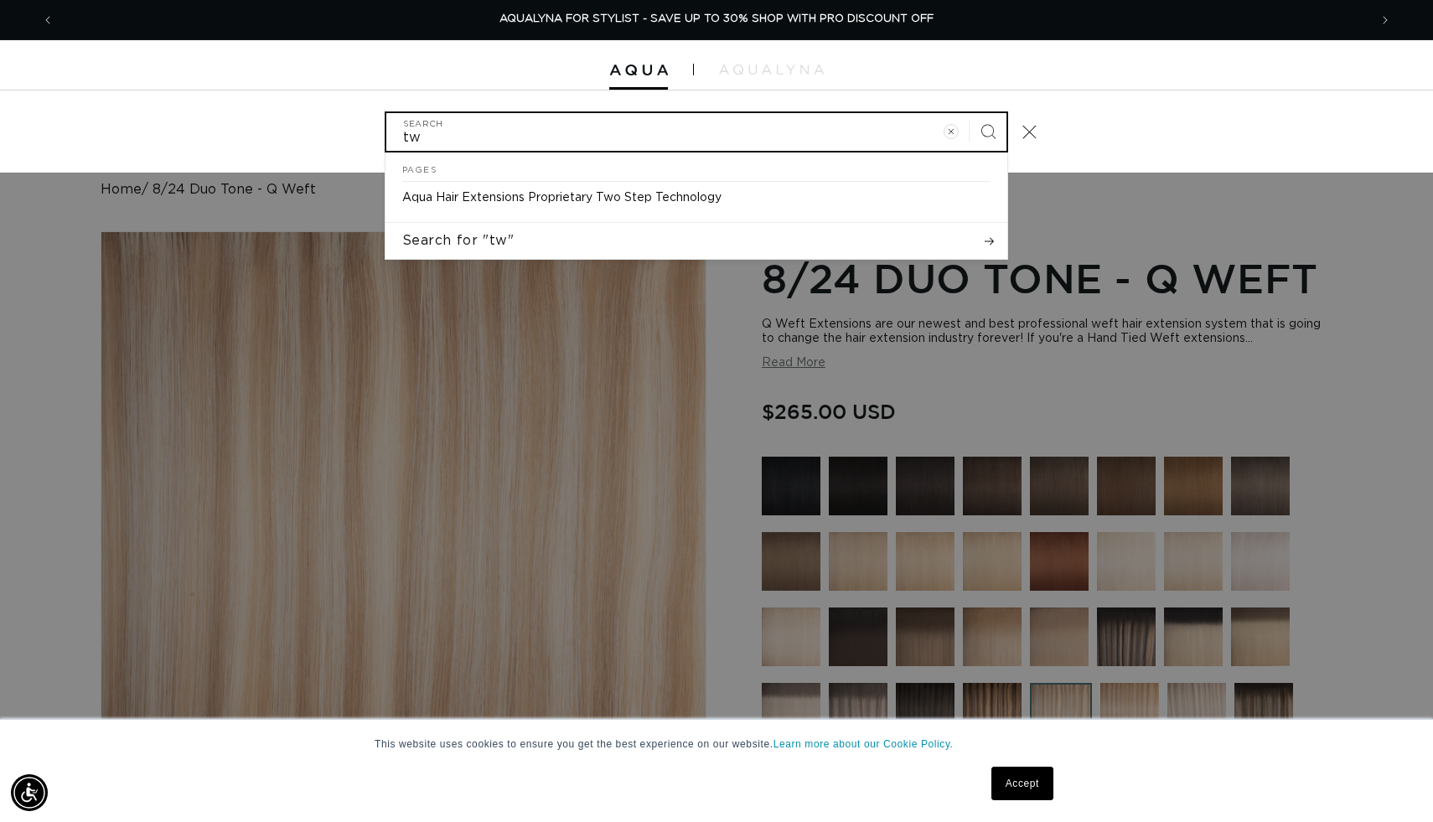
type input "t"
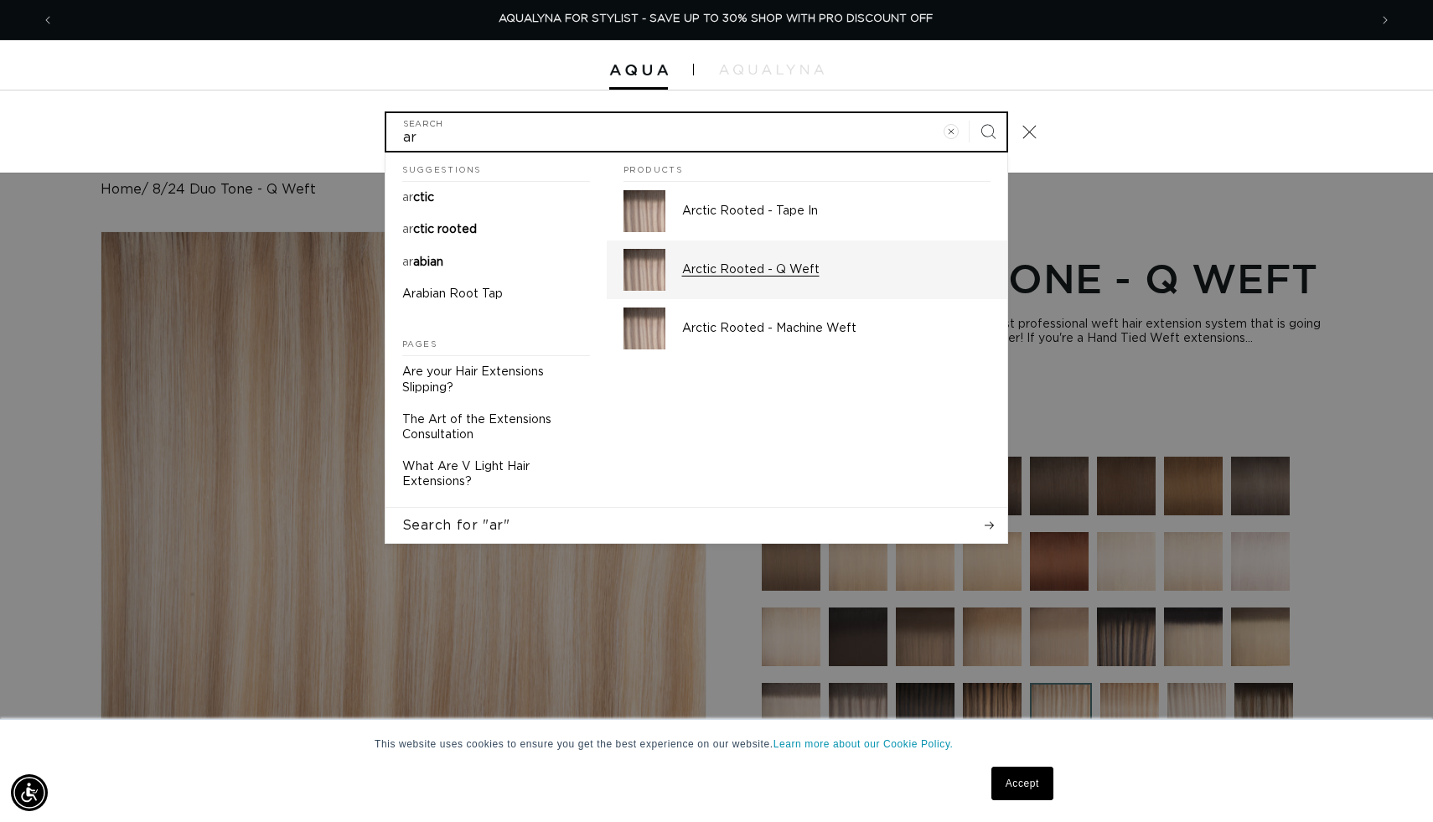
scroll to position [0, 0]
type input "ar"
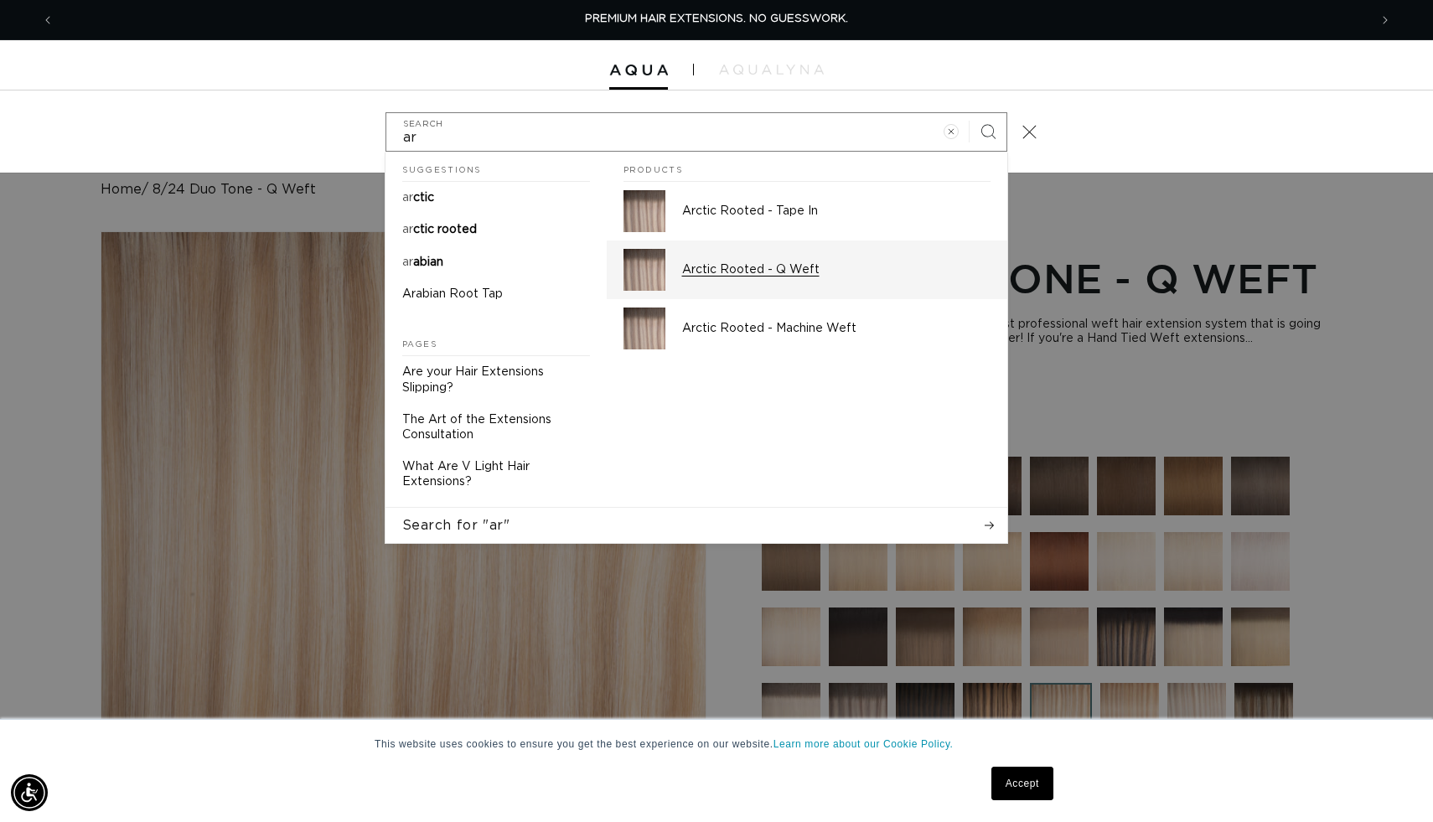
click at [742, 267] on p "Arctic Rooted - Q Weft" at bounding box center [836, 269] width 308 height 15
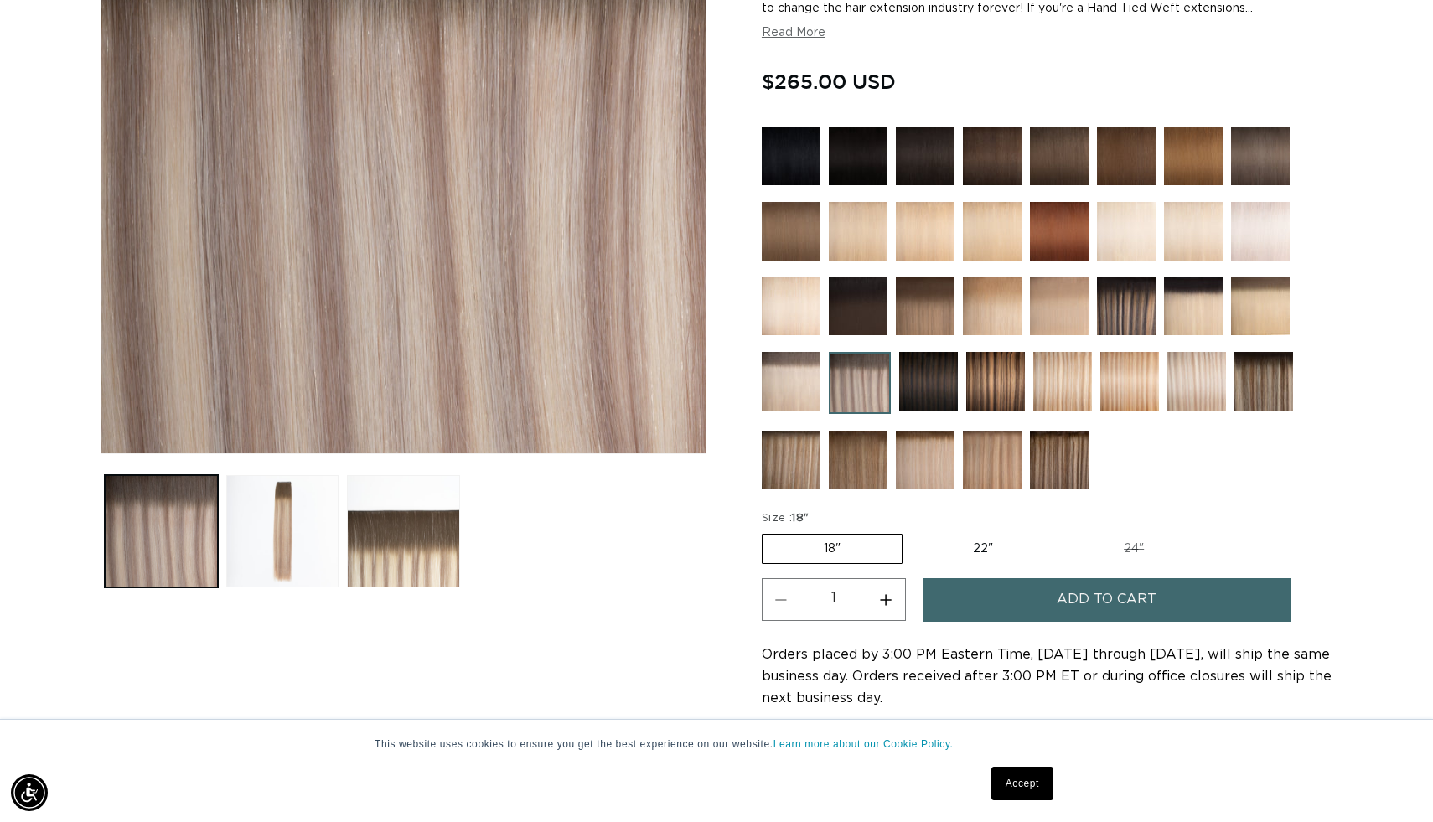
scroll to position [0, 1314]
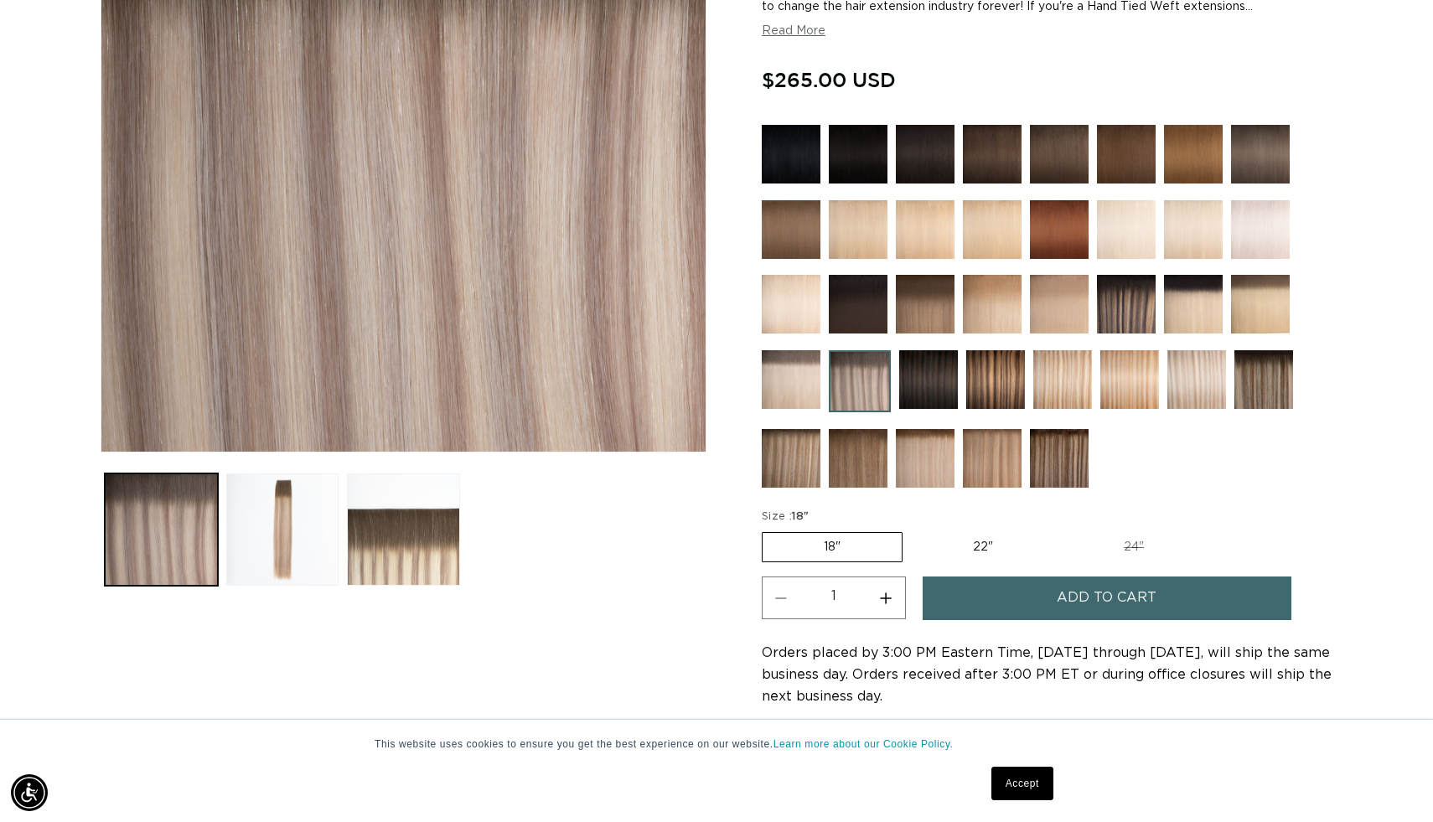
click at [1011, 543] on label "22" Variant sold out or unavailable" at bounding box center [983, 547] width 143 height 29
click at [912, 530] on input "22" Variant sold out or unavailable" at bounding box center [911, 529] width 1 height 1
radio input "true"
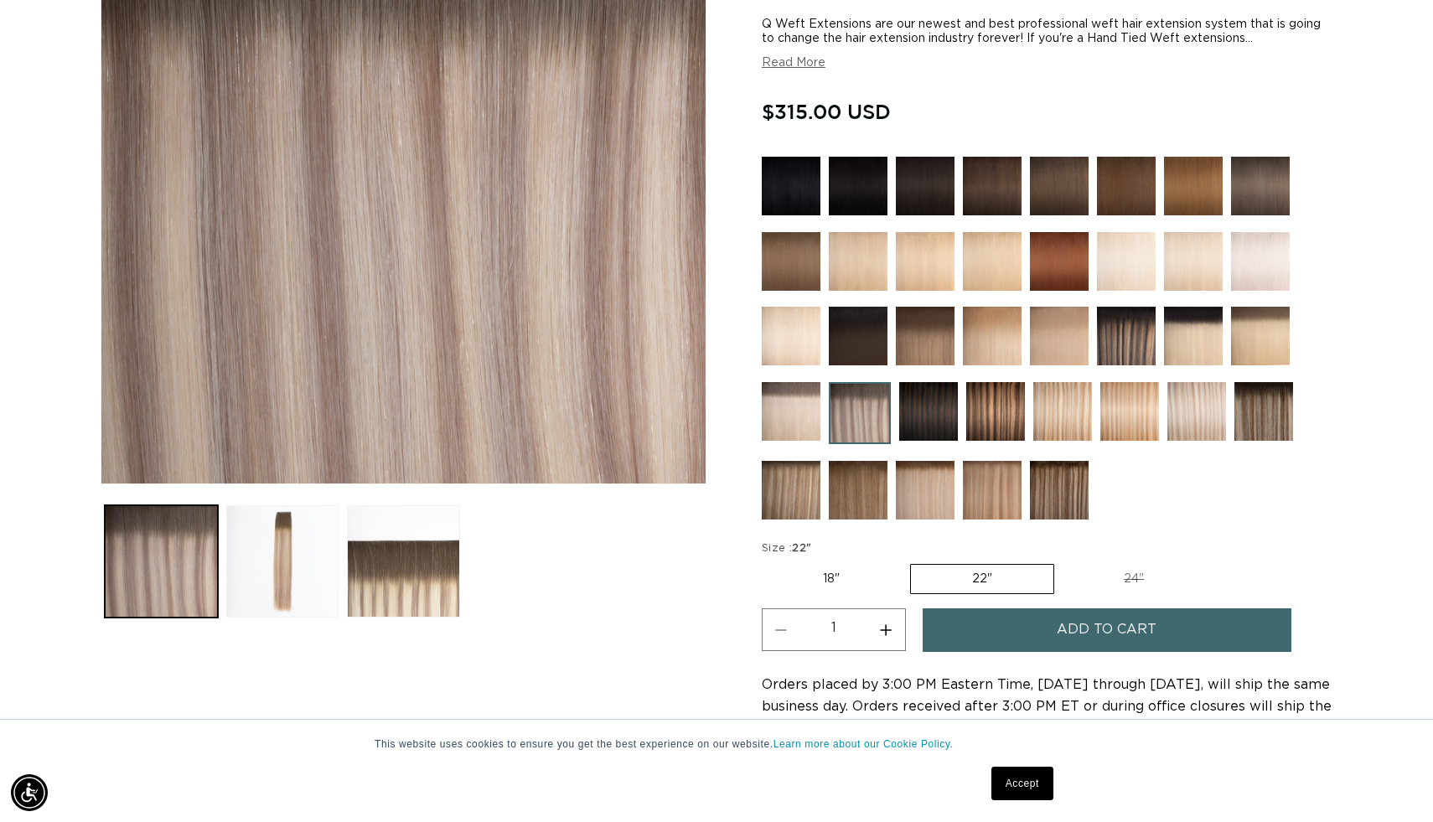
scroll to position [326, 0]
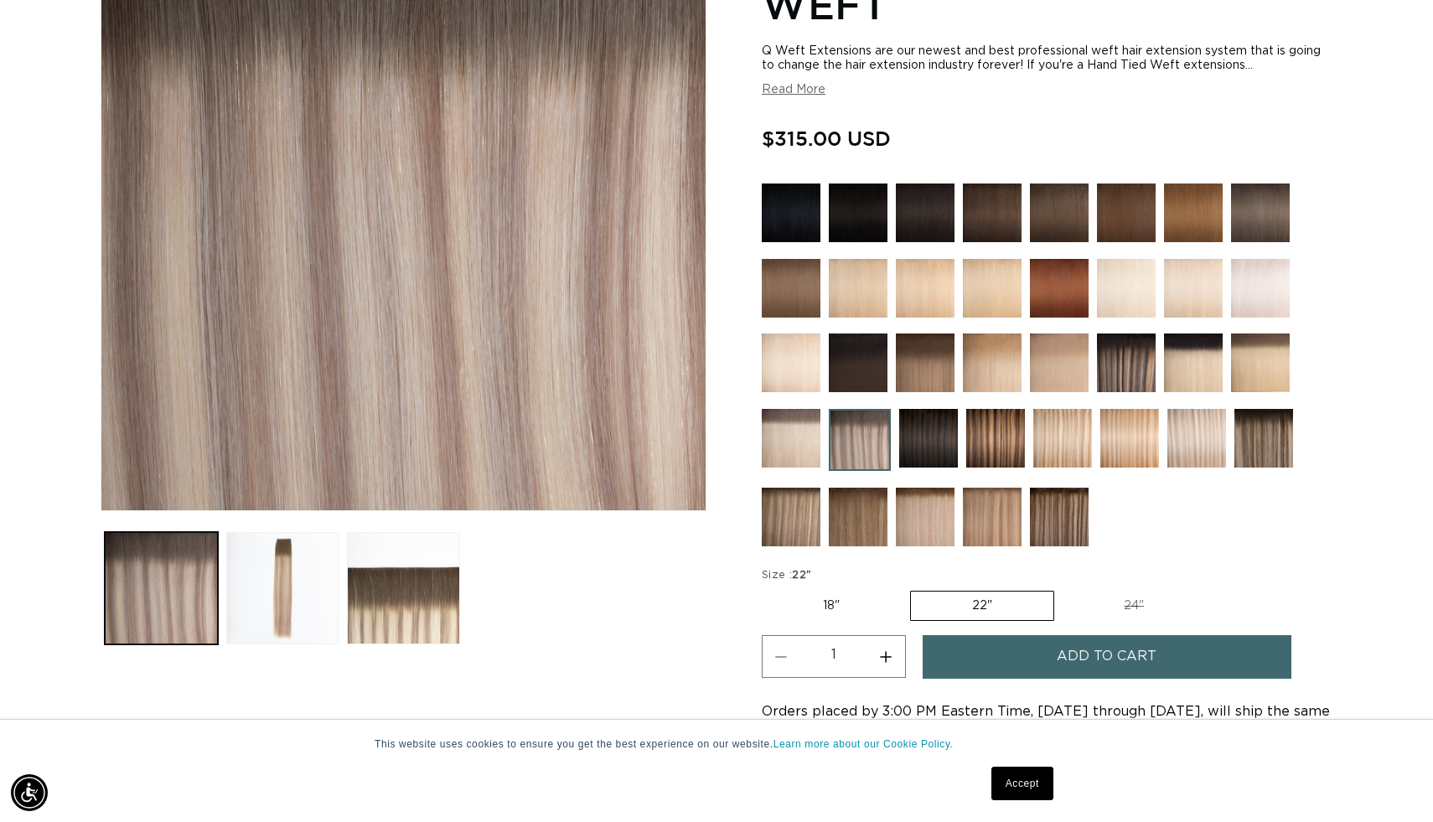
click at [1010, 647] on button "Add to cart" at bounding box center [1107, 656] width 369 height 43
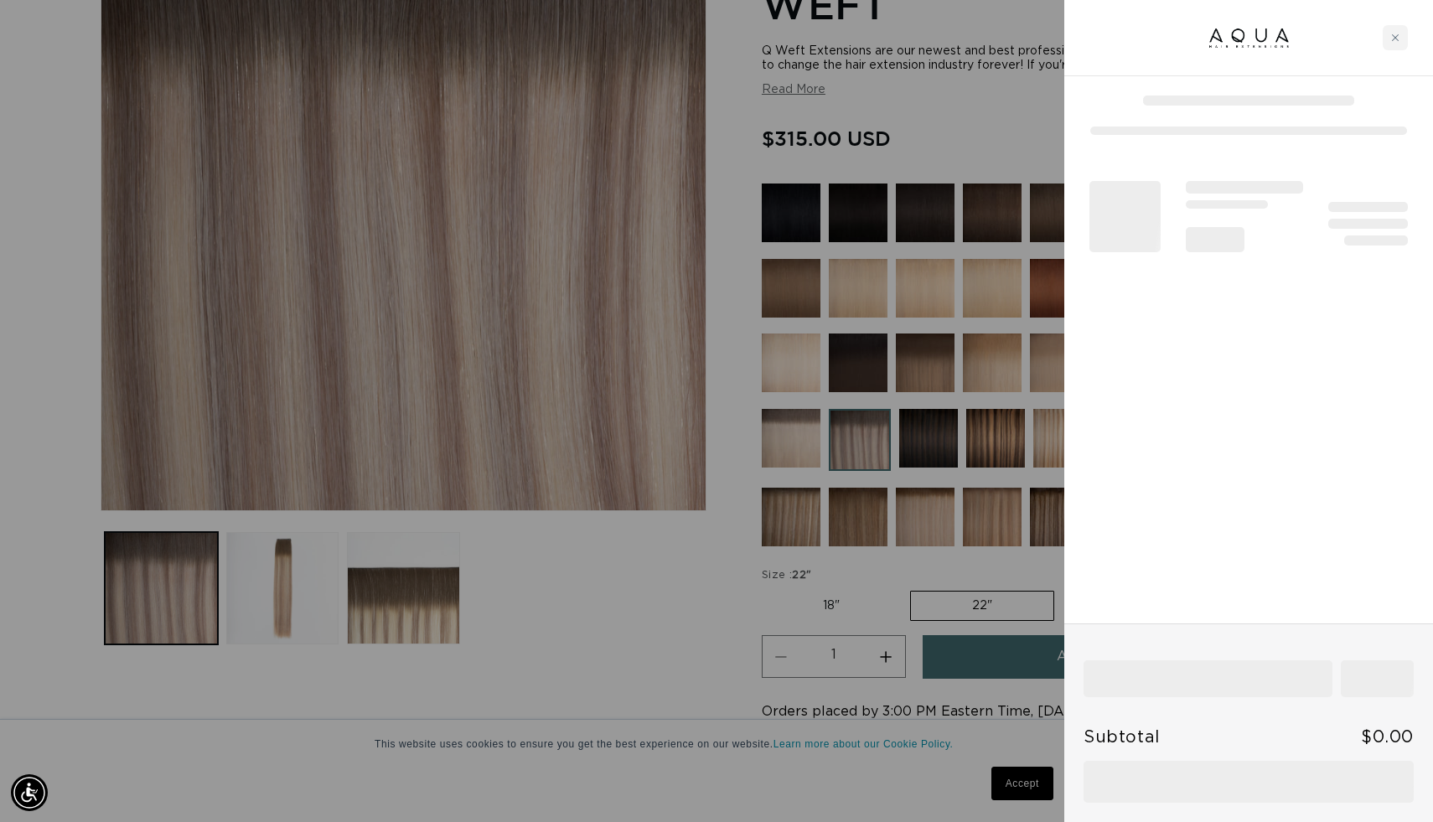
scroll to position [0, 2629]
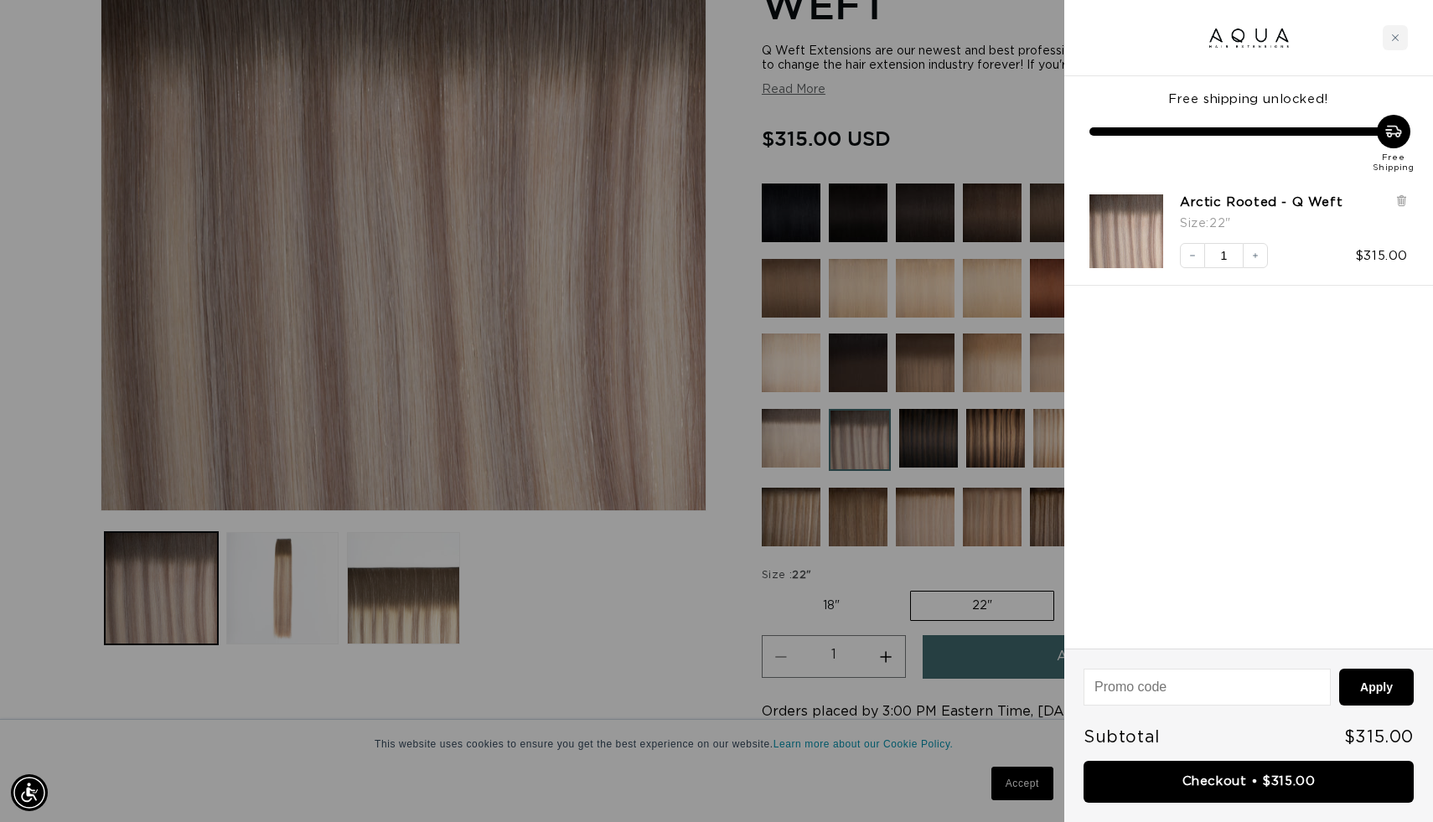
click at [1408, 27] on div at bounding box center [1249, 38] width 369 height 76
click at [1402, 31] on div "Close cart" at bounding box center [1395, 37] width 25 height 25
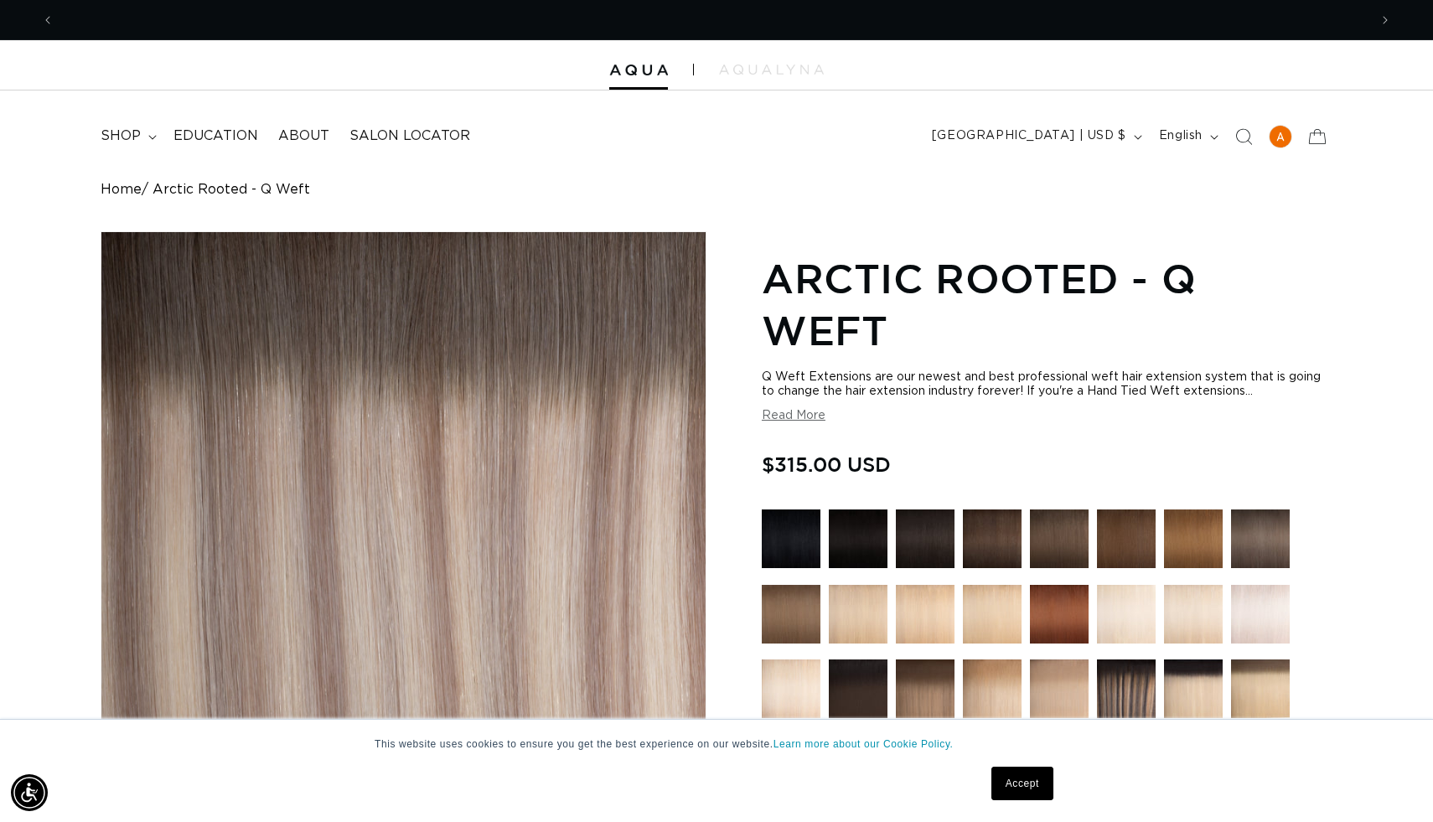
scroll to position [0, 1314]
click at [1235, 136] on icon "Search" at bounding box center [1244, 136] width 18 height 18
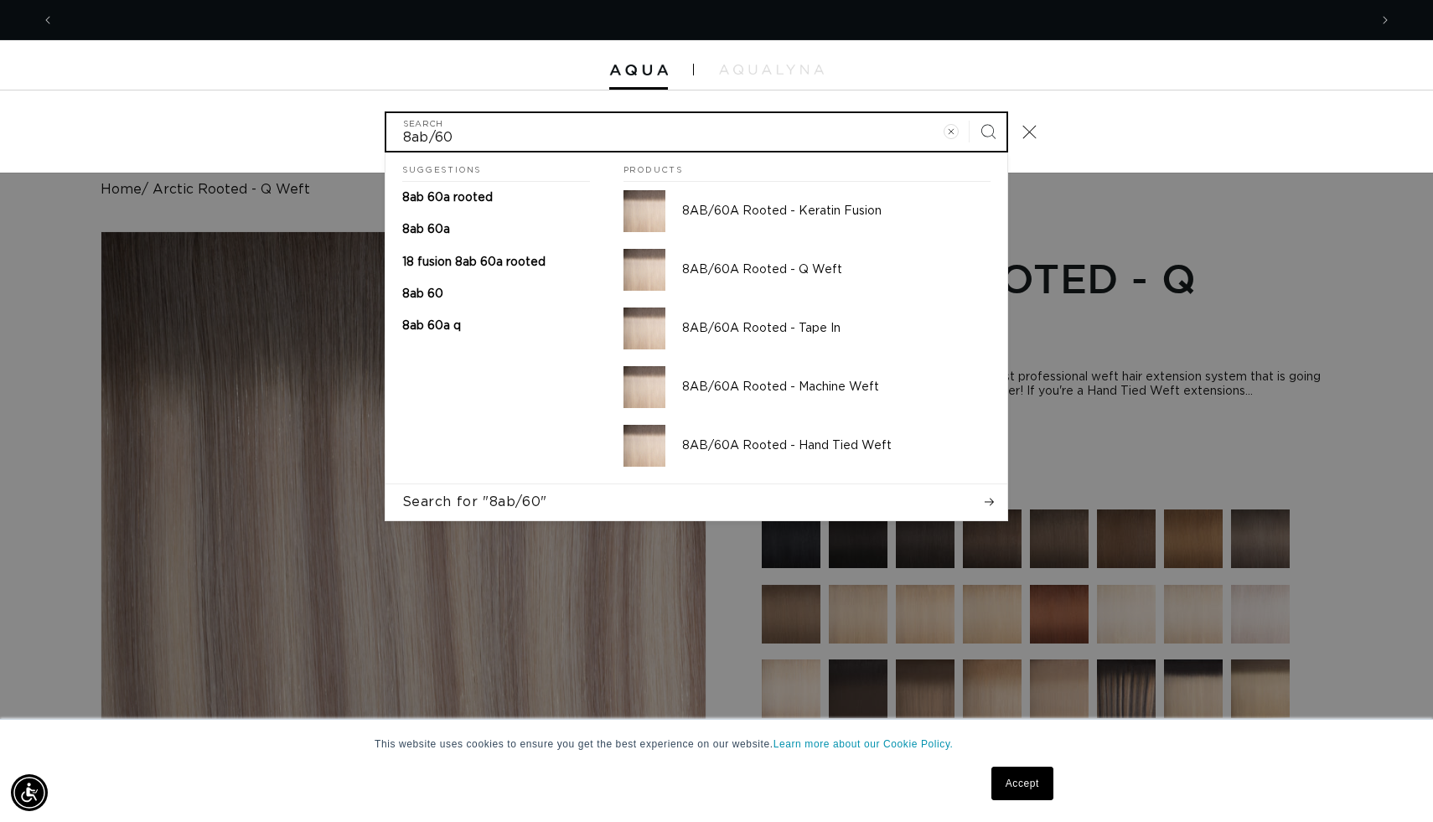
scroll to position [0, 0]
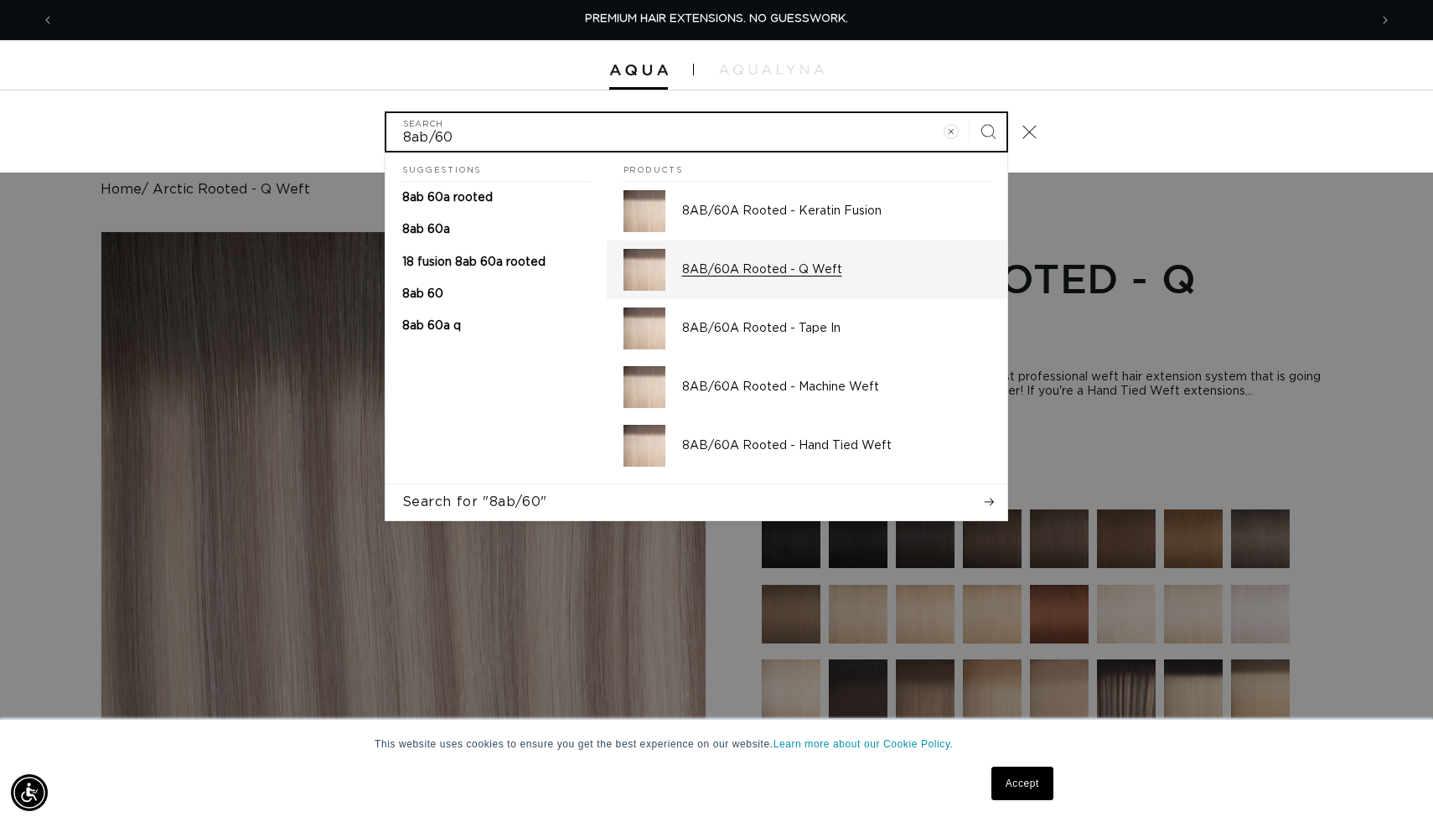
type input "8ab/60"
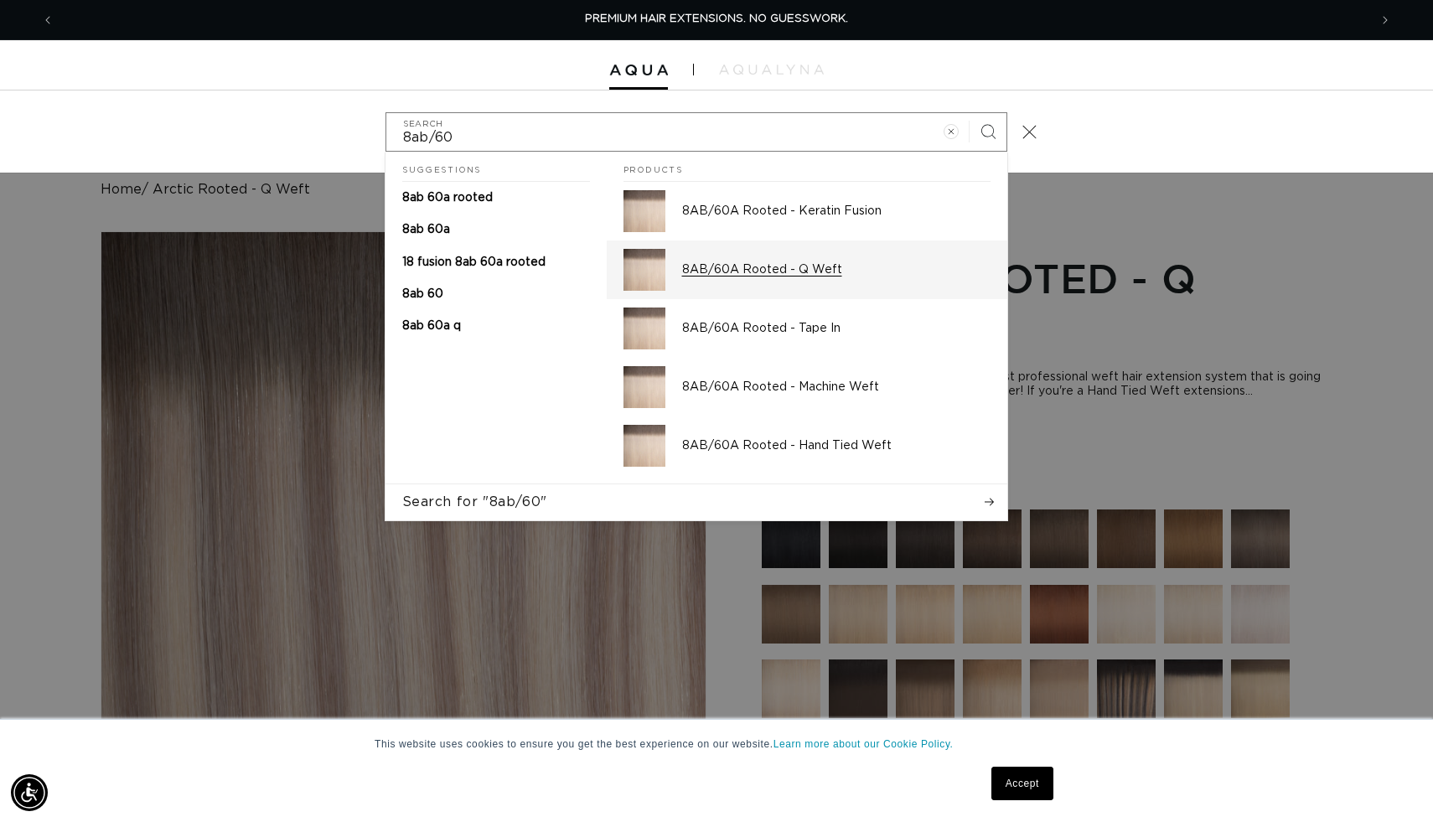
click at [798, 287] on div "8AB/60A Rooted - Q Weft" at bounding box center [836, 270] width 308 height 42
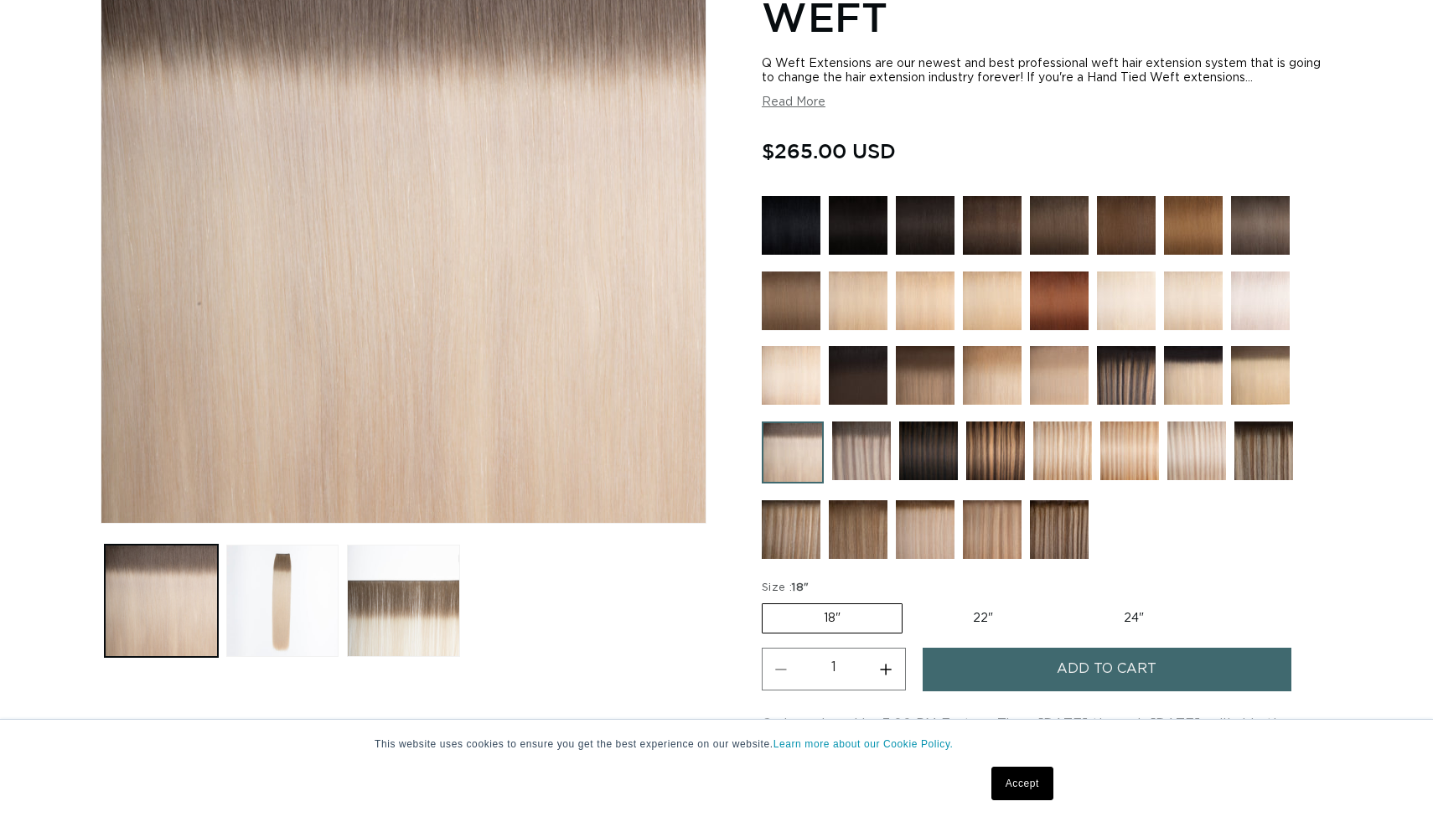
scroll to position [315, 0]
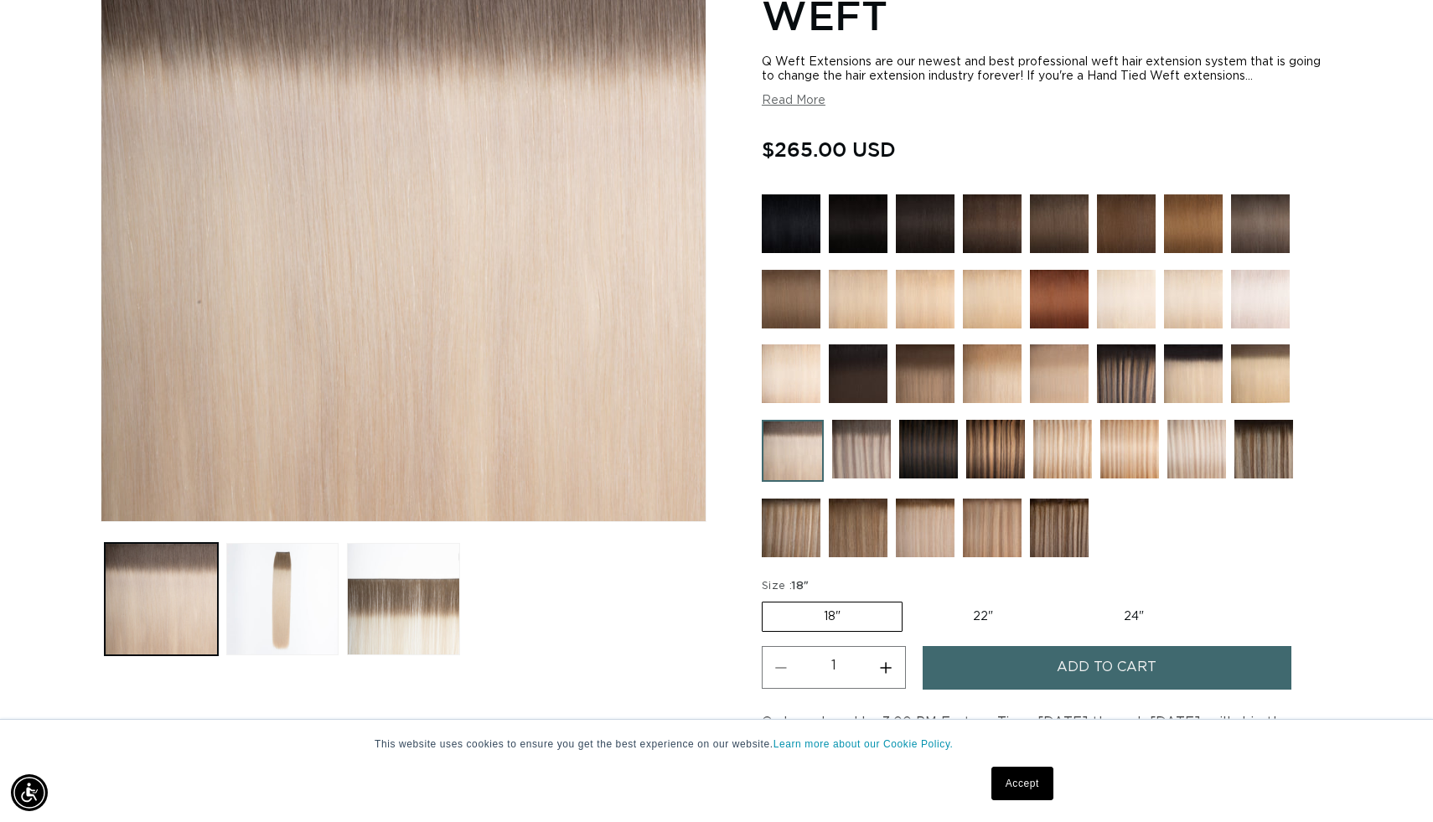
click at [960, 608] on label "22" Variant sold out or unavailable" at bounding box center [983, 617] width 143 height 29
click at [912, 599] on input "22" Variant sold out or unavailable" at bounding box center [911, 599] width 1 height 1
radio input "true"
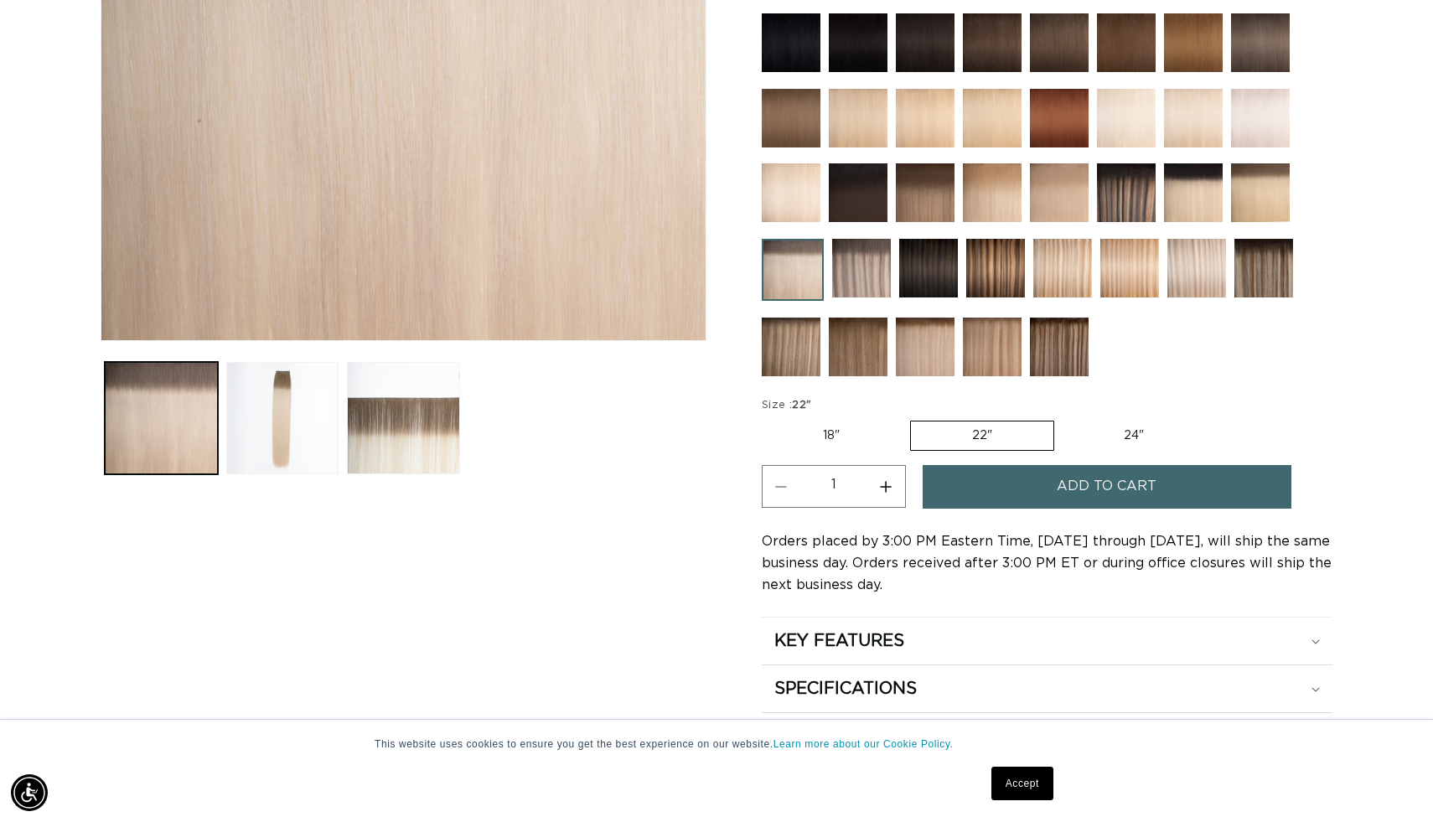
scroll to position [514, 0]
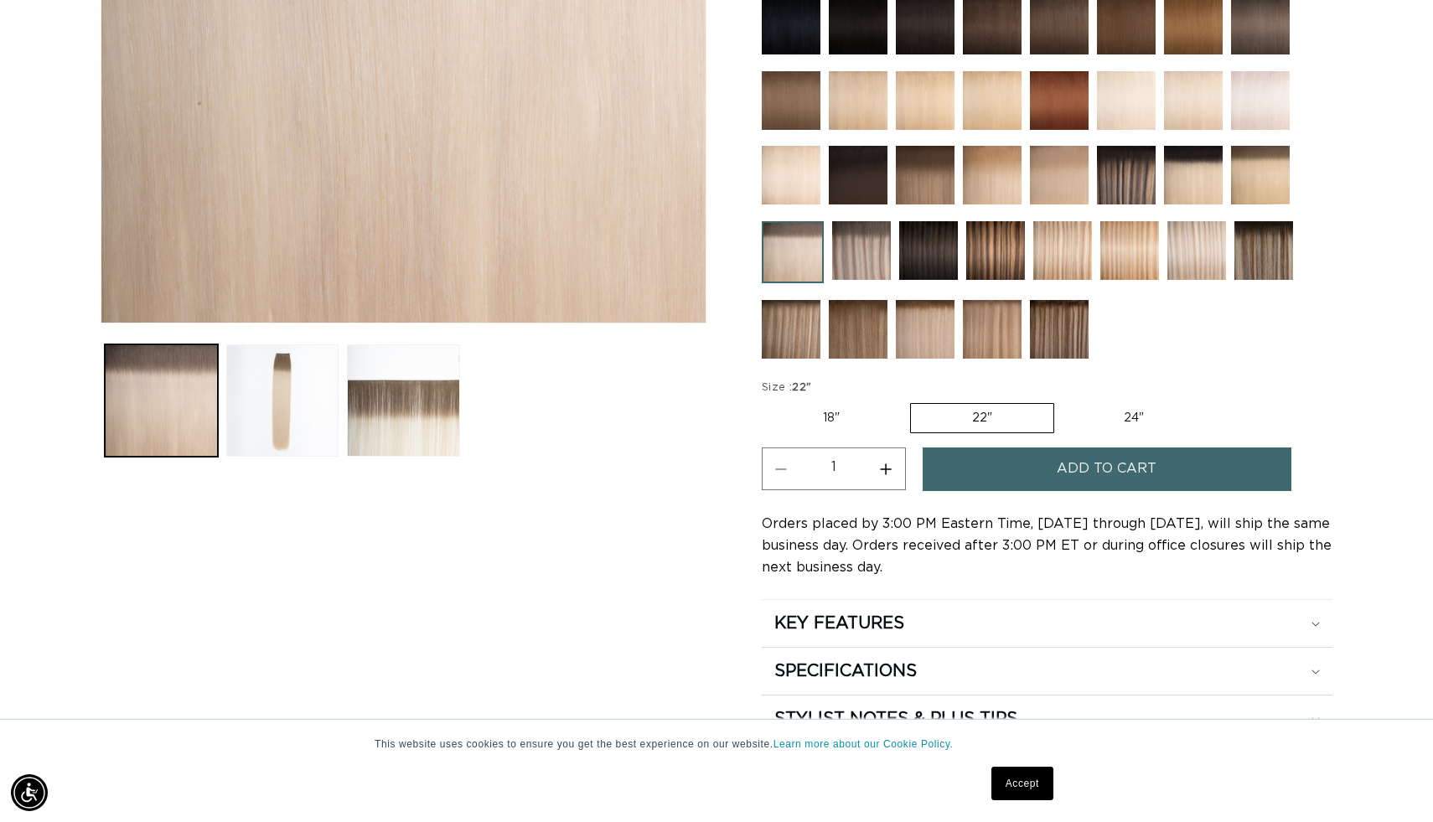
click at [1034, 474] on button "Add to cart" at bounding box center [1107, 469] width 369 height 43
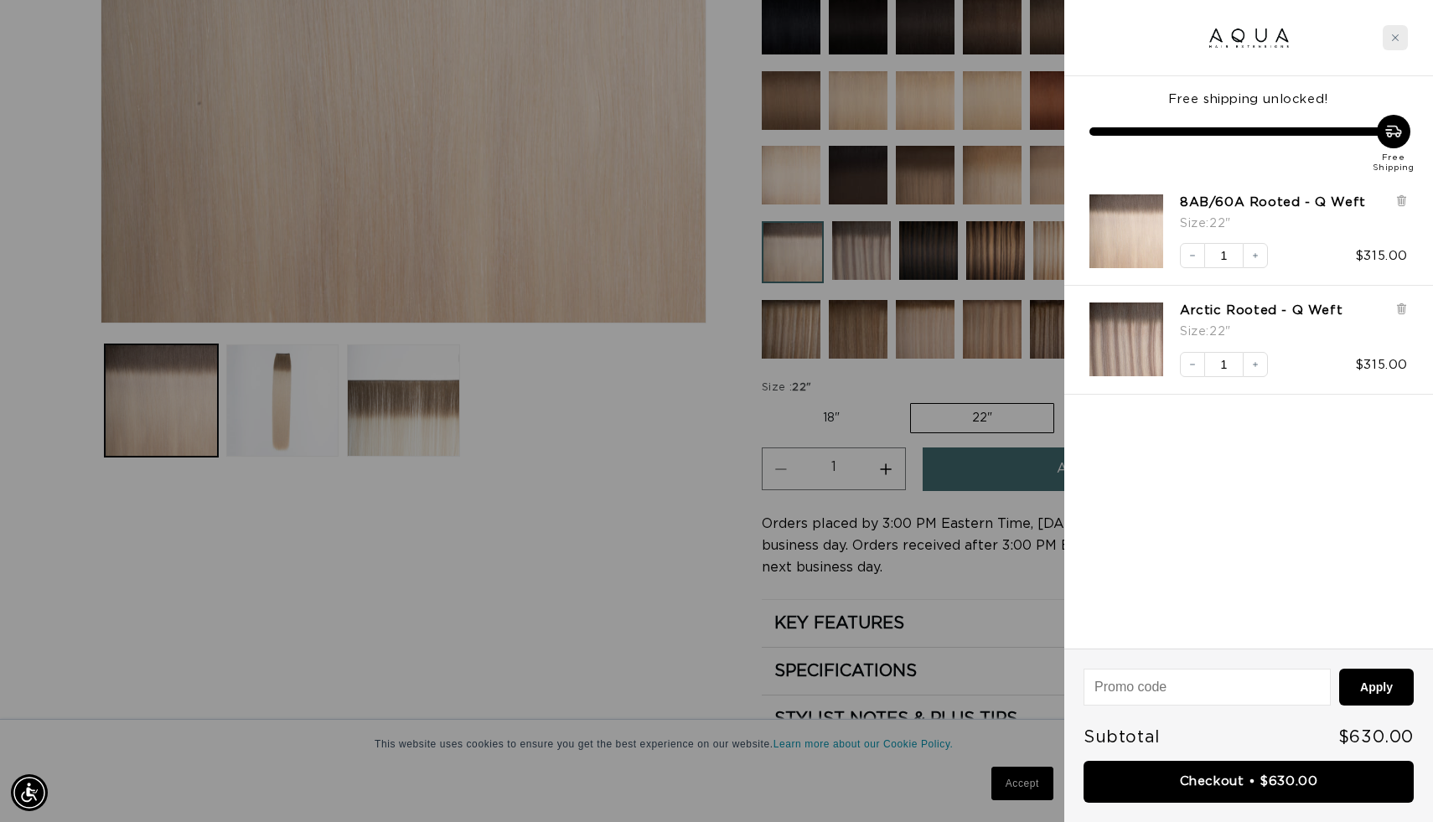
scroll to position [0, 2629]
click at [1397, 44] on div "Close cart" at bounding box center [1395, 37] width 25 height 25
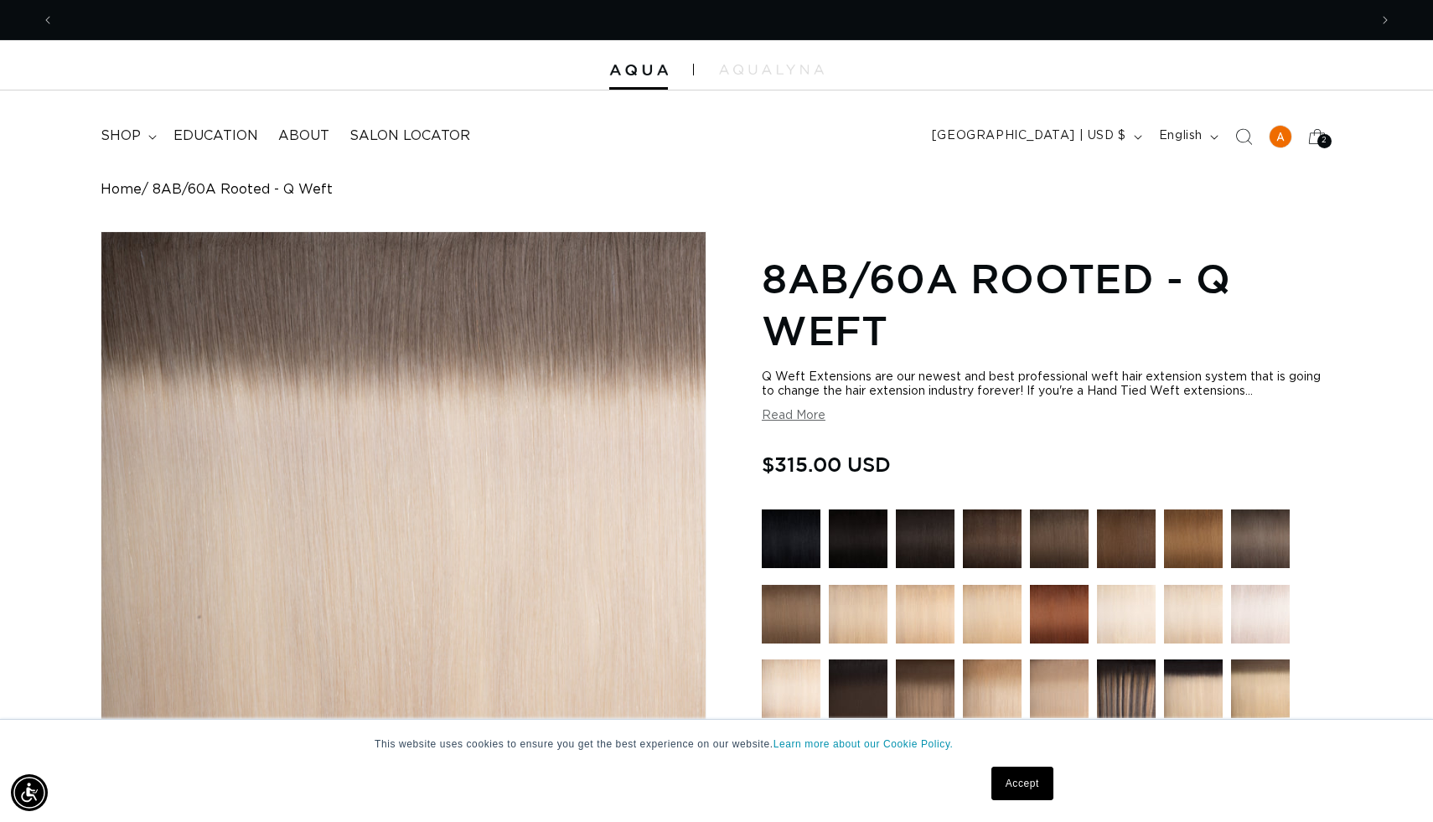
scroll to position [0, 0]
click at [203, 131] on span "Education" at bounding box center [216, 136] width 85 height 18
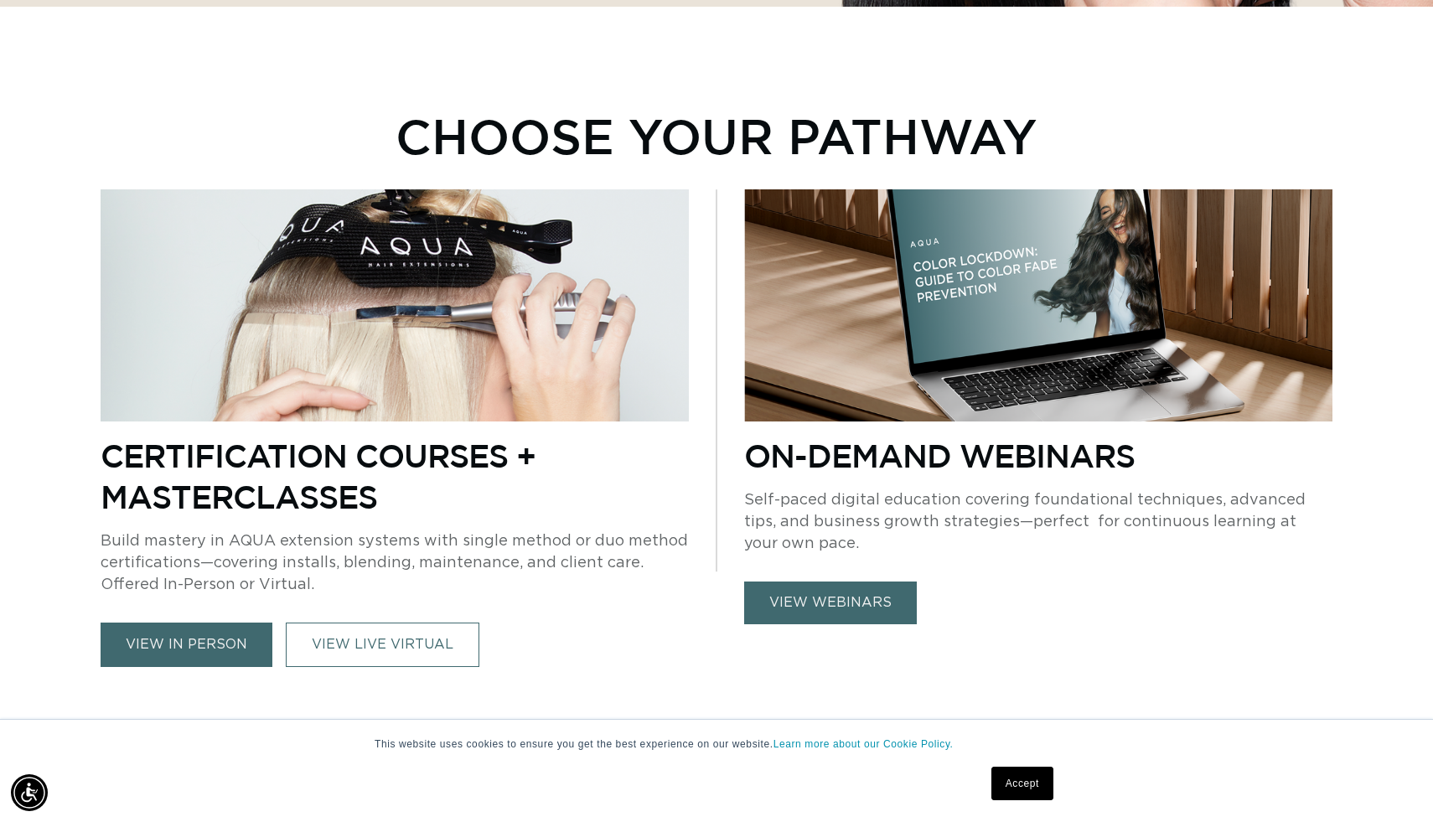
click at [764, 604] on link "view webinars" at bounding box center [830, 603] width 173 height 43
click at [152, 640] on link "view in person" at bounding box center [187, 645] width 172 height 44
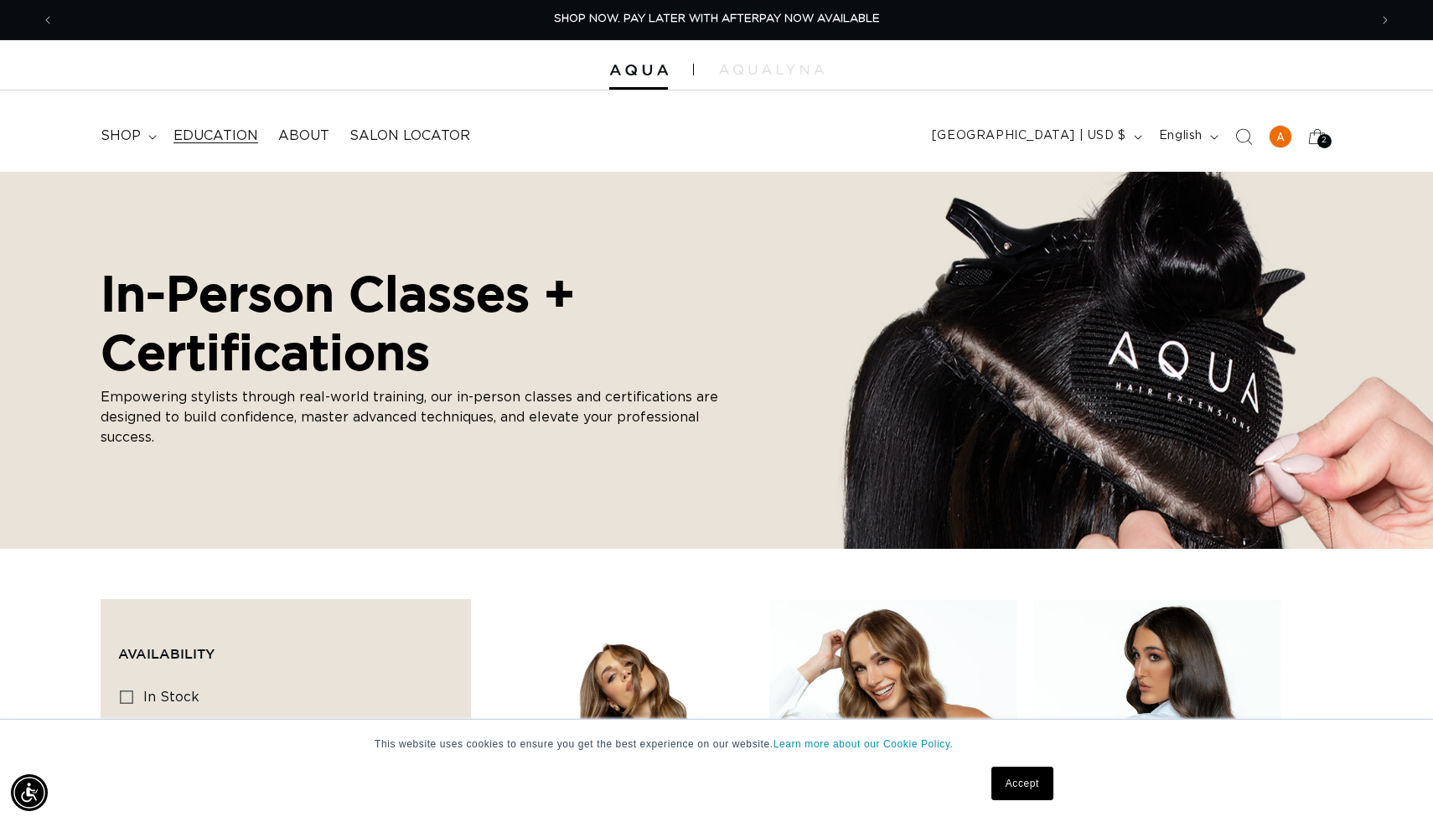
click at [230, 132] on span "Education" at bounding box center [216, 136] width 85 height 18
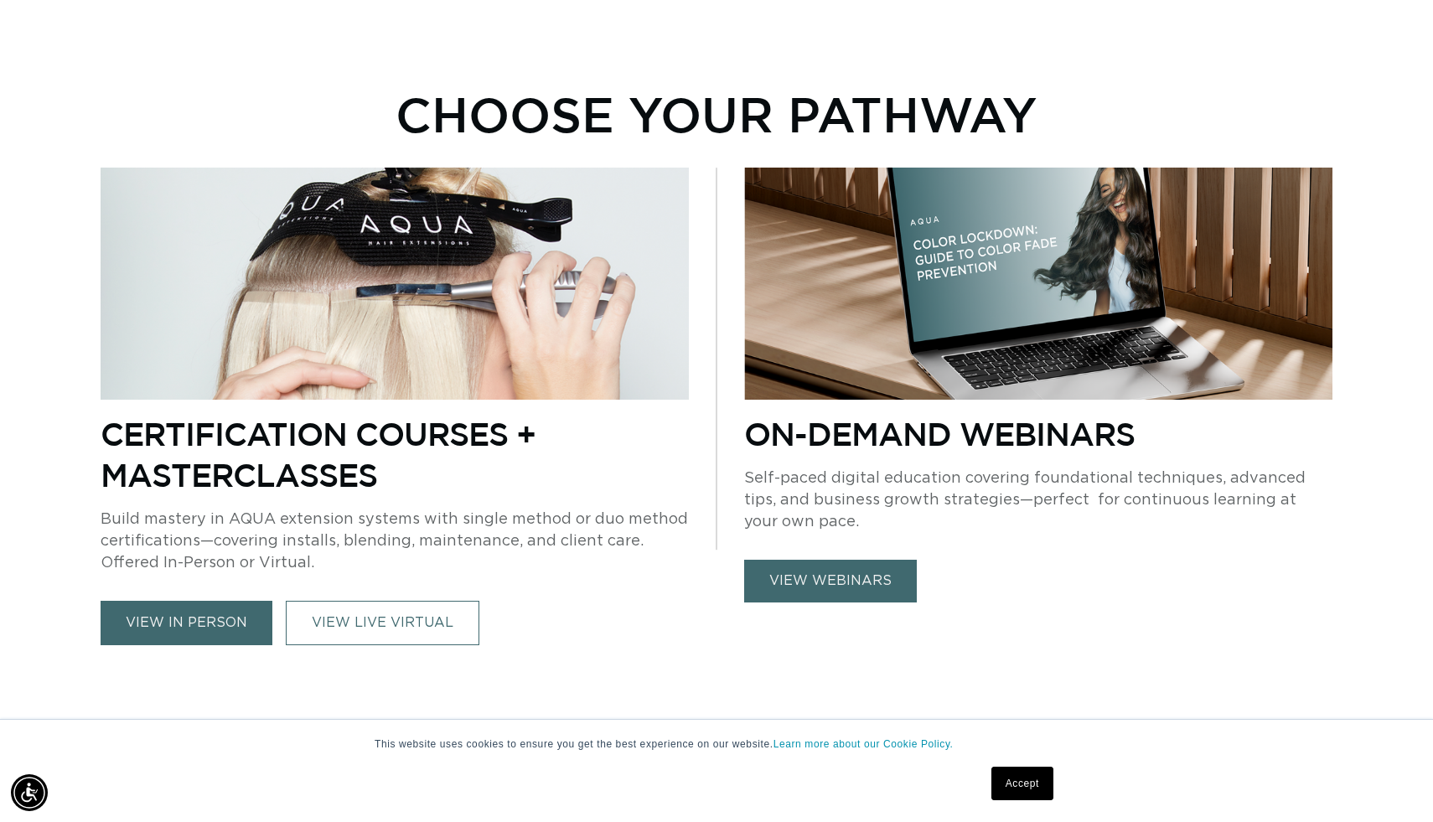
scroll to position [723, 0]
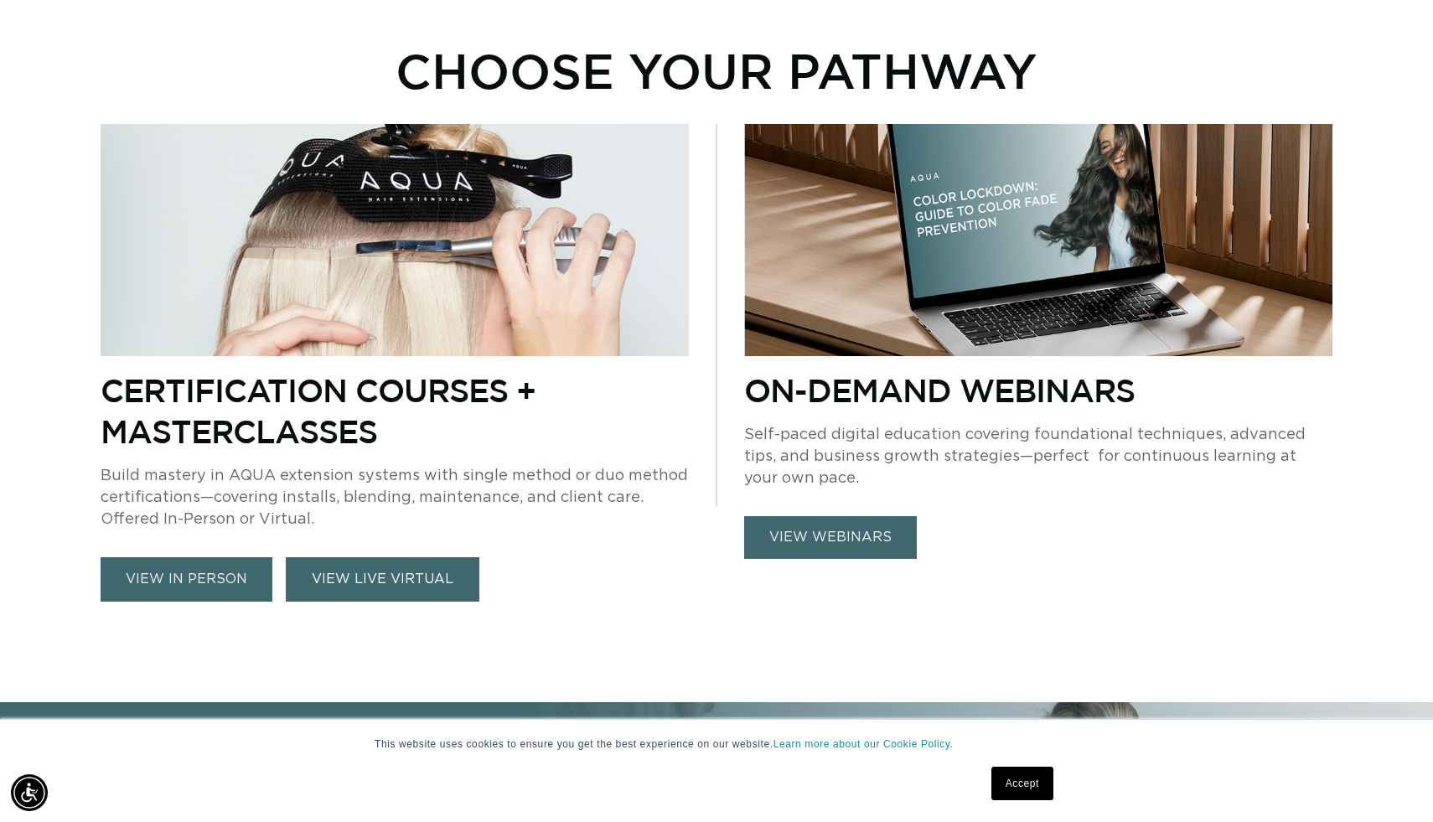
click at [368, 568] on link "VIEW LIVE VIRTUAL" at bounding box center [383, 579] width 194 height 44
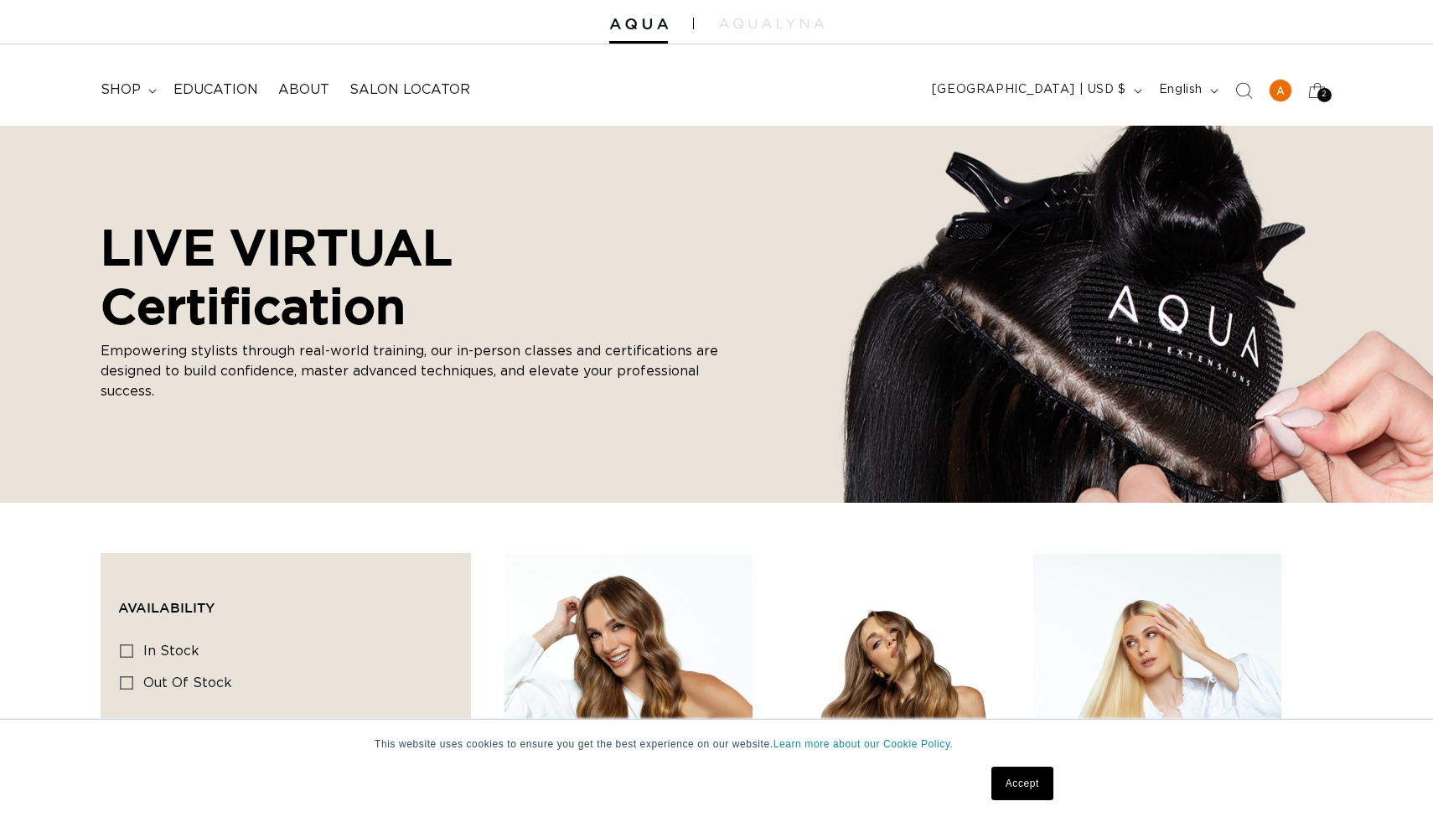
scroll to position [89, 0]
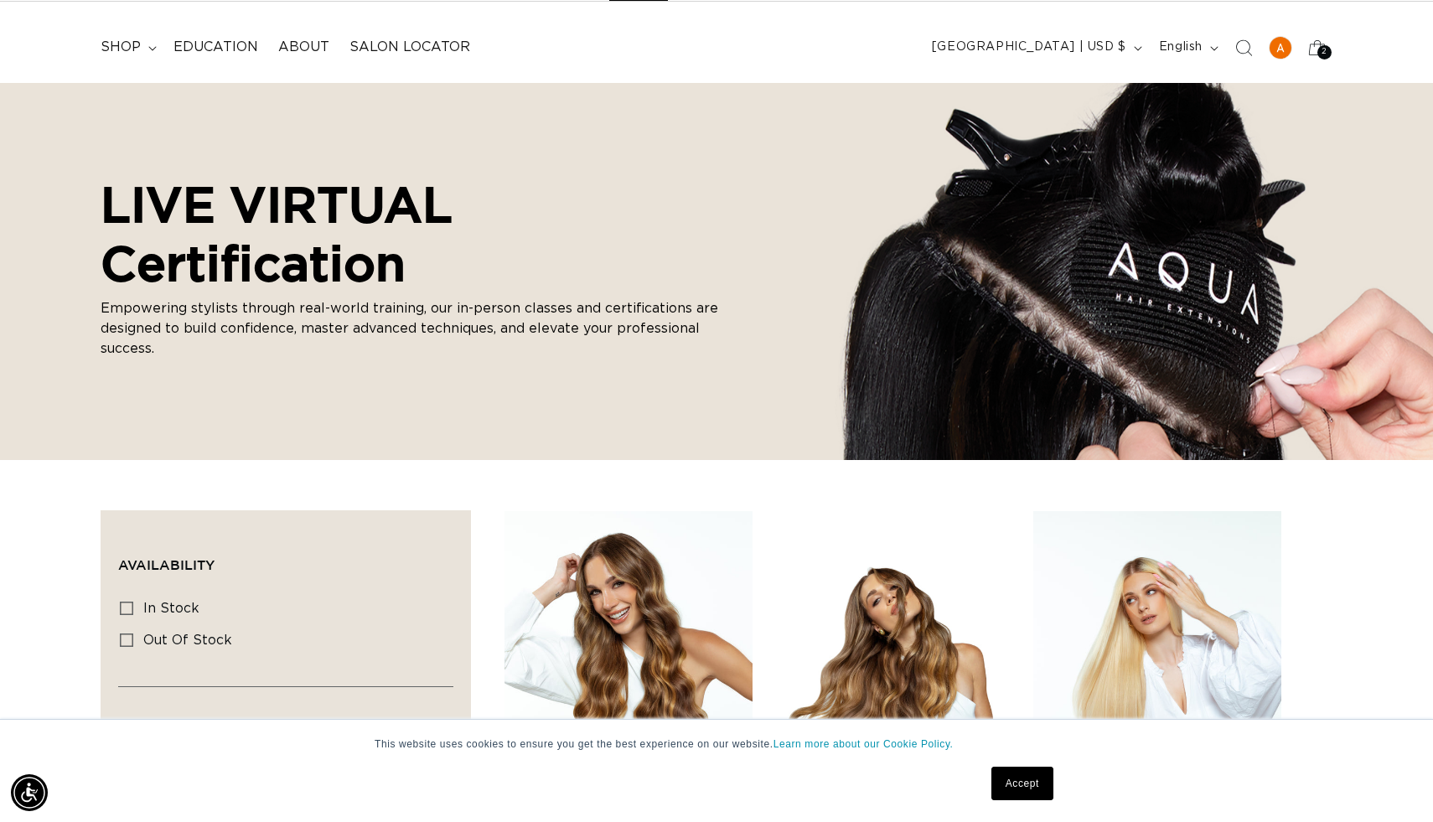
click at [1019, 774] on link "Accept" at bounding box center [1023, 784] width 62 height 34
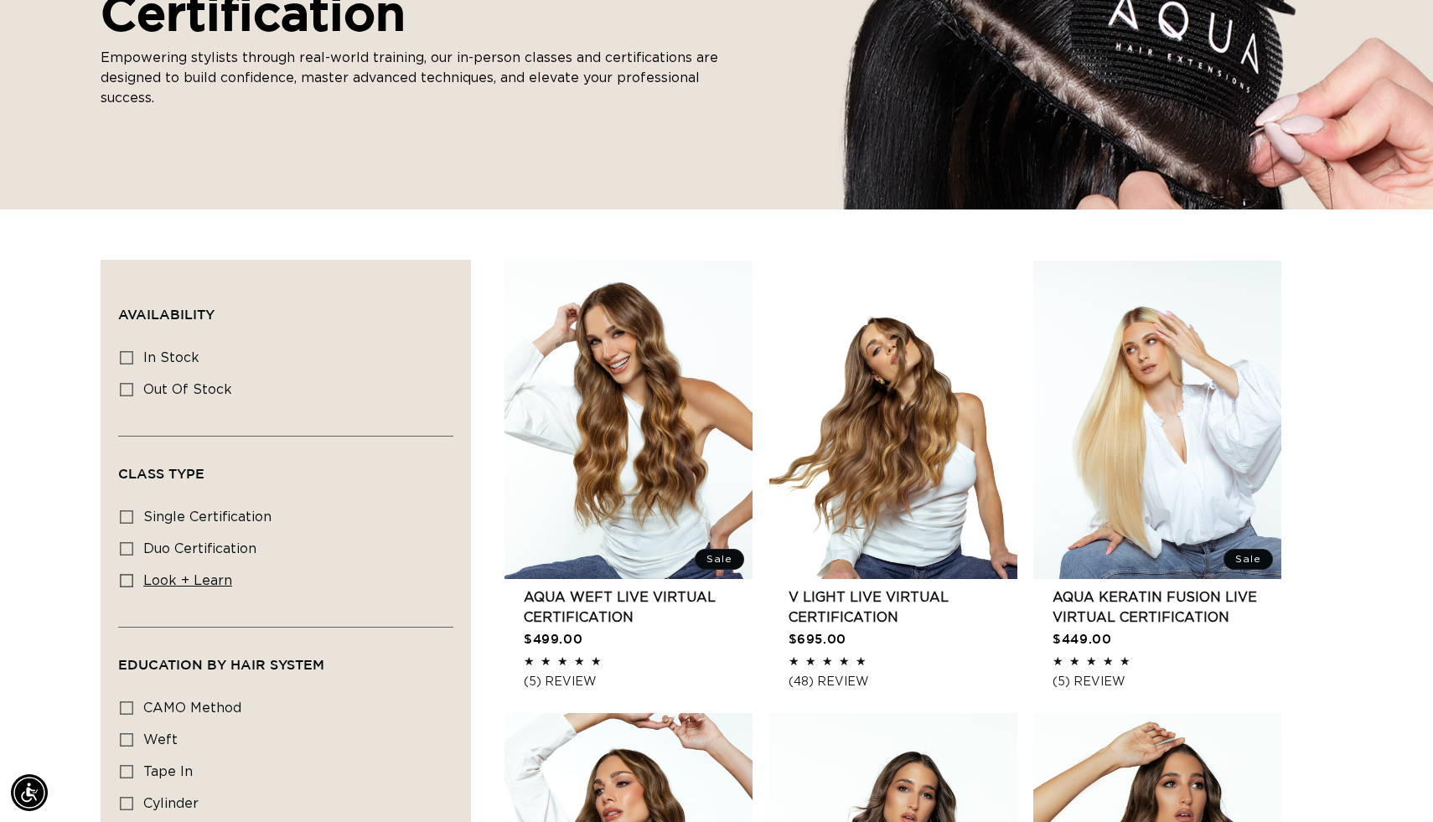
scroll to position [0, 0]
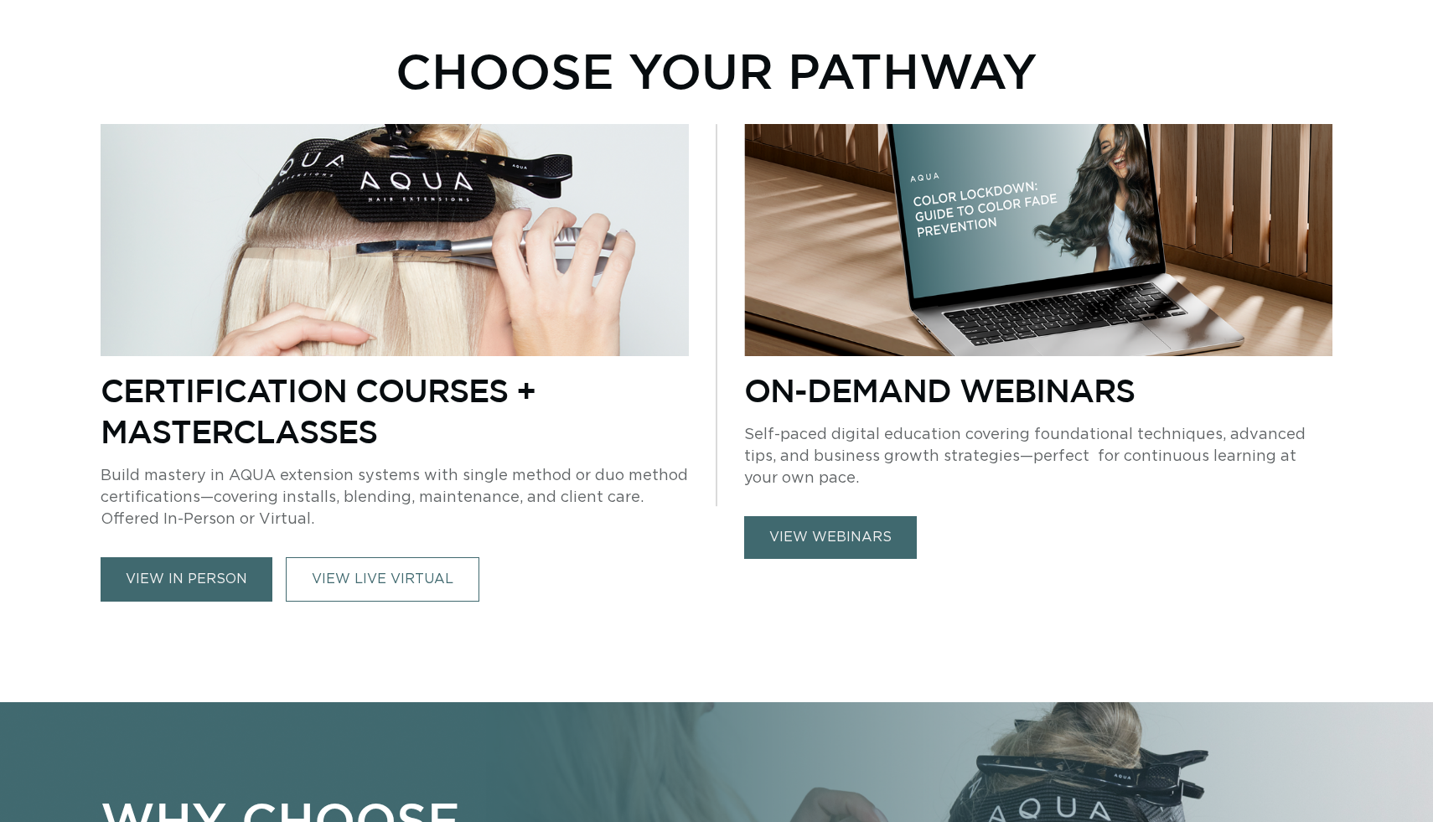
click at [194, 581] on link "view in person" at bounding box center [187, 579] width 172 height 44
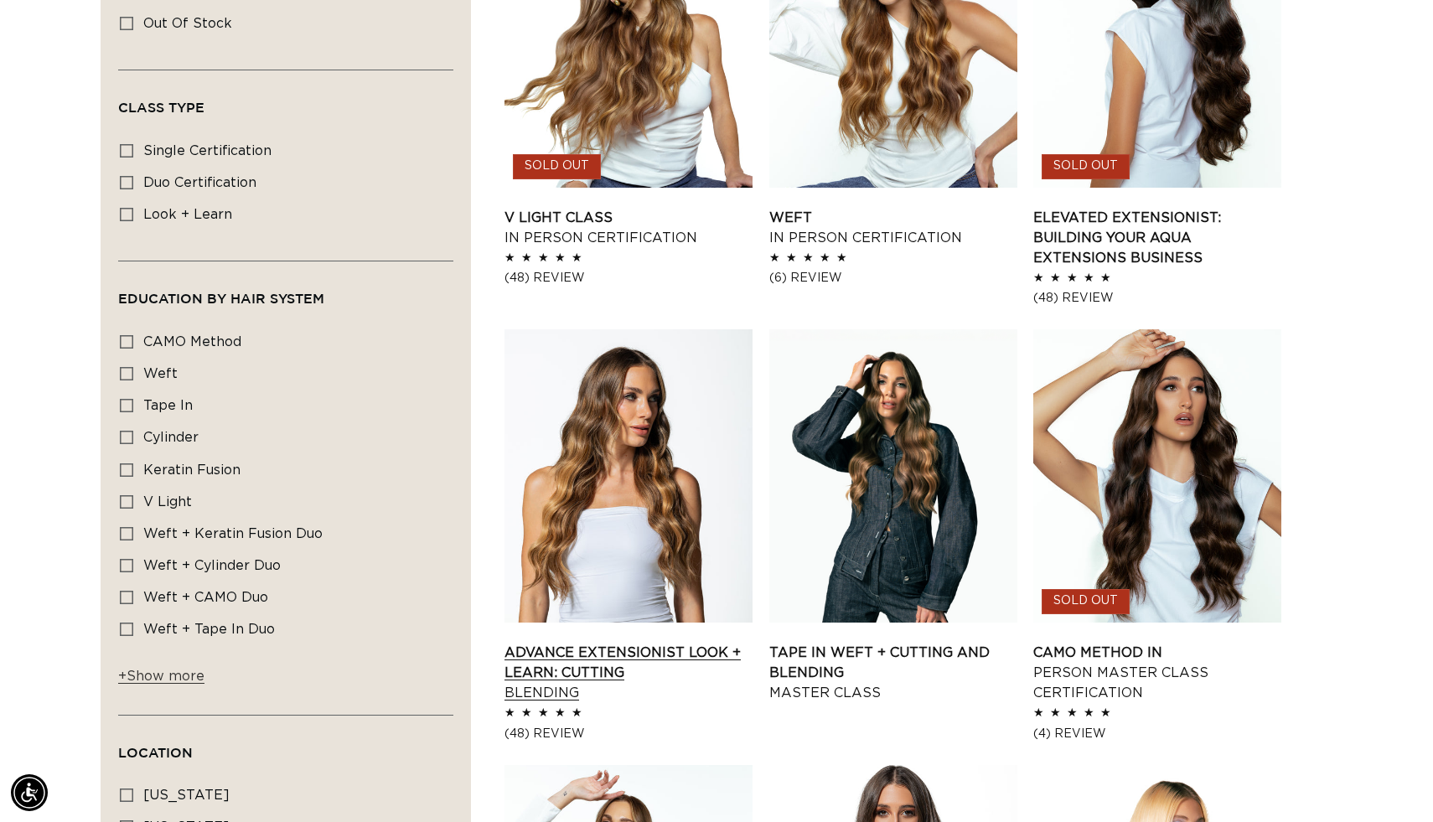
scroll to position [566, 0]
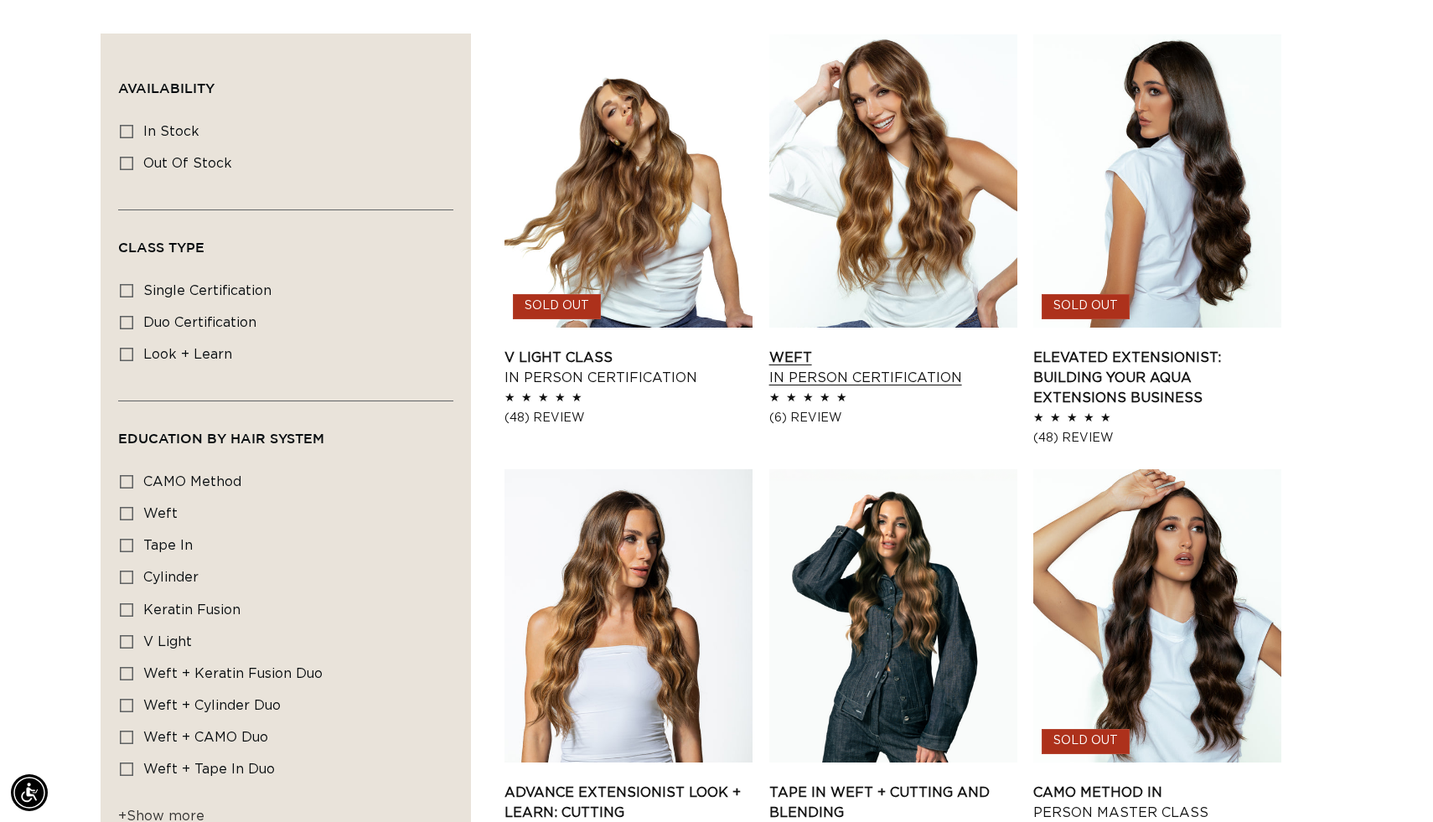
click at [827, 348] on link "Weft In Person Certification" at bounding box center [894, 368] width 248 height 40
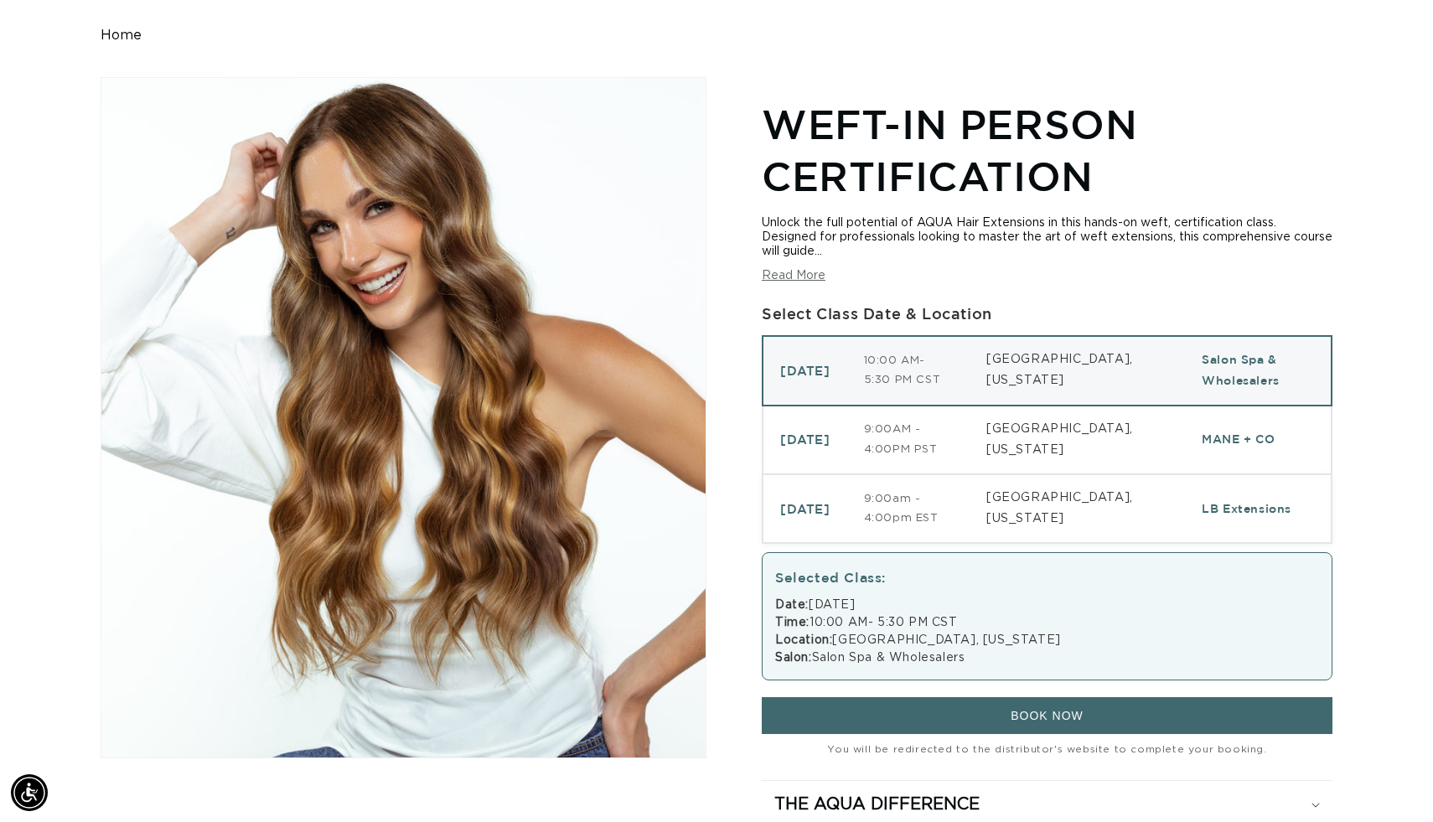
click at [848, 514] on td "November 10, 2025" at bounding box center [805, 508] width 85 height 69
select select "46633433170148"
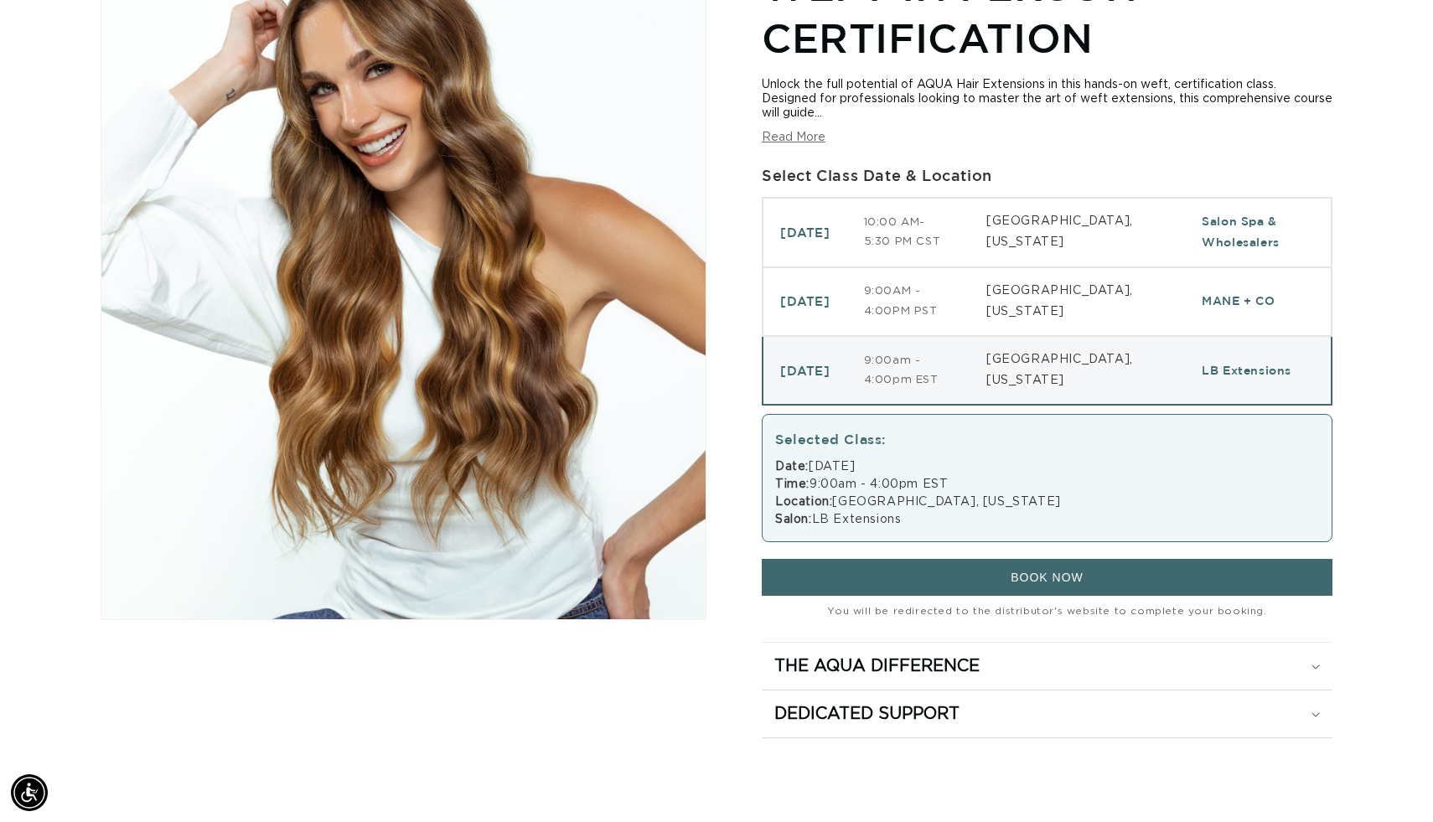
scroll to position [0, 2629]
click at [900, 581] on button "BOOK NOW" at bounding box center [1047, 577] width 571 height 37
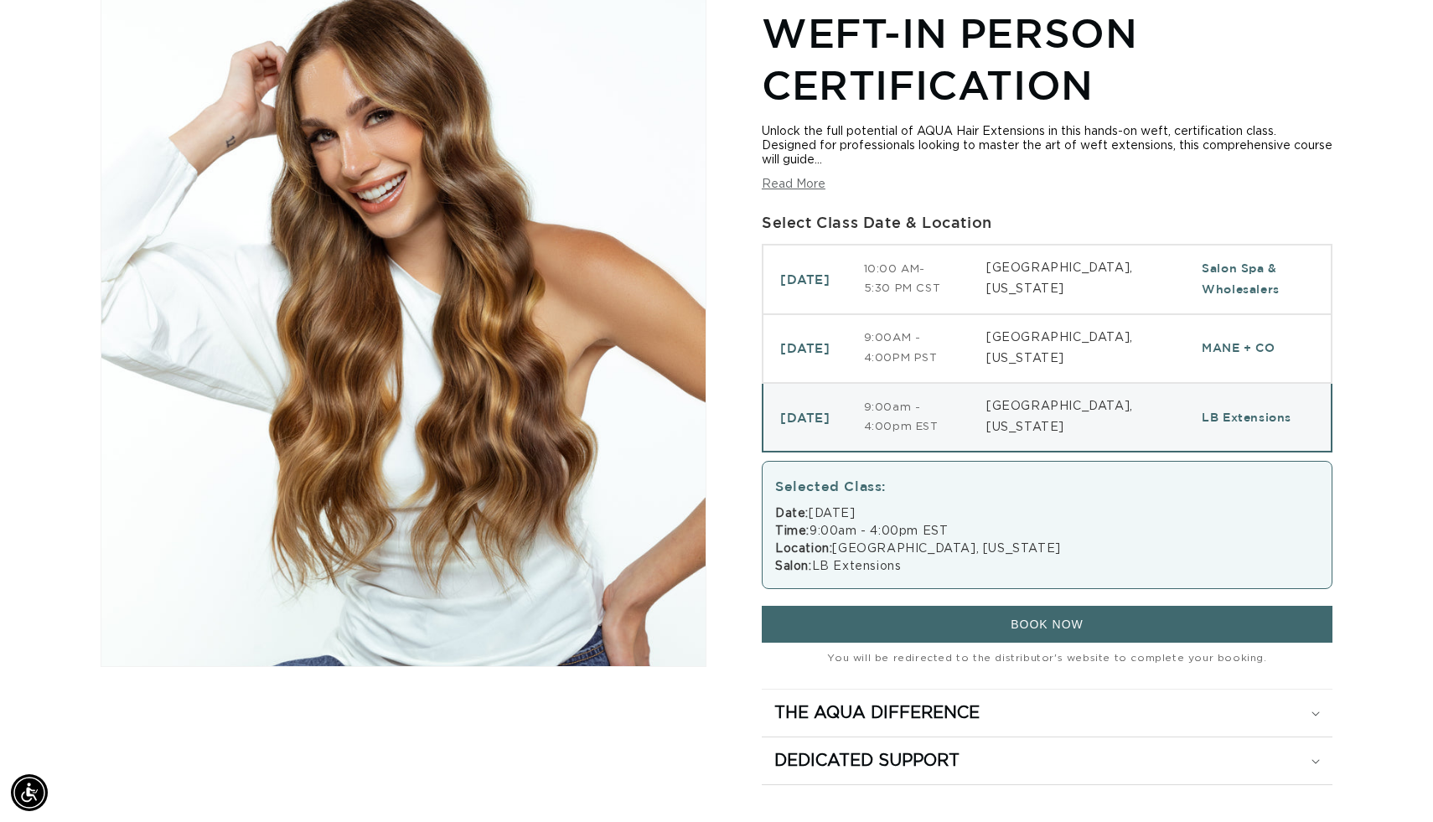
scroll to position [0, 0]
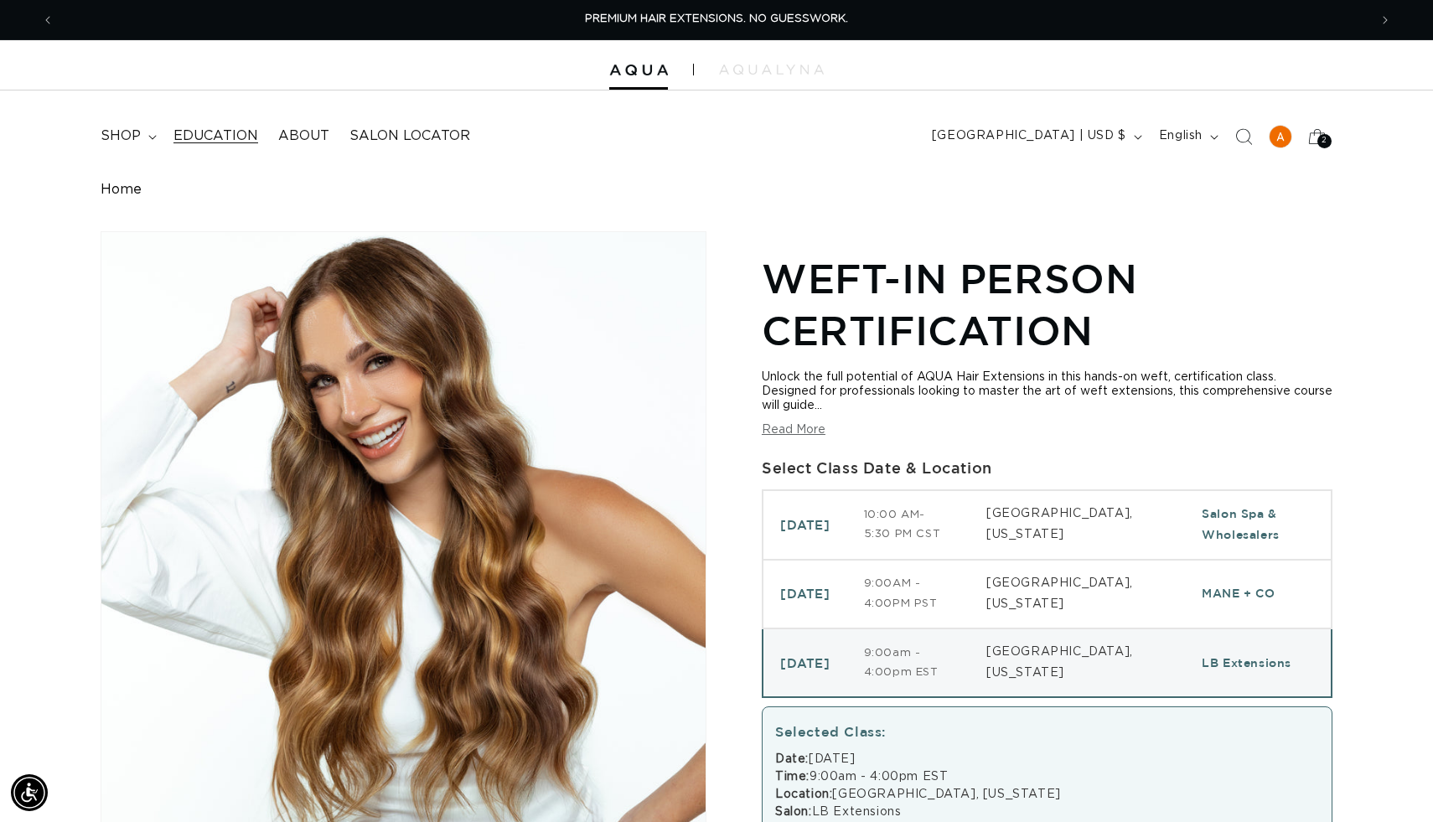
click at [220, 132] on span "Education" at bounding box center [216, 136] width 85 height 18
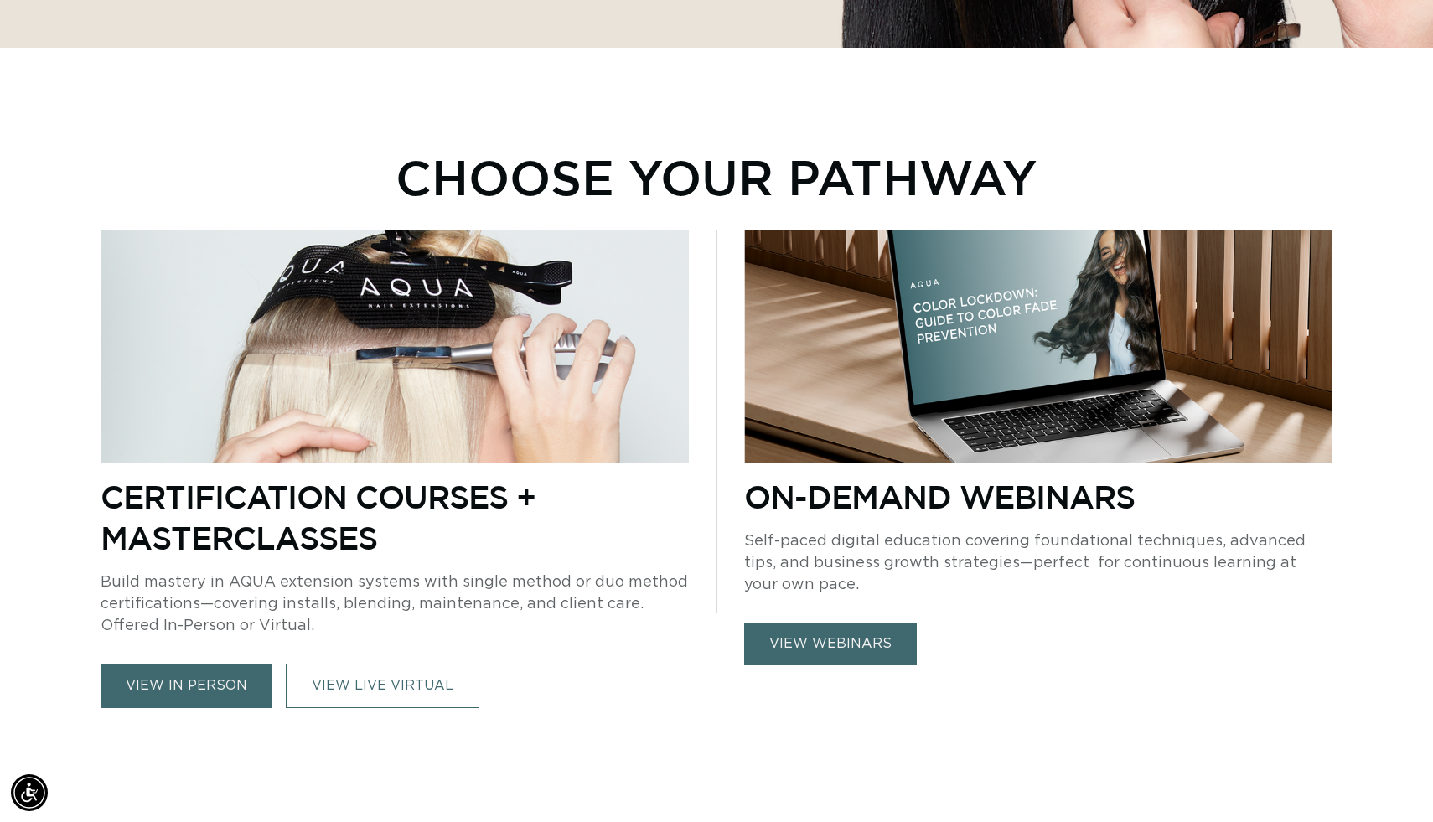
click at [853, 658] on link "view webinars" at bounding box center [830, 644] width 173 height 43
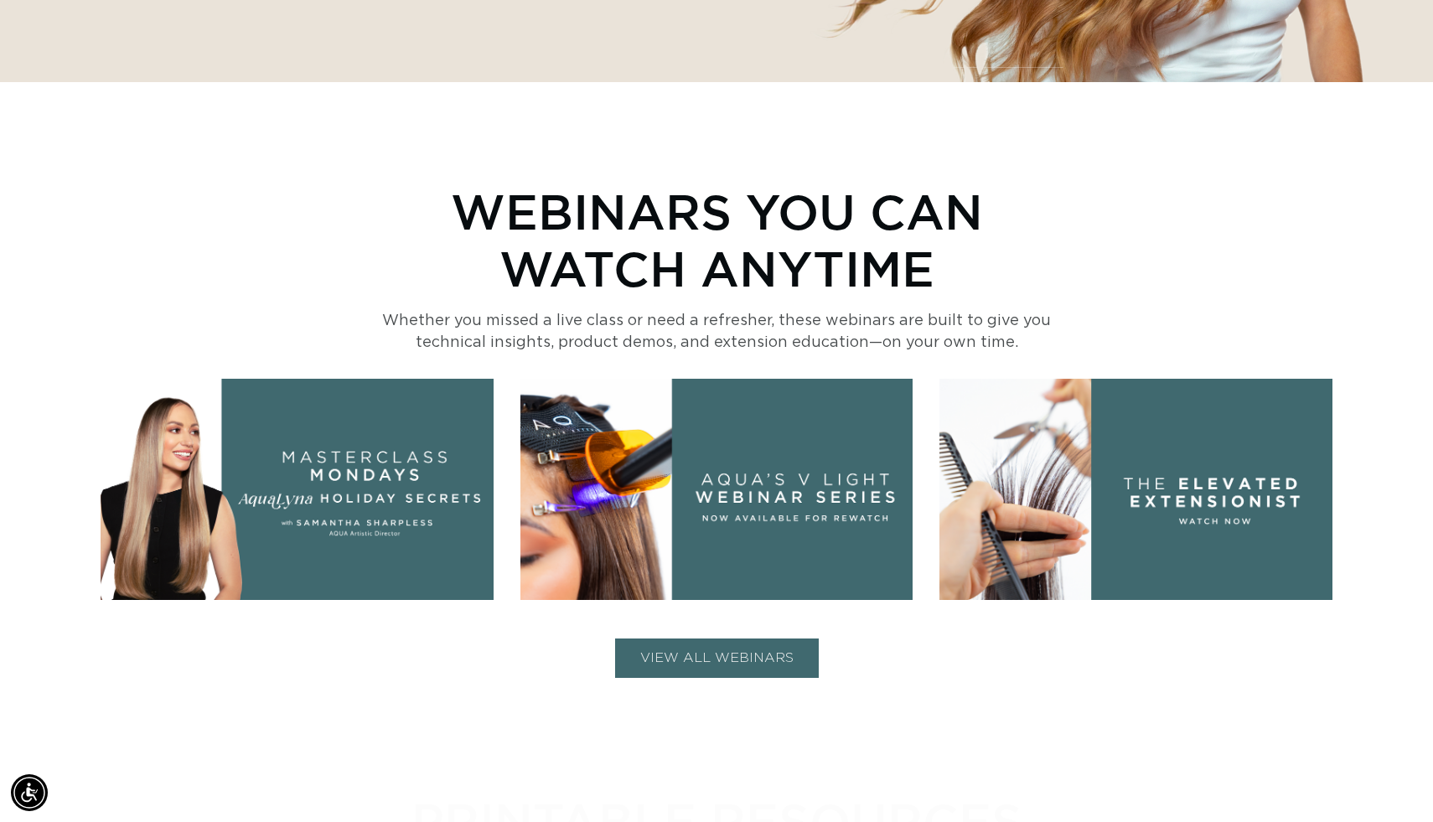
scroll to position [0, 2629]
click at [655, 647] on button "VIEW ALL WEBINARS" at bounding box center [717, 658] width 204 height 39
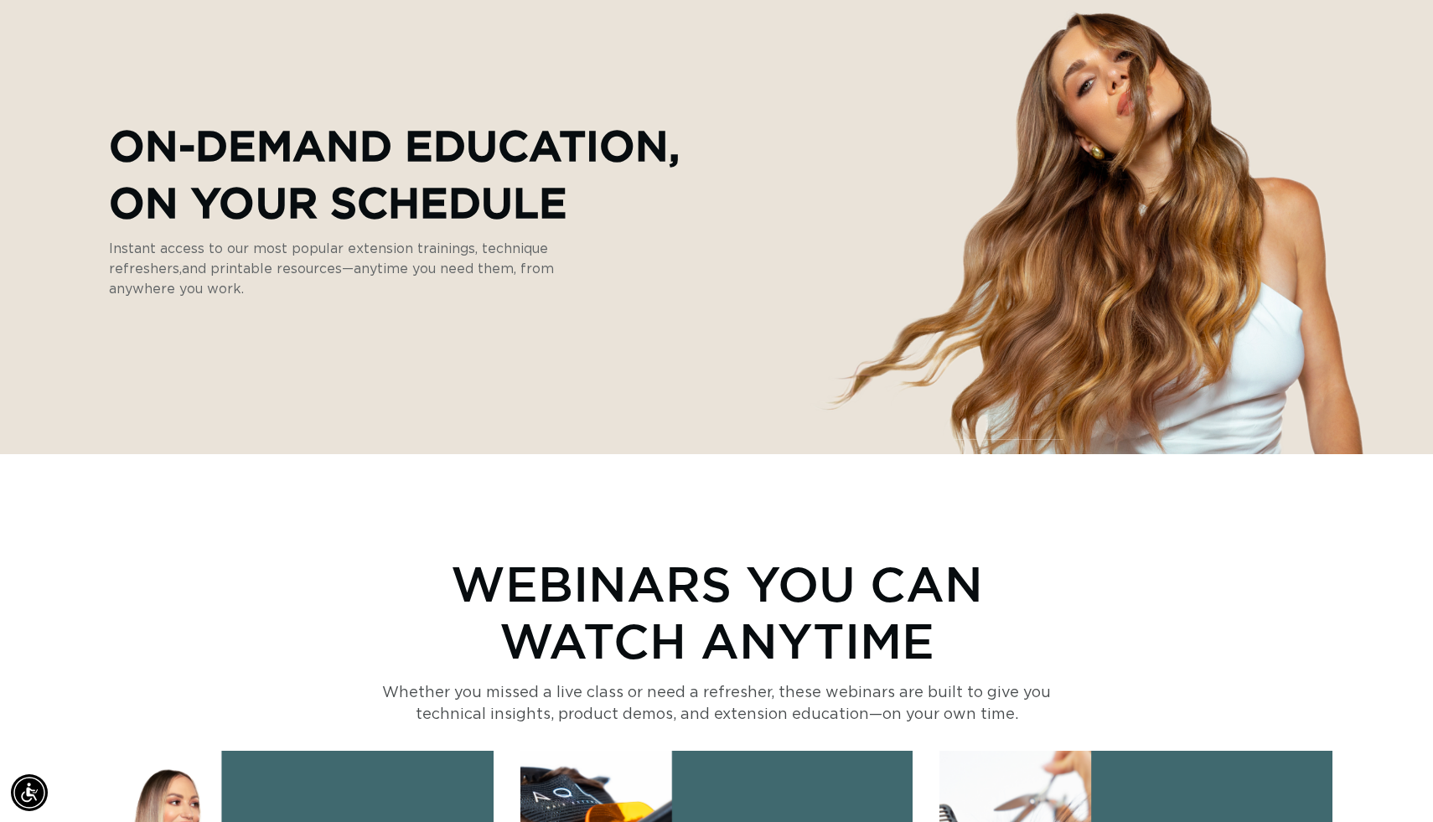
scroll to position [0, 0]
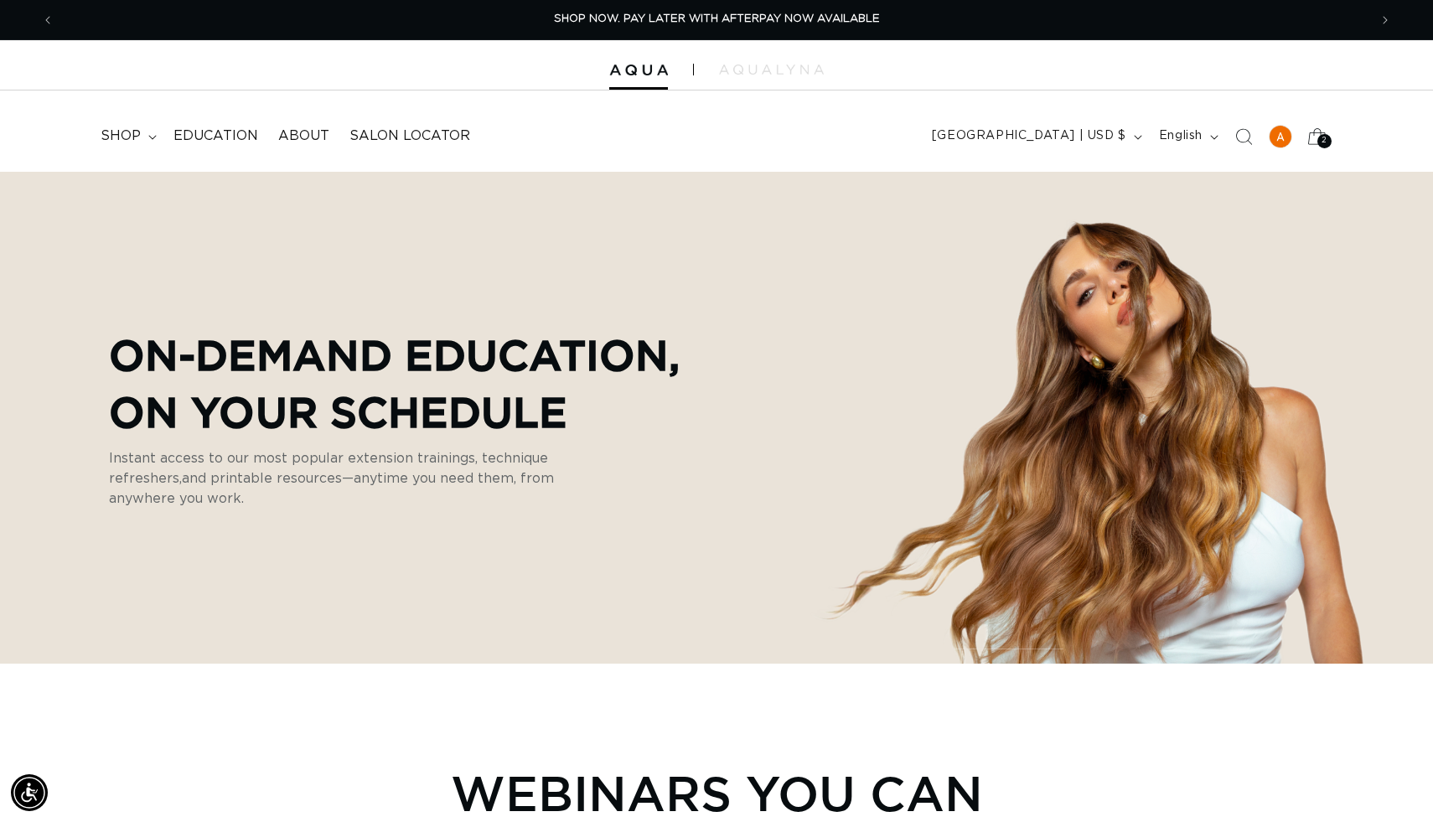
click at [1312, 140] on icon at bounding box center [1317, 136] width 39 height 39
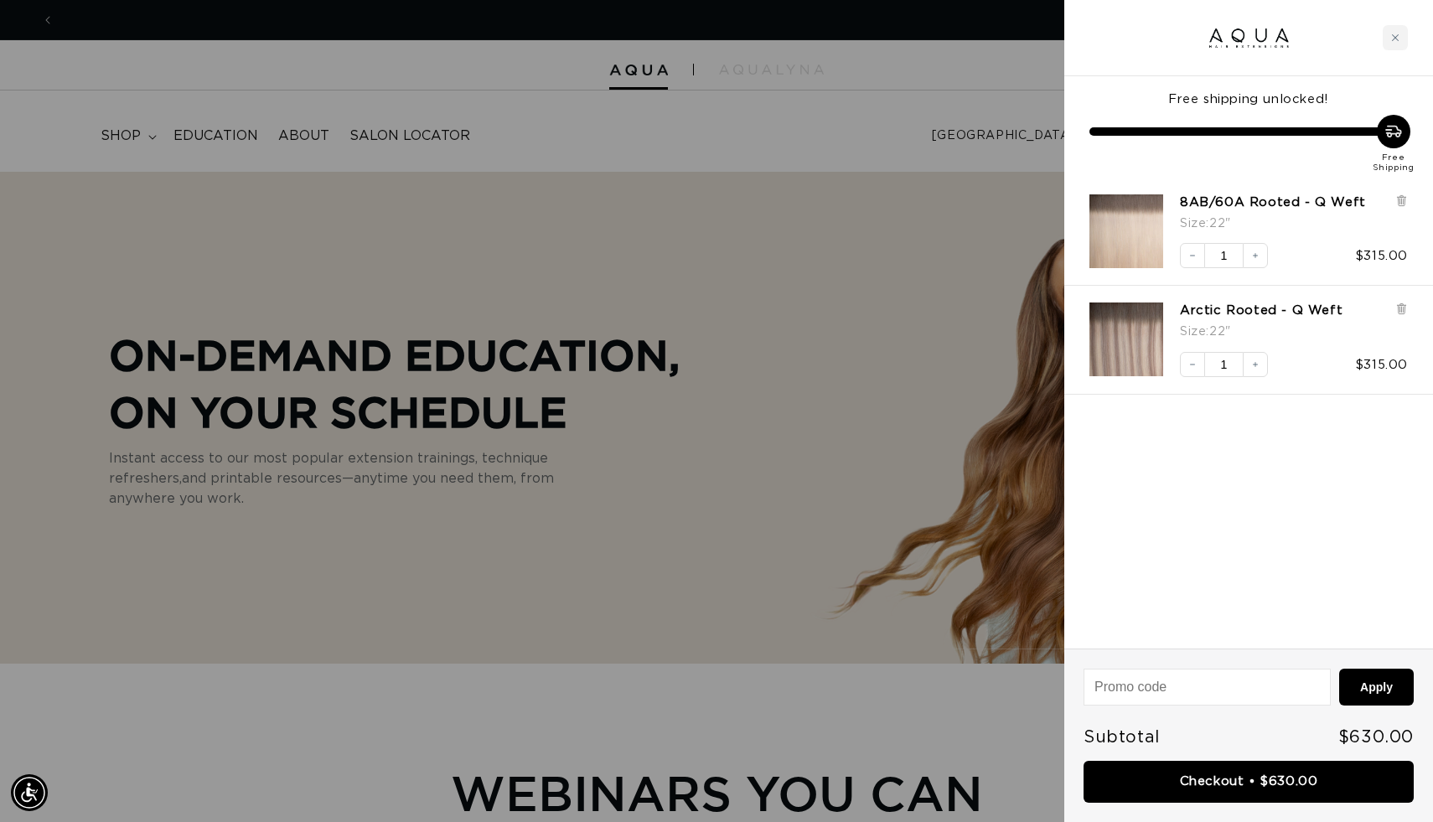
scroll to position [0, 2629]
click at [925, 617] on div at bounding box center [716, 411] width 1433 height 822
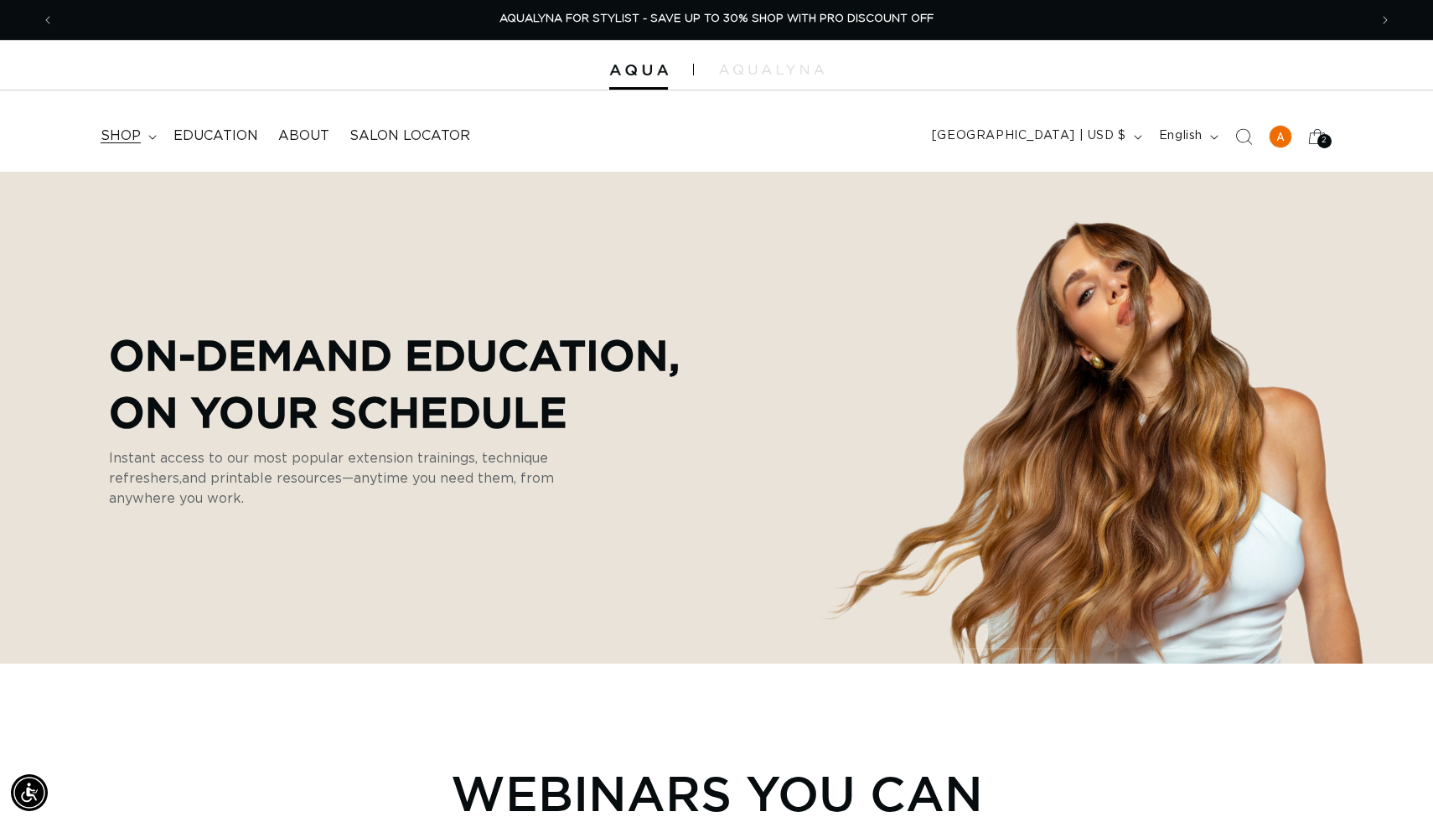
click at [126, 143] on span "shop" at bounding box center [121, 136] width 40 height 18
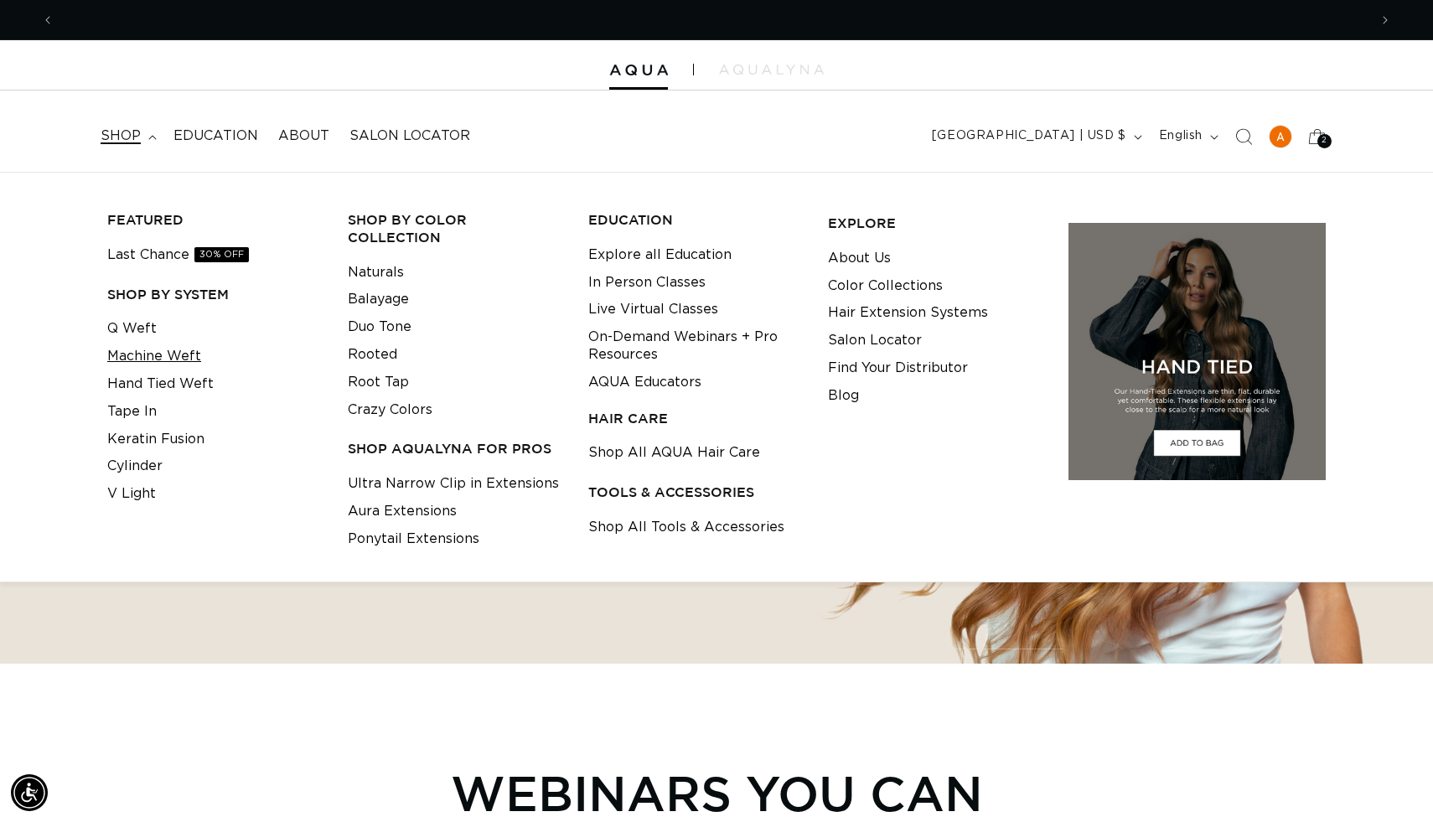
scroll to position [0, 0]
click at [141, 256] on link "Last Chance 30% OFF" at bounding box center [178, 255] width 142 height 28
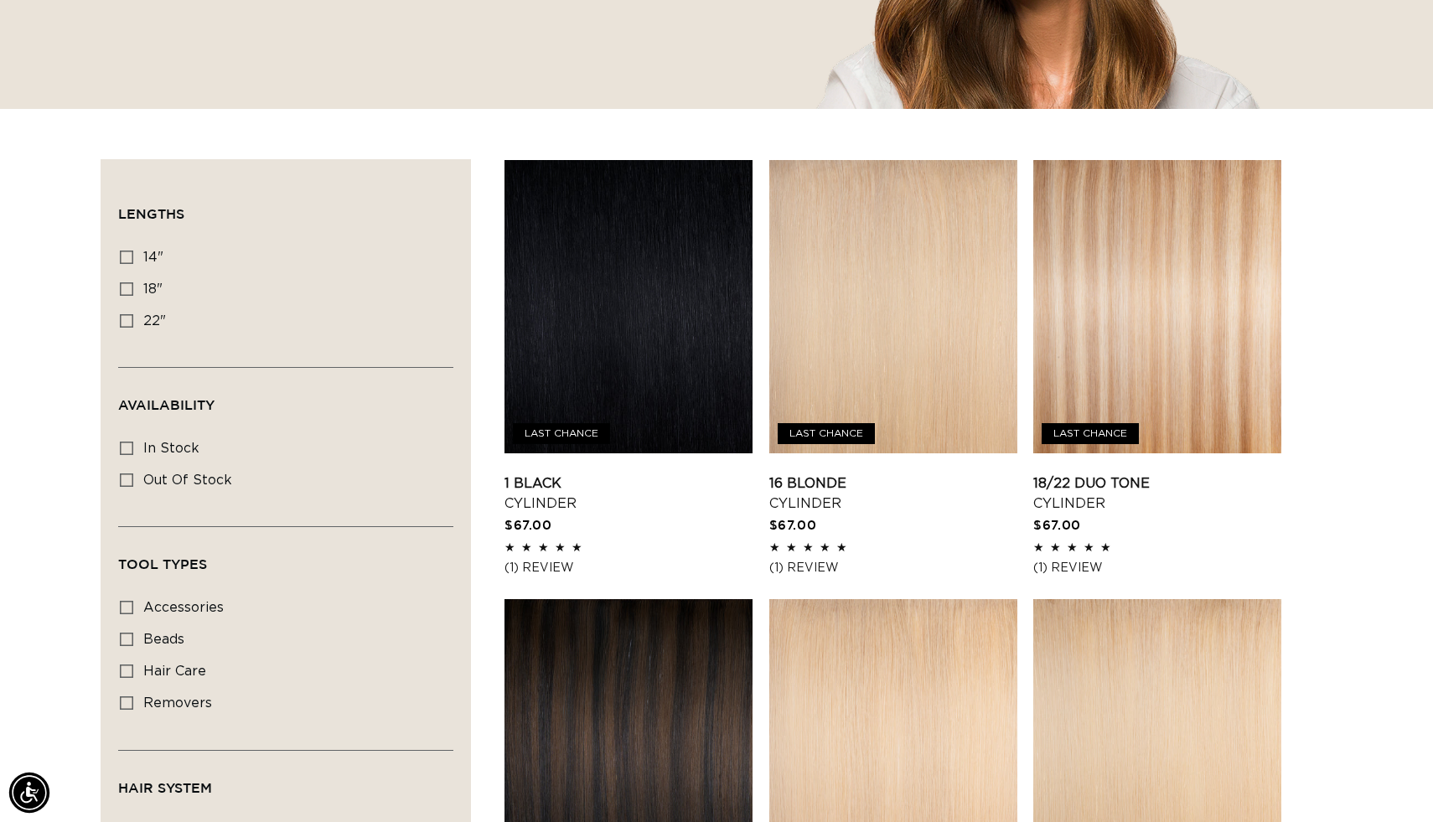
scroll to position [0, 2629]
click at [154, 320] on span "22"" at bounding box center [154, 320] width 23 height 13
click at [133, 320] on input "22" 22" (12 products)" at bounding box center [126, 320] width 13 height 13
checkbox input "true"
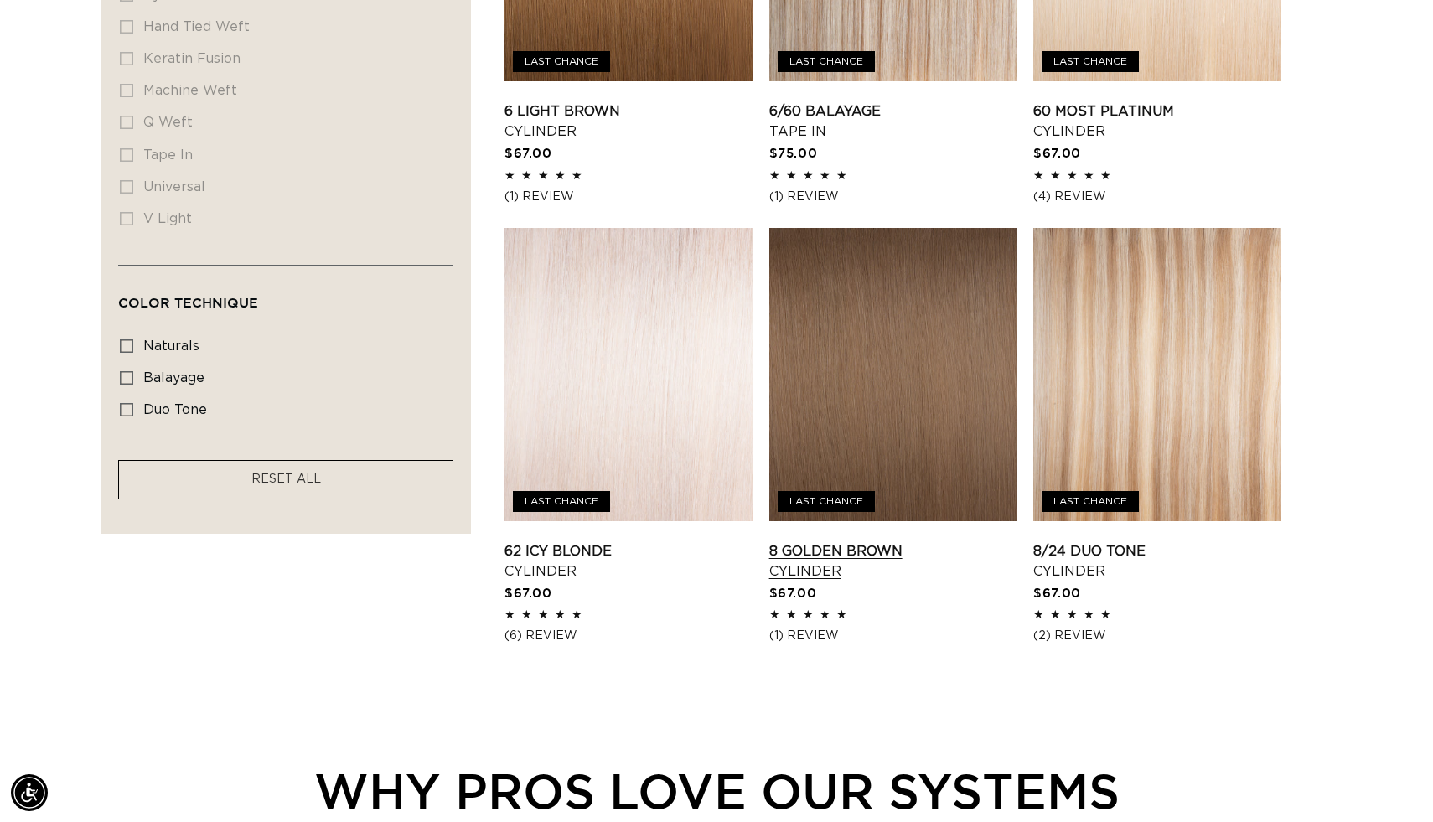
scroll to position [0, 1314]
click at [1080, 547] on link "8/24 Duo Tone Cylinder" at bounding box center [1158, 562] width 248 height 40
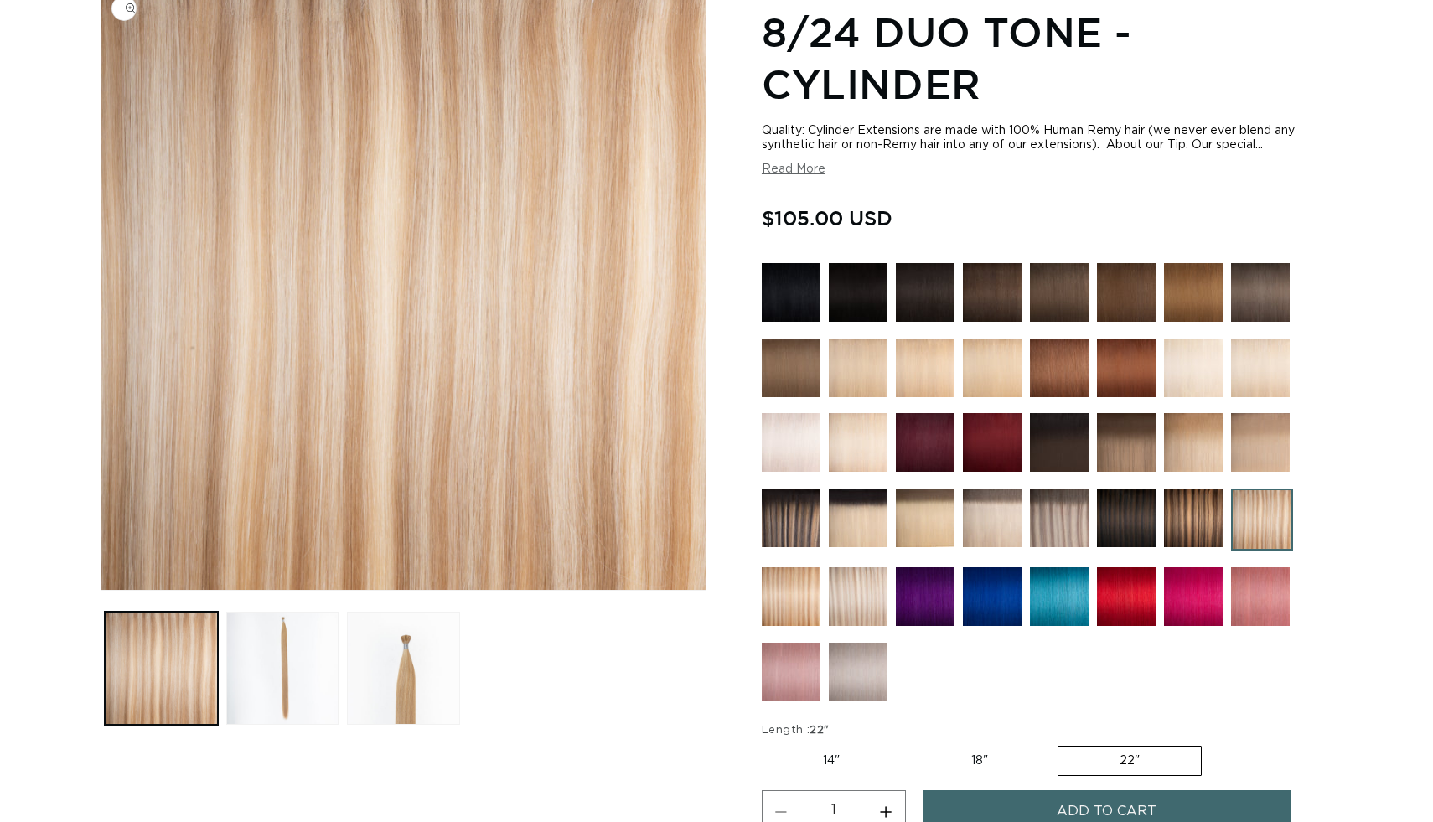
scroll to position [283, 0]
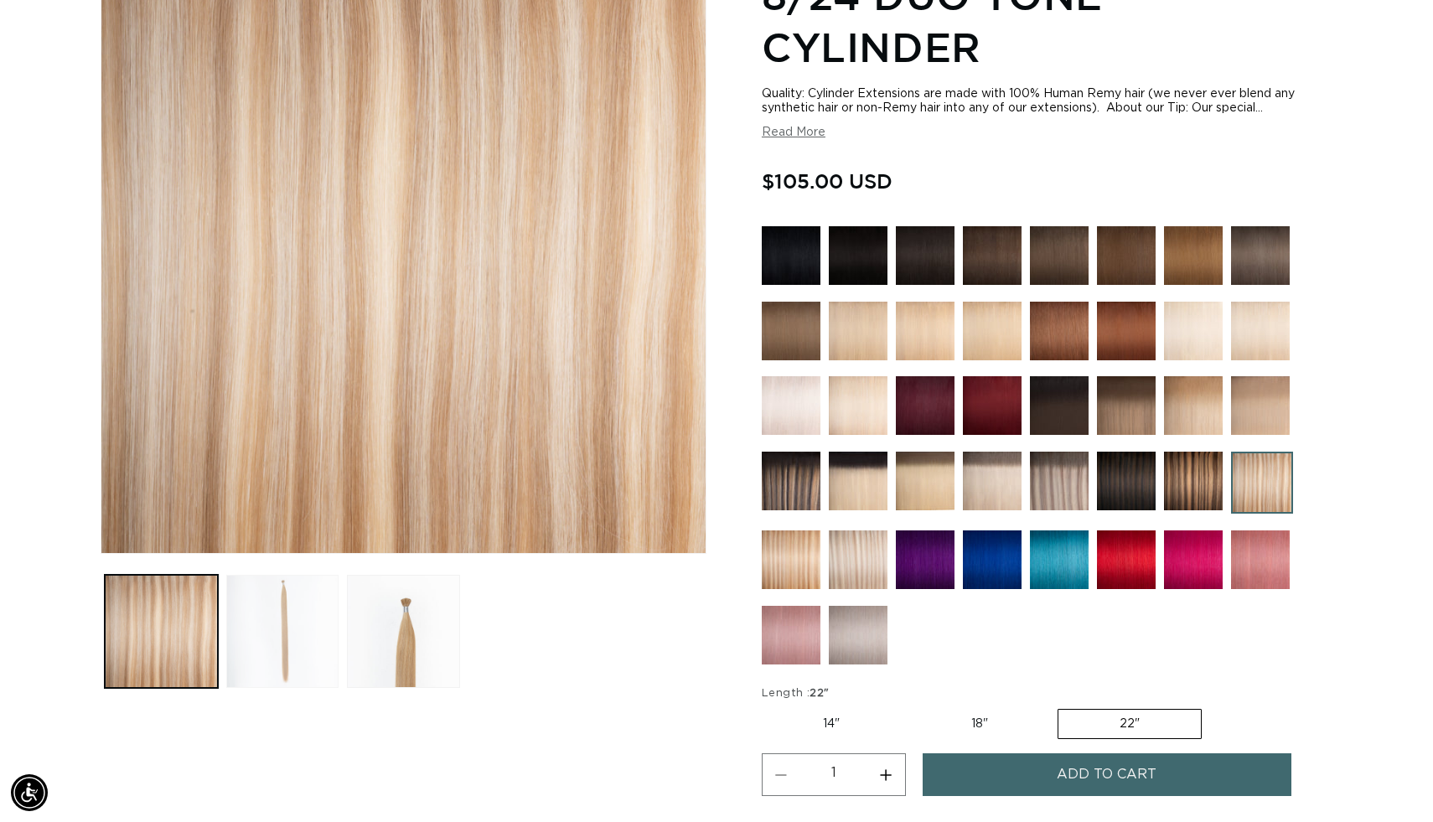
click at [309, 667] on button "Load image 2 in gallery view" at bounding box center [282, 631] width 113 height 113
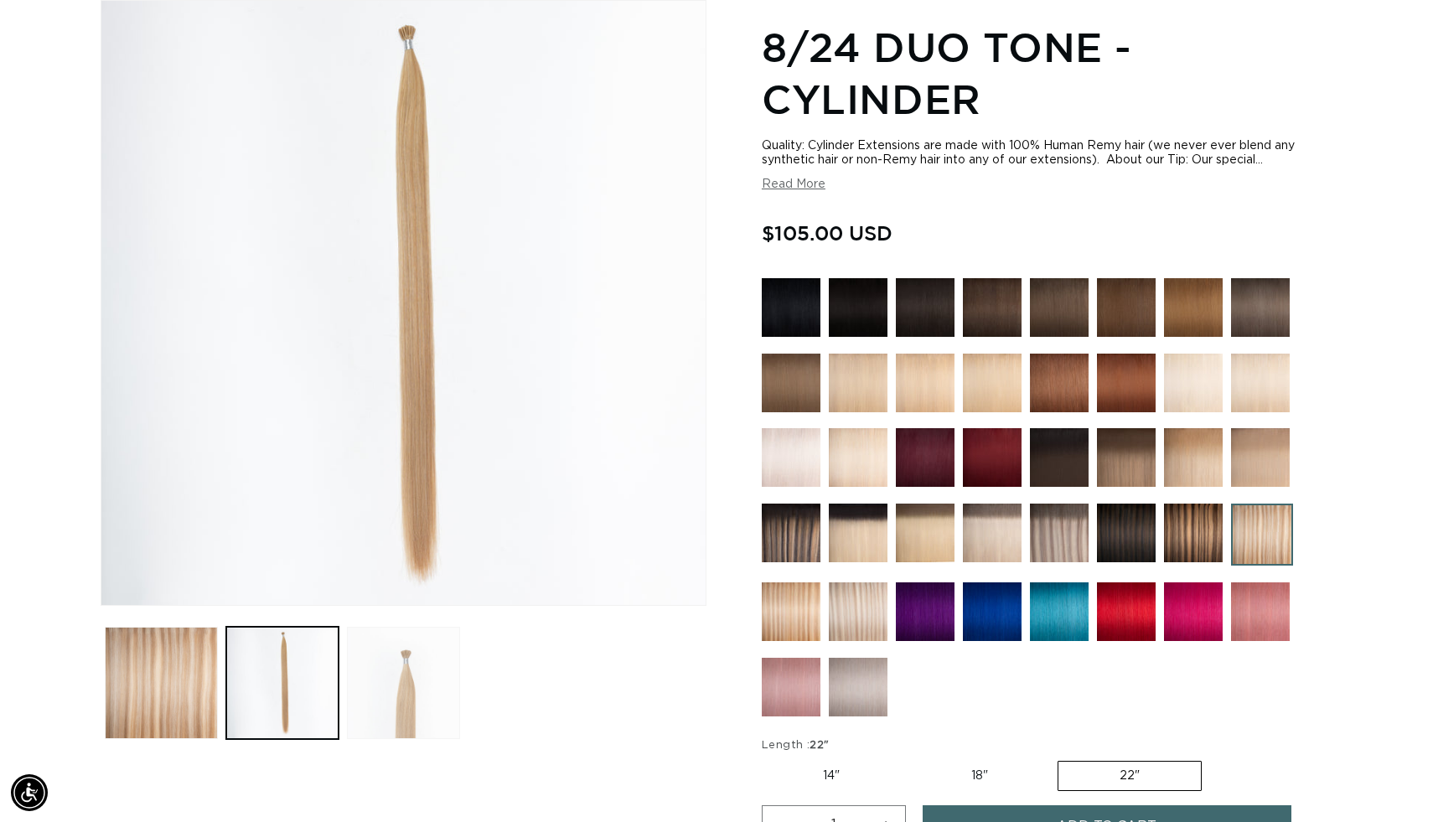
scroll to position [0, 1314]
click at [402, 683] on button "Load image 3 in gallery view" at bounding box center [403, 683] width 113 height 113
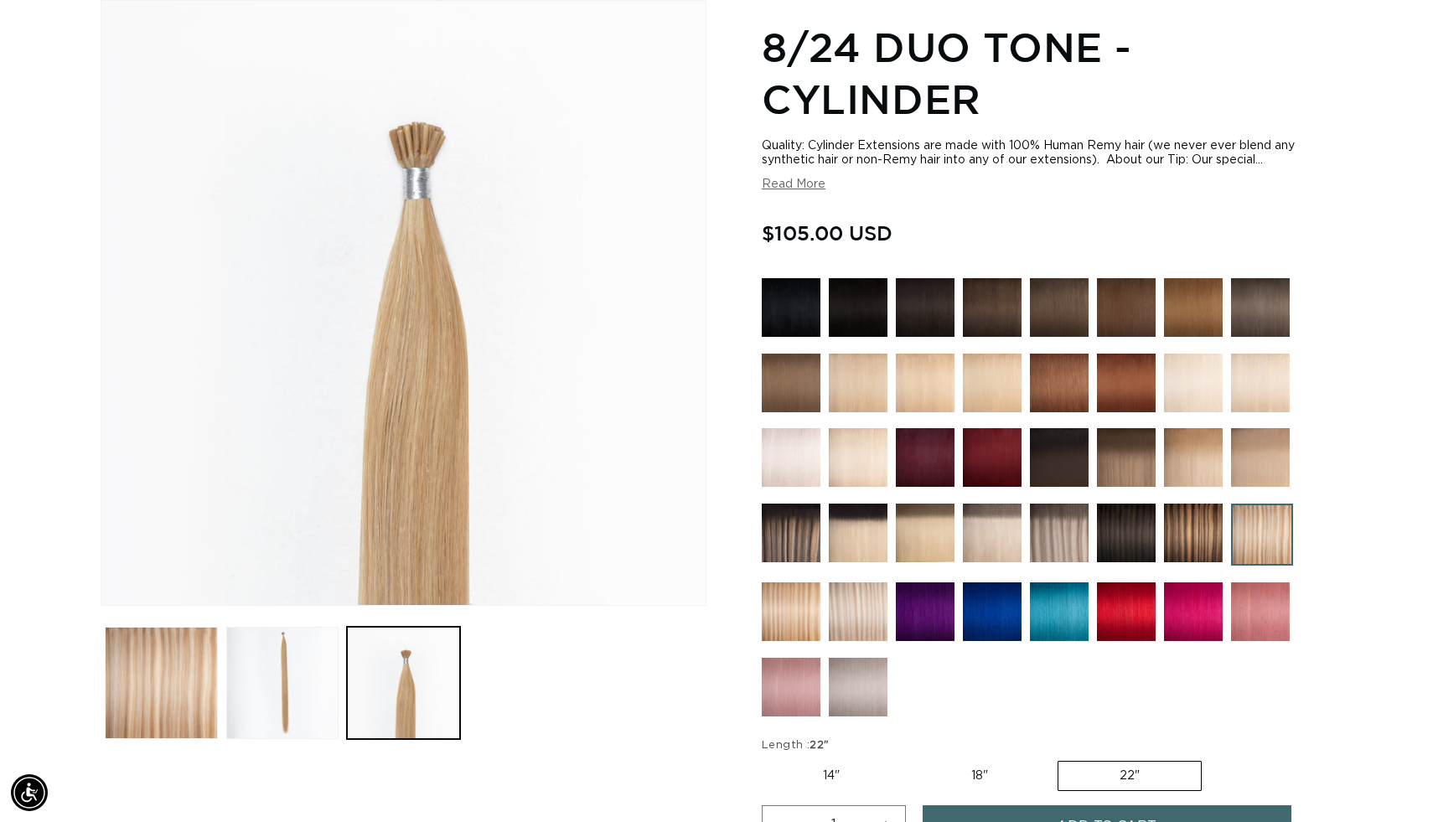
scroll to position [0, 0]
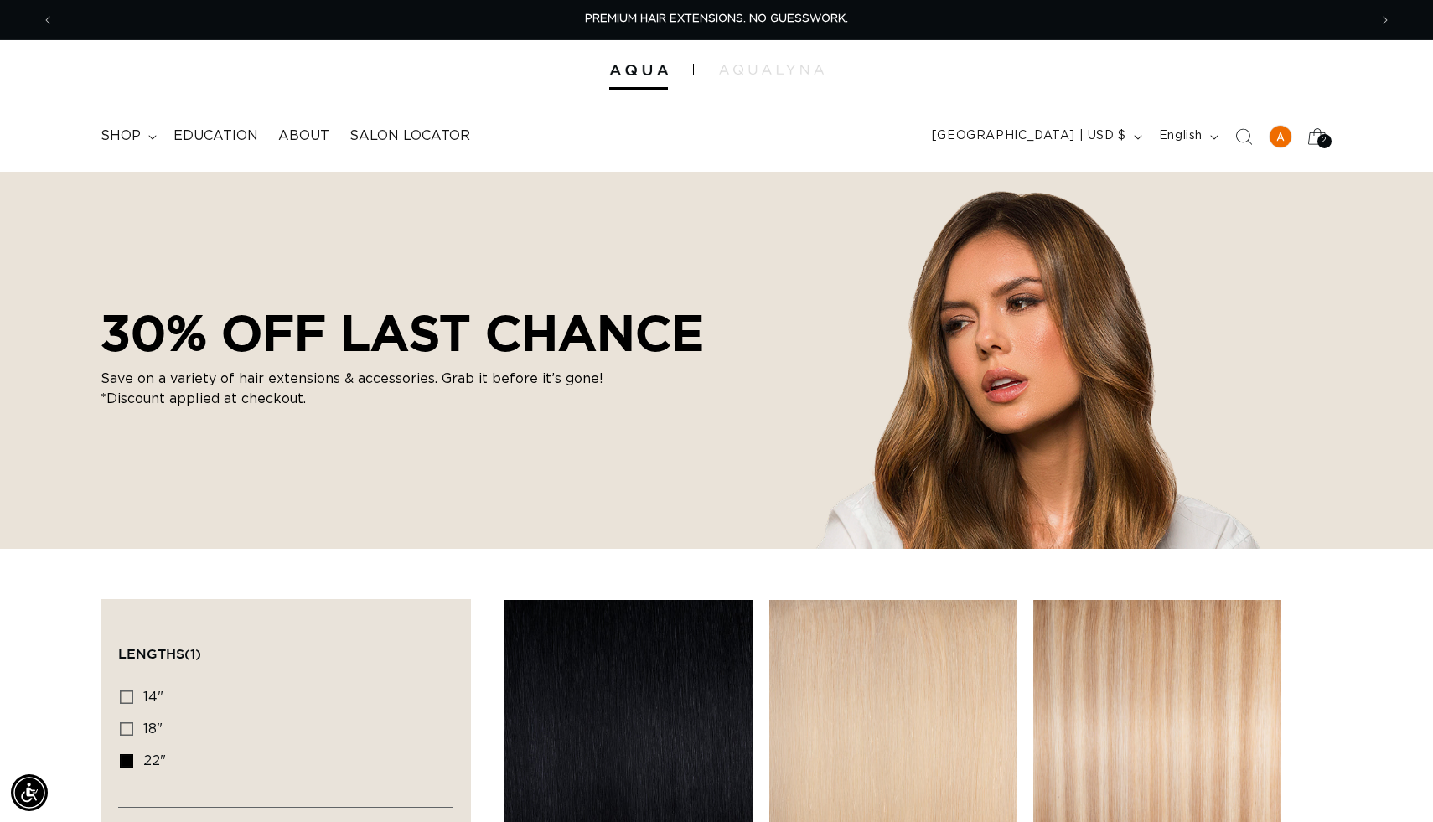
click at [1319, 145] on div "2 2" at bounding box center [1325, 141] width 14 height 14
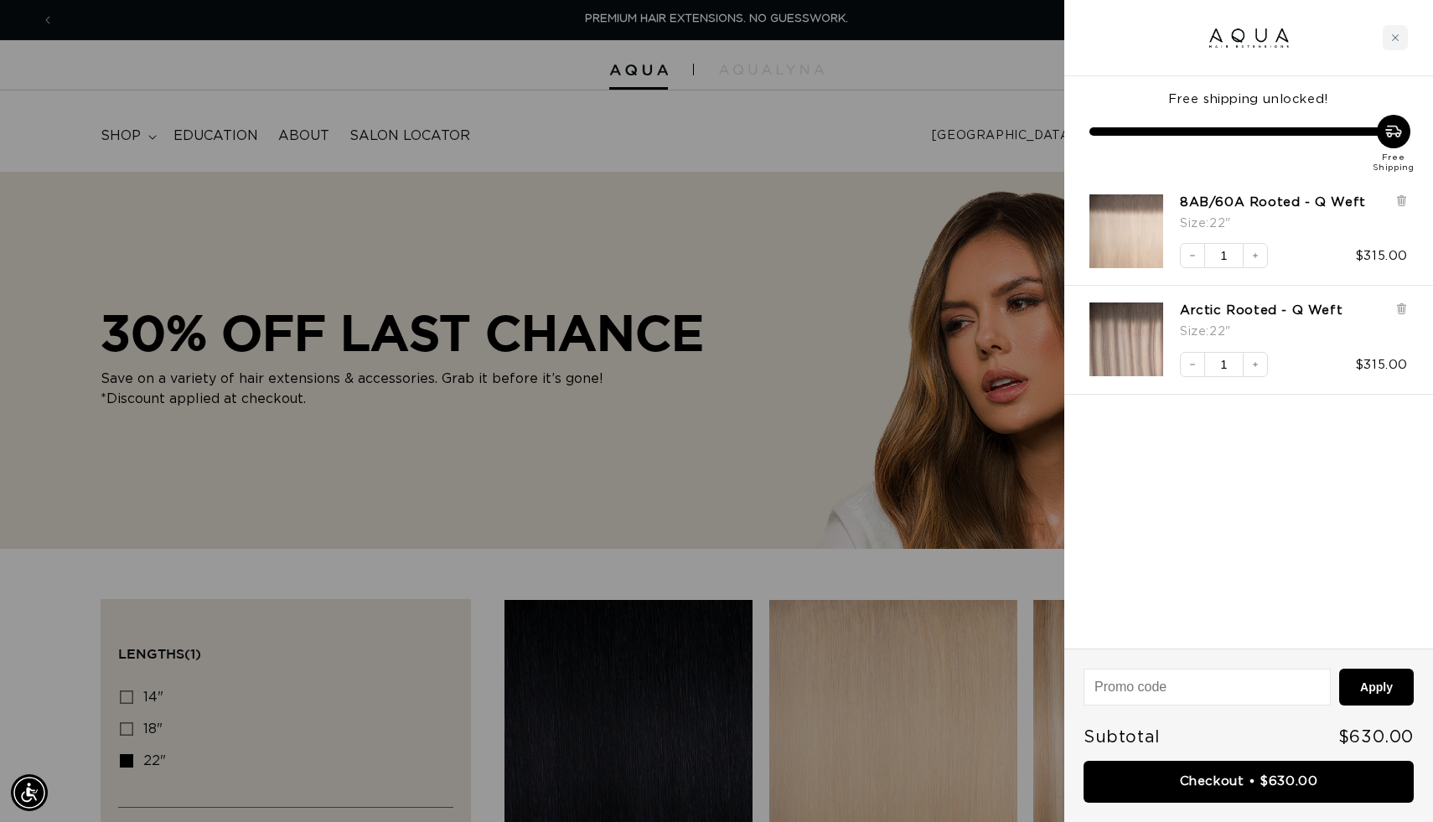
click at [629, 520] on div at bounding box center [716, 411] width 1433 height 822
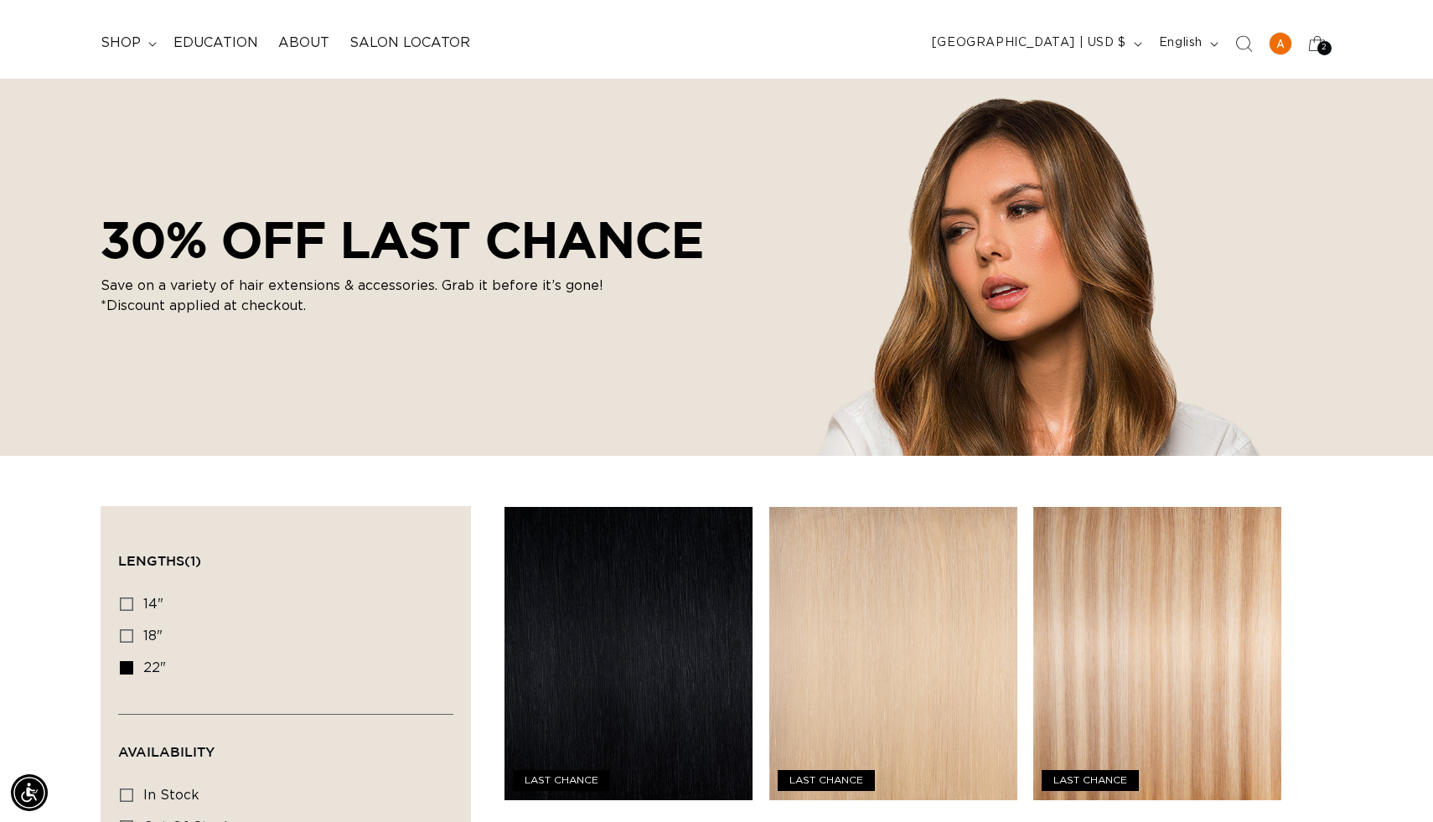
scroll to position [99, 0]
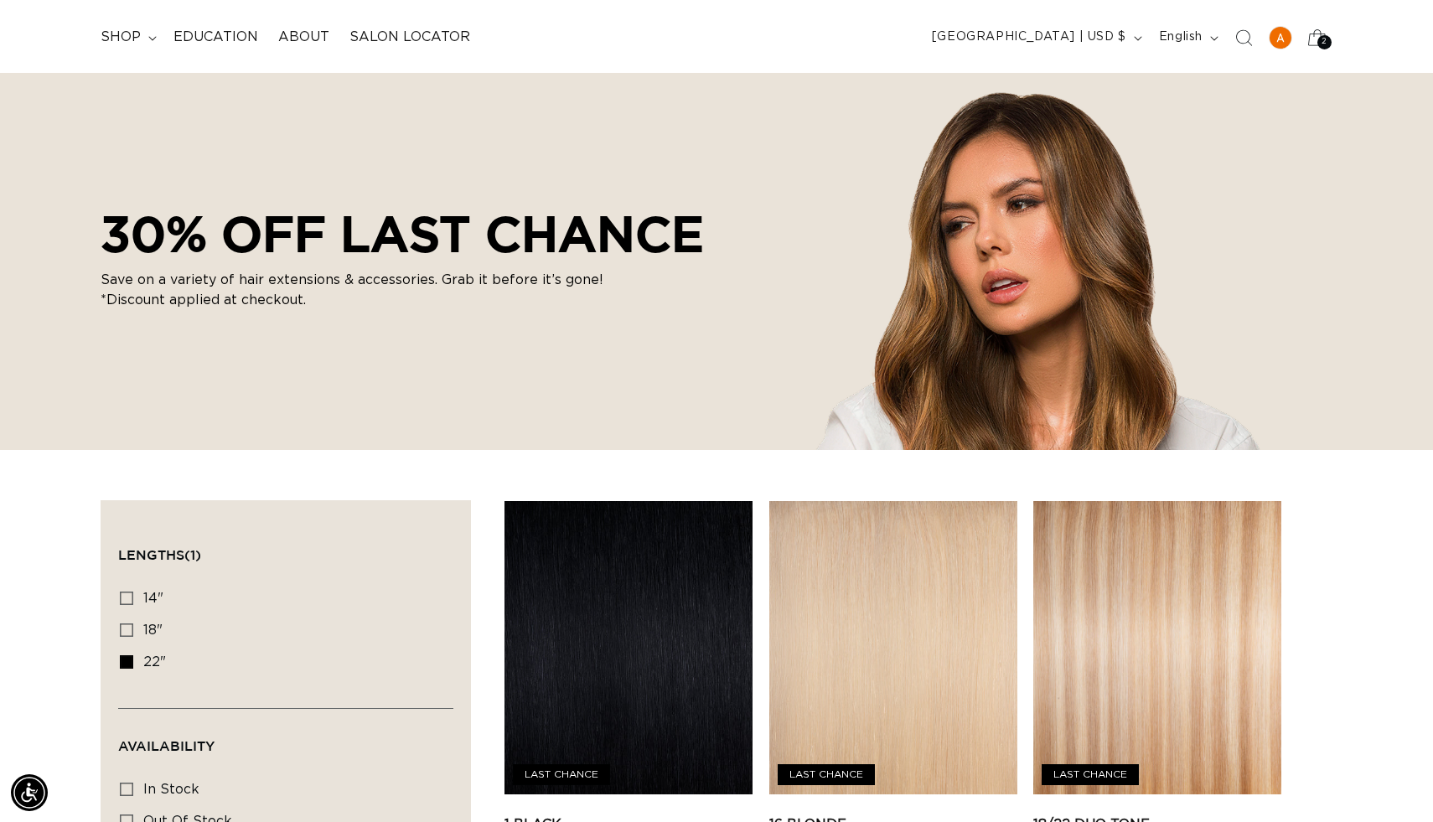
click at [1324, 36] on span "2" at bounding box center [1325, 42] width 6 height 14
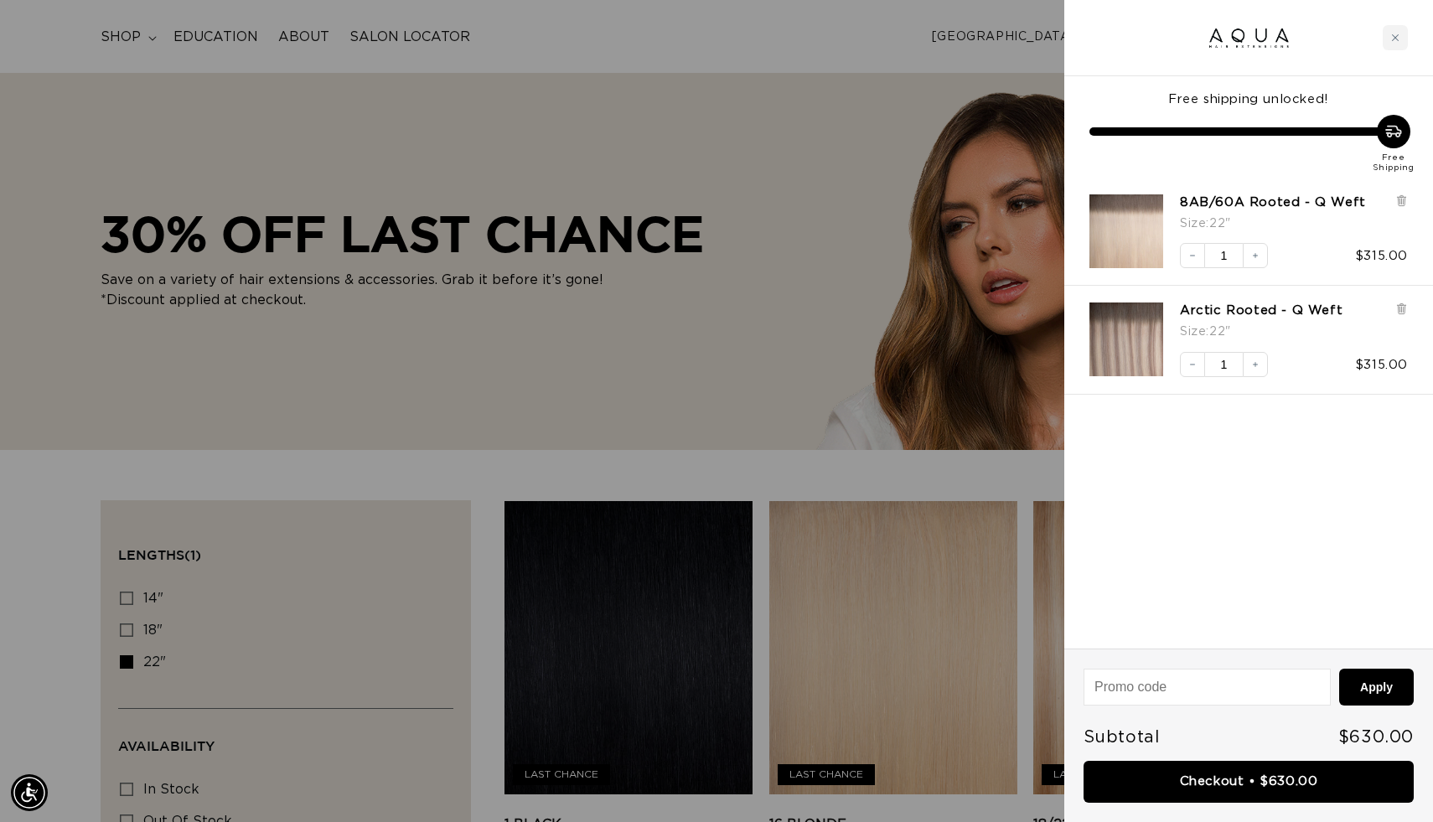
scroll to position [0, 1314]
click at [1397, 35] on icon "Close cart" at bounding box center [1395, 37] width 7 height 7
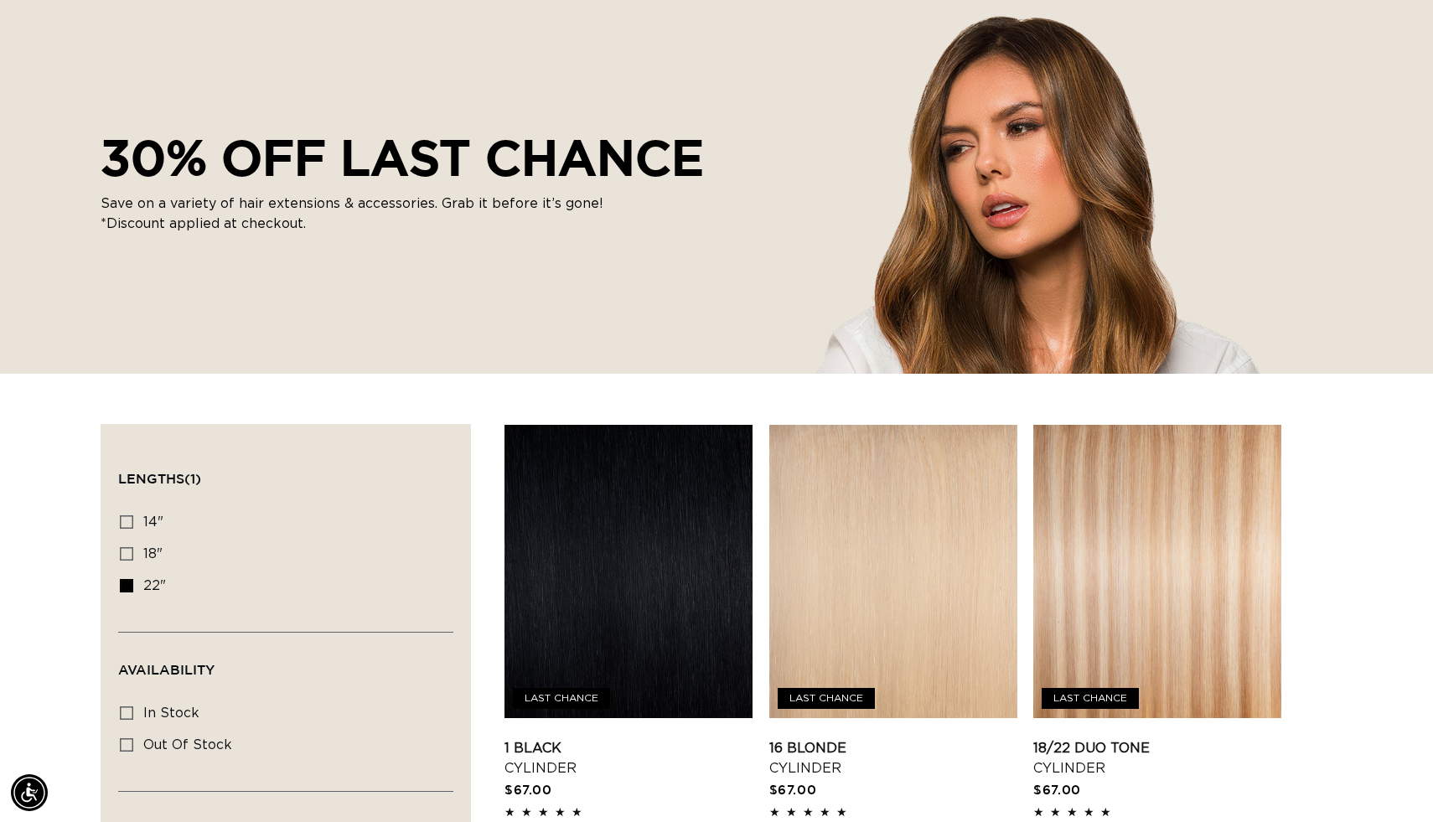
scroll to position [0, 2629]
